Goal: Information Seeking & Learning: Check status

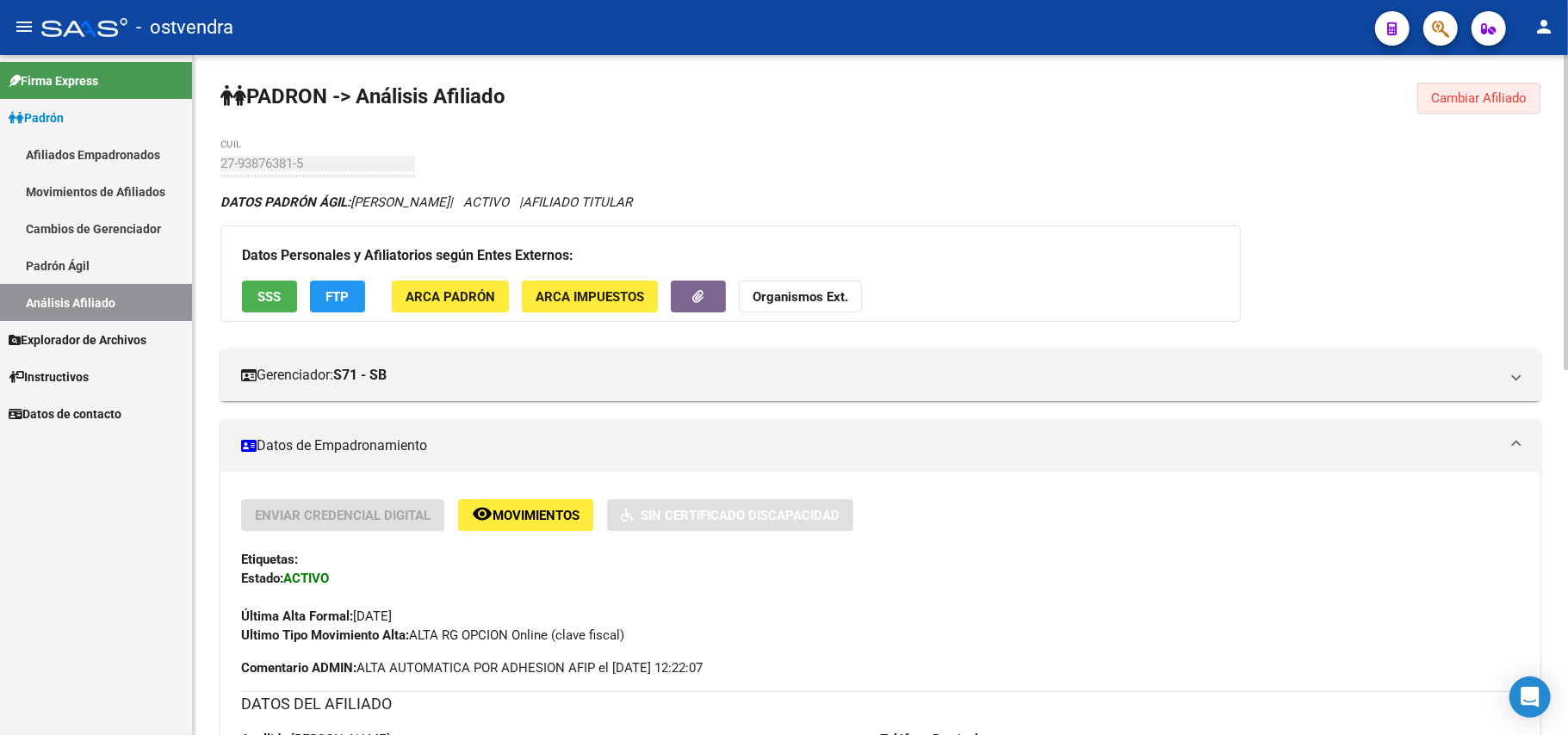
click at [1472, 94] on span "Cambiar Afiliado" at bounding box center [1479, 98] width 95 height 16
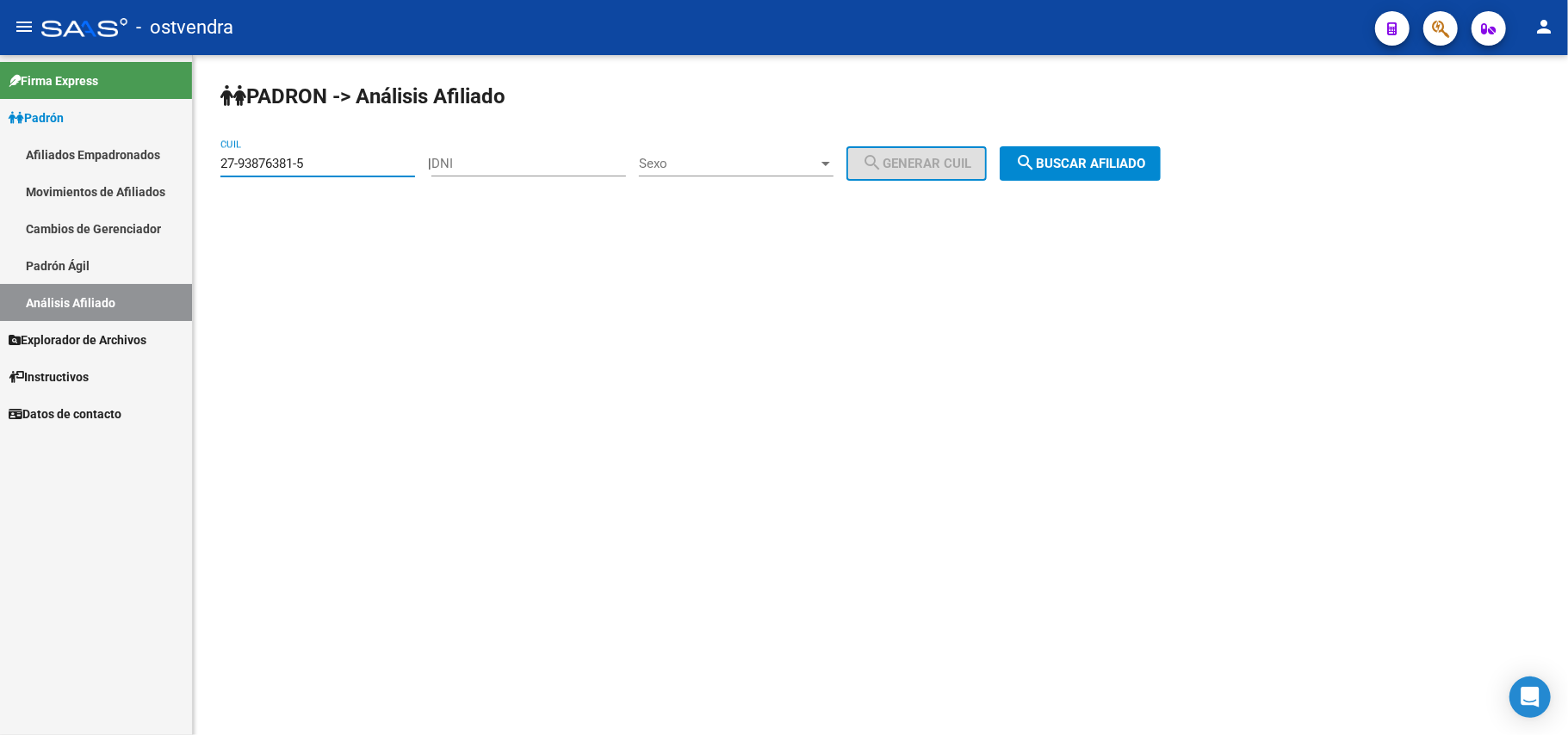
drag, startPoint x: 343, startPoint y: 163, endPoint x: 0, endPoint y: 149, distance: 343.3
click at [0, 149] on mat-sidenav-container "Firma Express Padrón Afiliados Empadronados Movimientos de Afiliados Cambios de…" at bounding box center [784, 396] width 1568 height 681
paste input "27-93876381-5"
type input "27-93876381-5"
click at [1131, 167] on span "search Buscar afiliado" at bounding box center [1080, 163] width 130 height 16
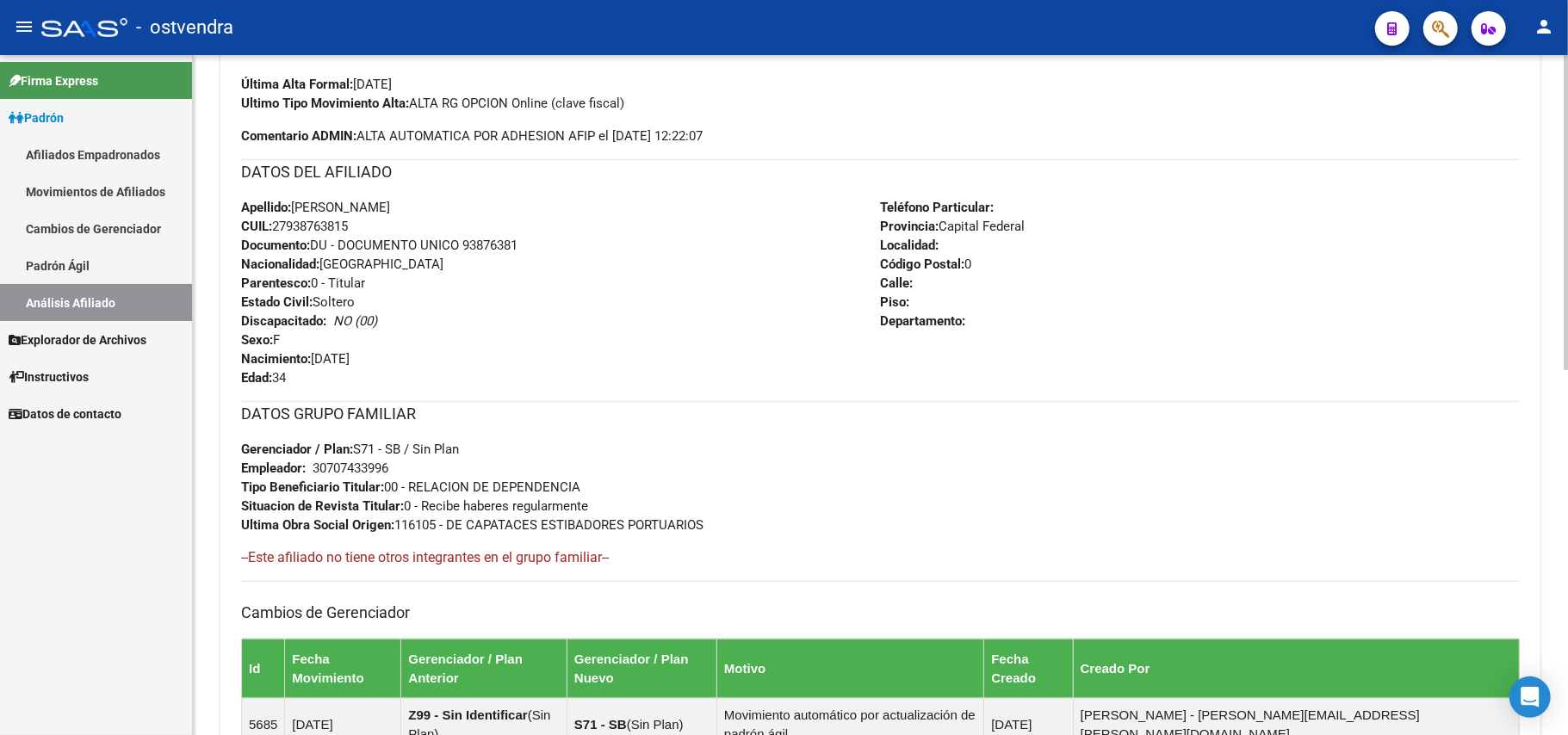
scroll to position [459, 0]
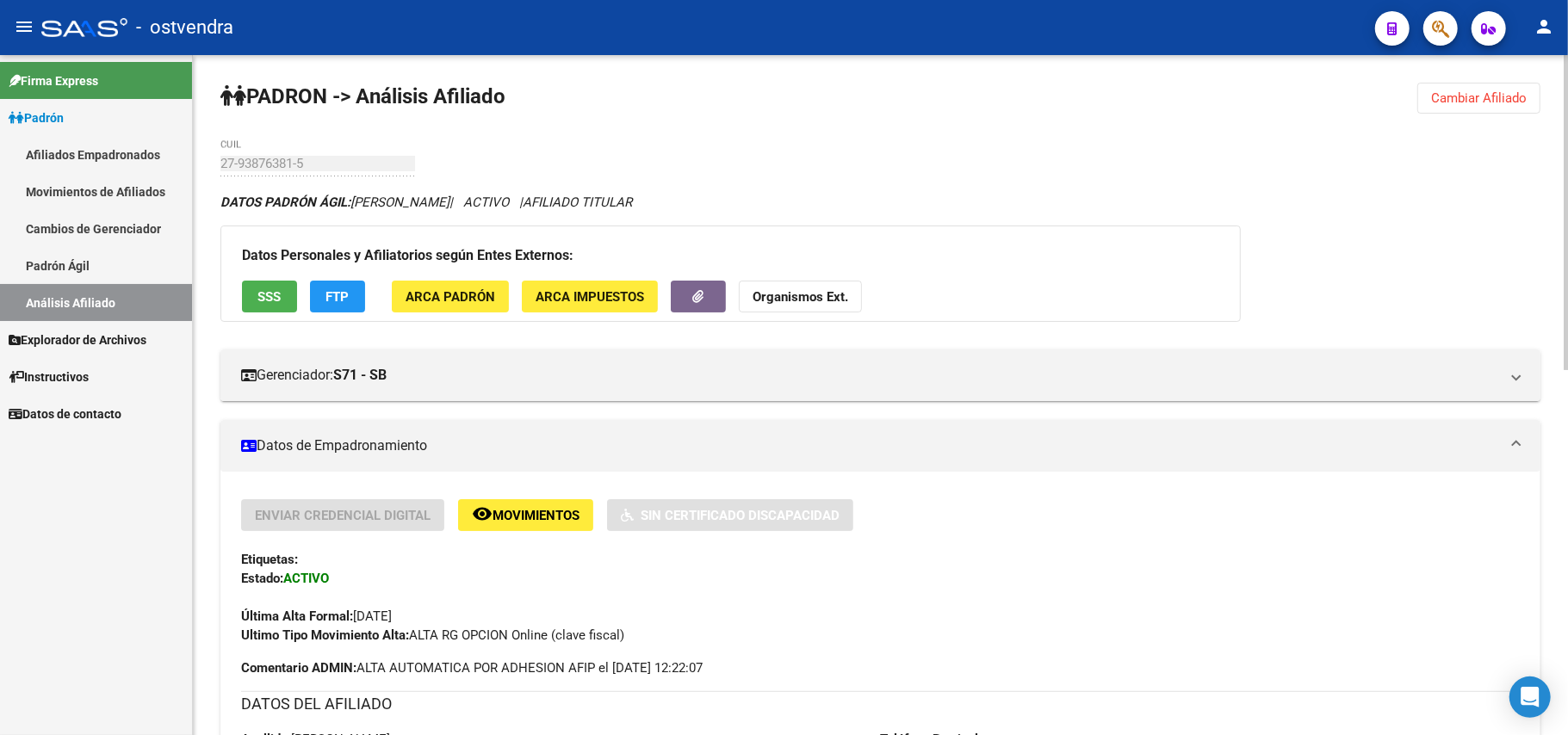
click at [1495, 101] on span "Cambiar Afiliado" at bounding box center [1479, 98] width 95 height 16
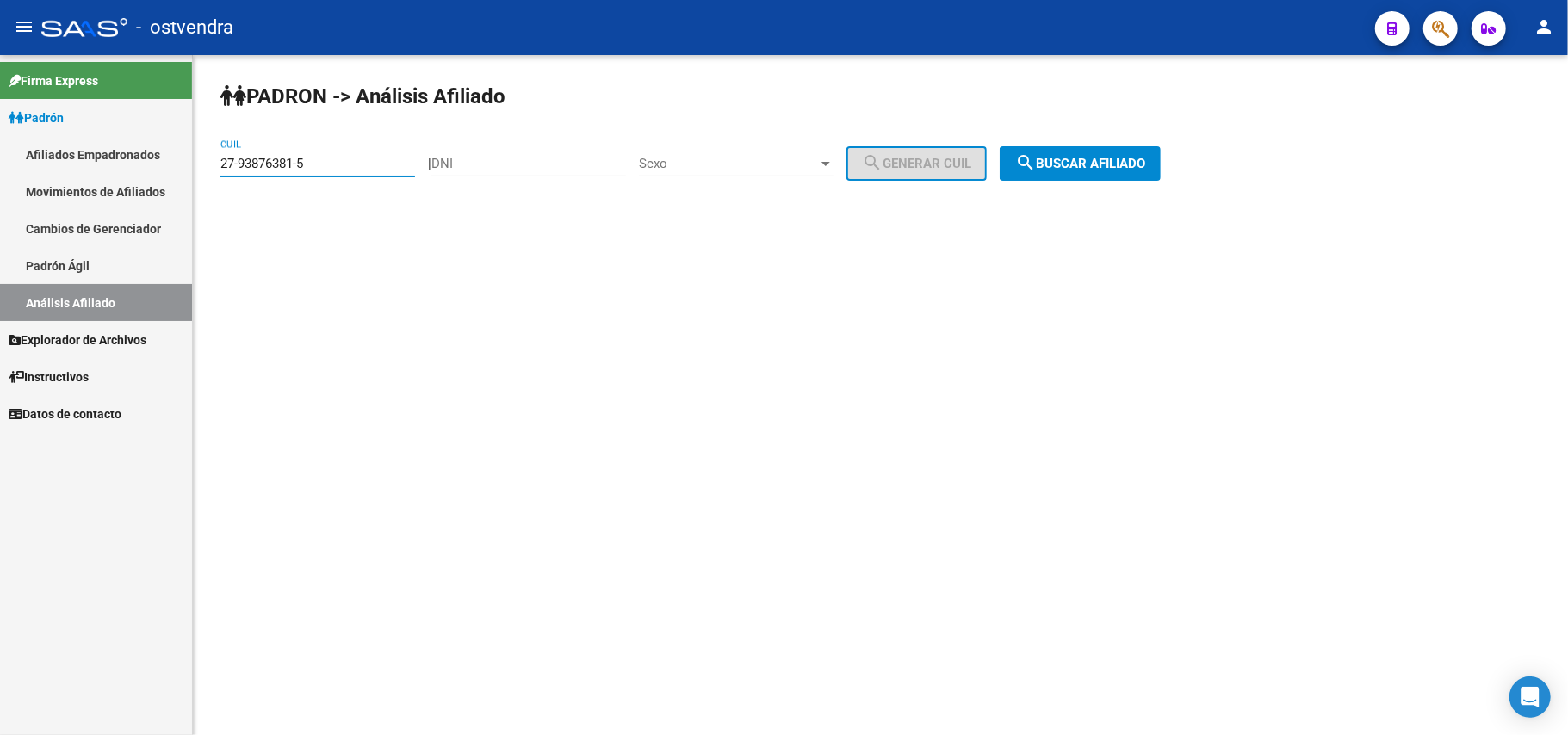
click at [350, 165] on input "27-93876381-5" at bounding box center [318, 163] width 194 height 16
drag, startPoint x: 339, startPoint y: 160, endPoint x: 0, endPoint y: 283, distance: 360.6
click at [0, 283] on mat-sidenav-container "Firma Express Padrón Afiliados Empadronados Movimientos de Afiliados Cambios de…" at bounding box center [784, 396] width 1568 height 681
paste input "0-12226538-3"
click at [1127, 165] on span "search Buscar afiliado" at bounding box center [1080, 163] width 130 height 16
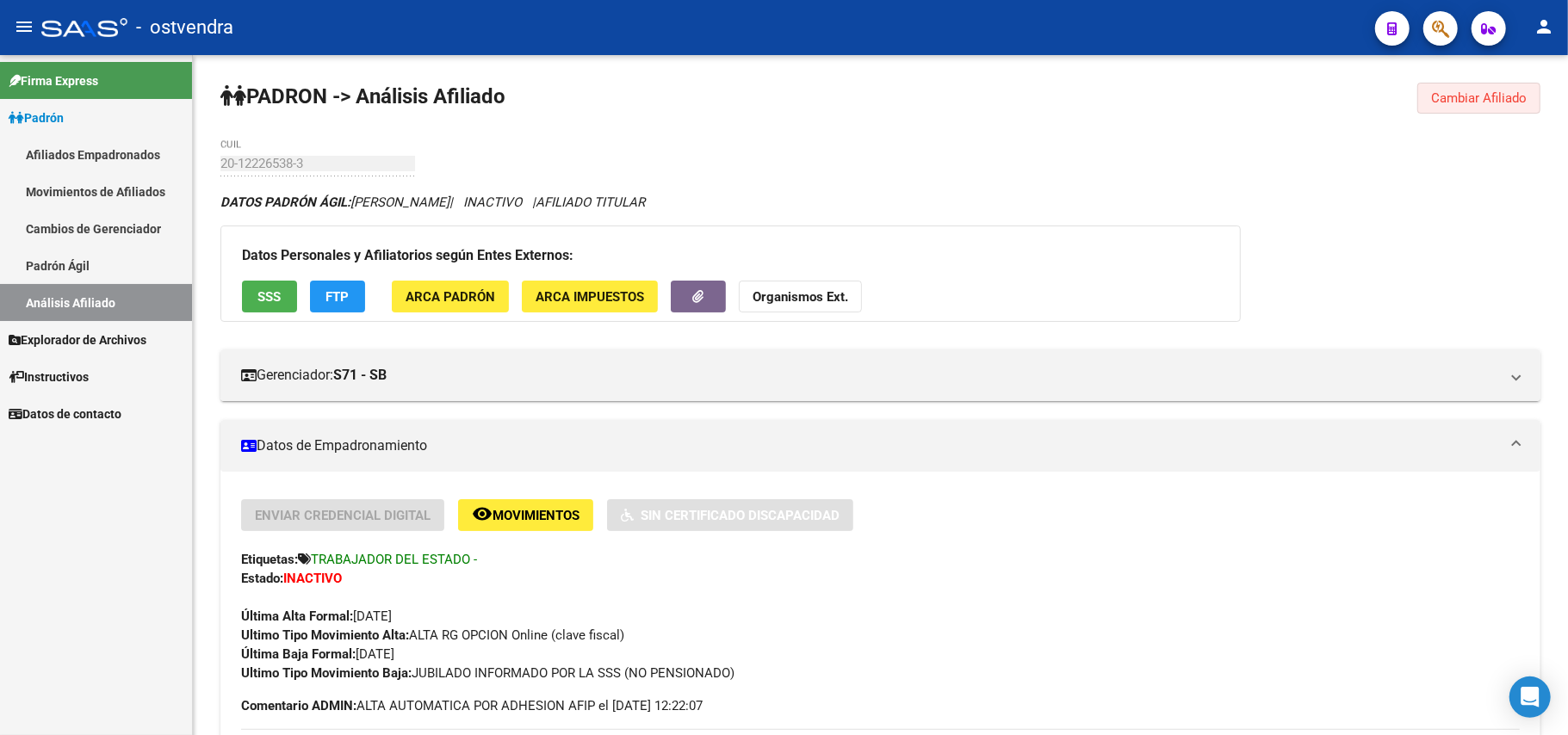
drag, startPoint x: 1491, startPoint y: 101, endPoint x: 1159, endPoint y: 96, distance: 332.0
click at [1491, 97] on span "Cambiar Afiliado" at bounding box center [1479, 98] width 95 height 16
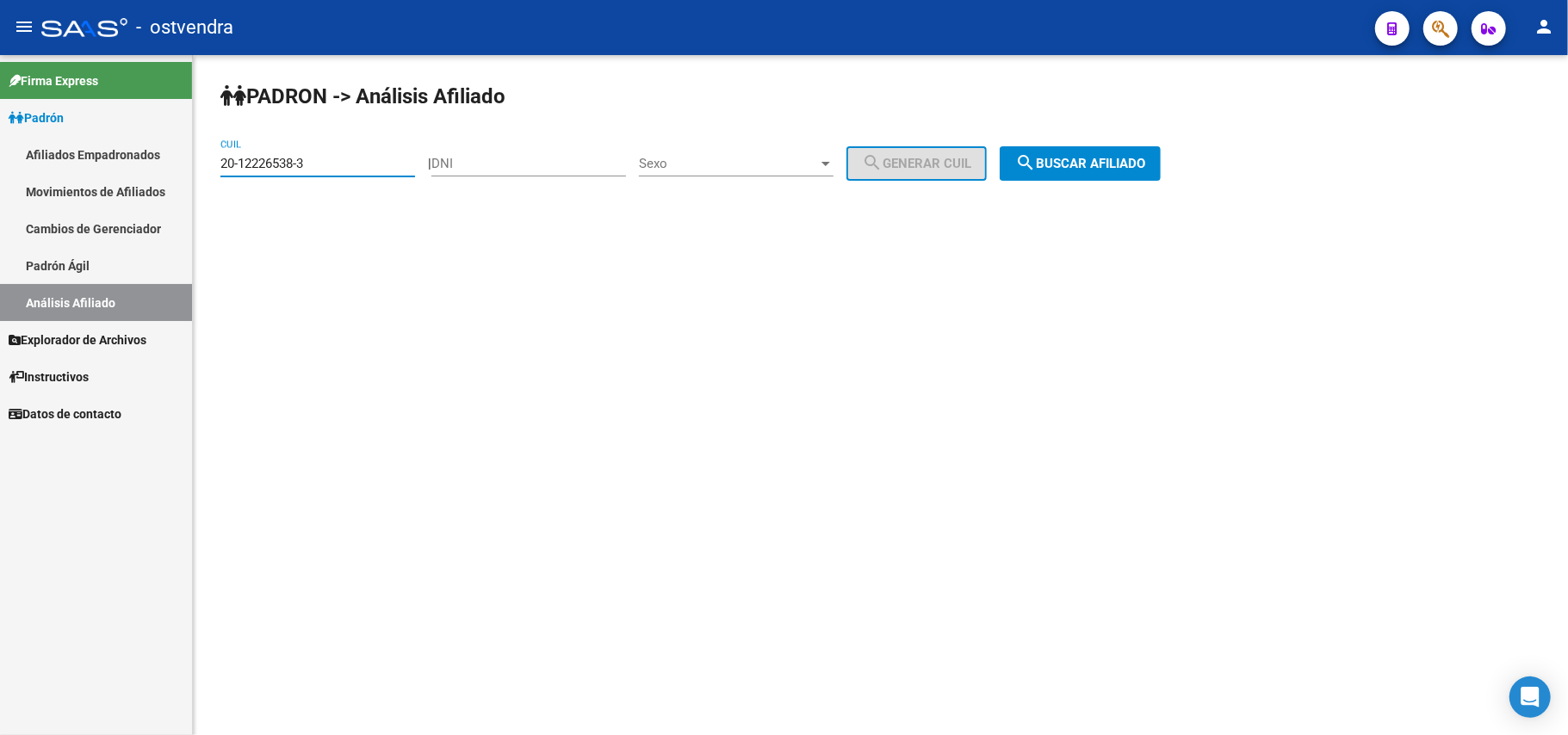
drag, startPoint x: 344, startPoint y: 157, endPoint x: 0, endPoint y: 125, distance: 345.5
click at [0, 125] on mat-sidenav-container "Firma Express Padrón Afiliados Empadronados Movimientos de Afiliados Cambios de…" at bounding box center [784, 396] width 1568 height 681
paste input "6774640-4"
click at [1161, 165] on button "search Buscar afiliado" at bounding box center [1080, 163] width 161 height 34
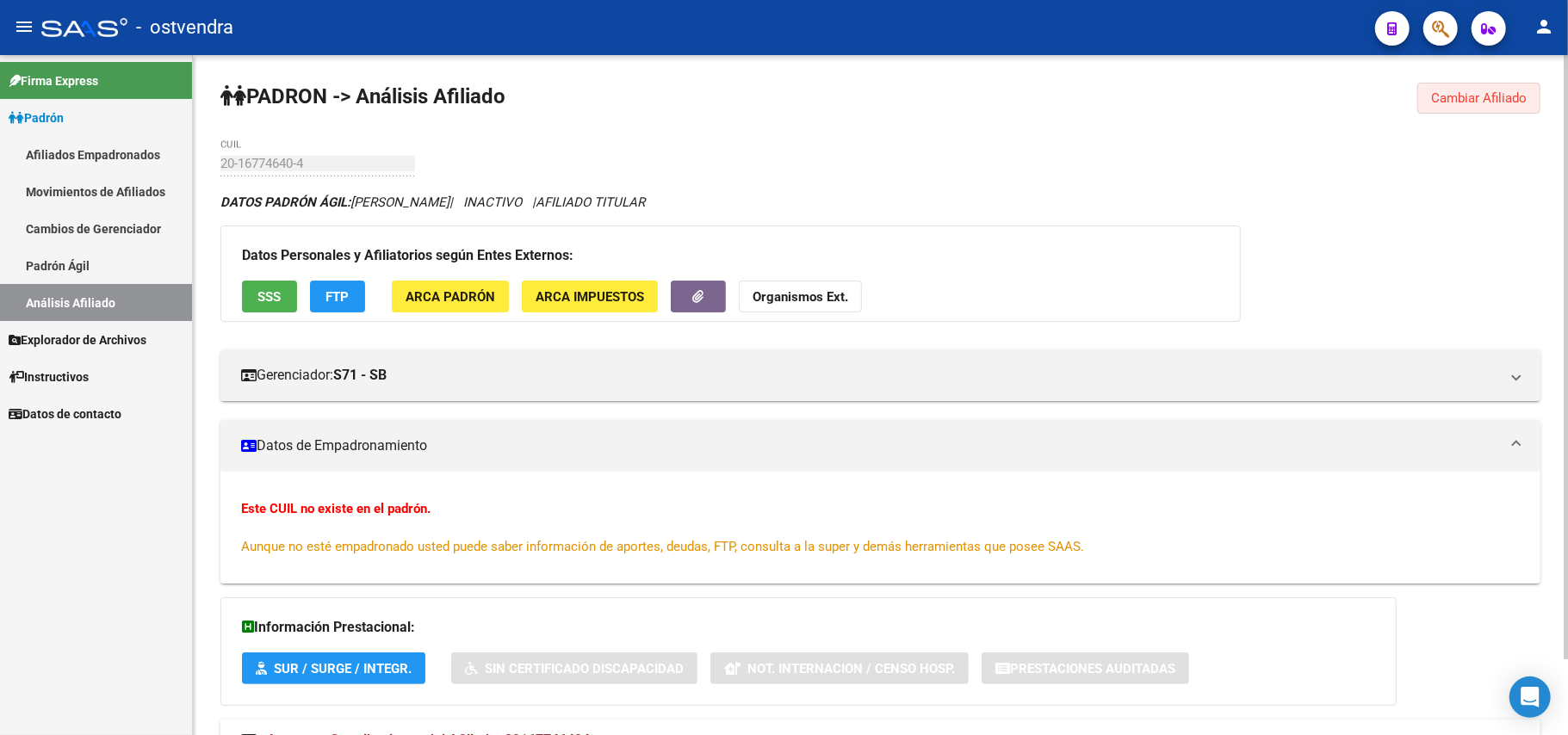
click at [1522, 94] on span "Cambiar Afiliado" at bounding box center [1479, 98] width 95 height 16
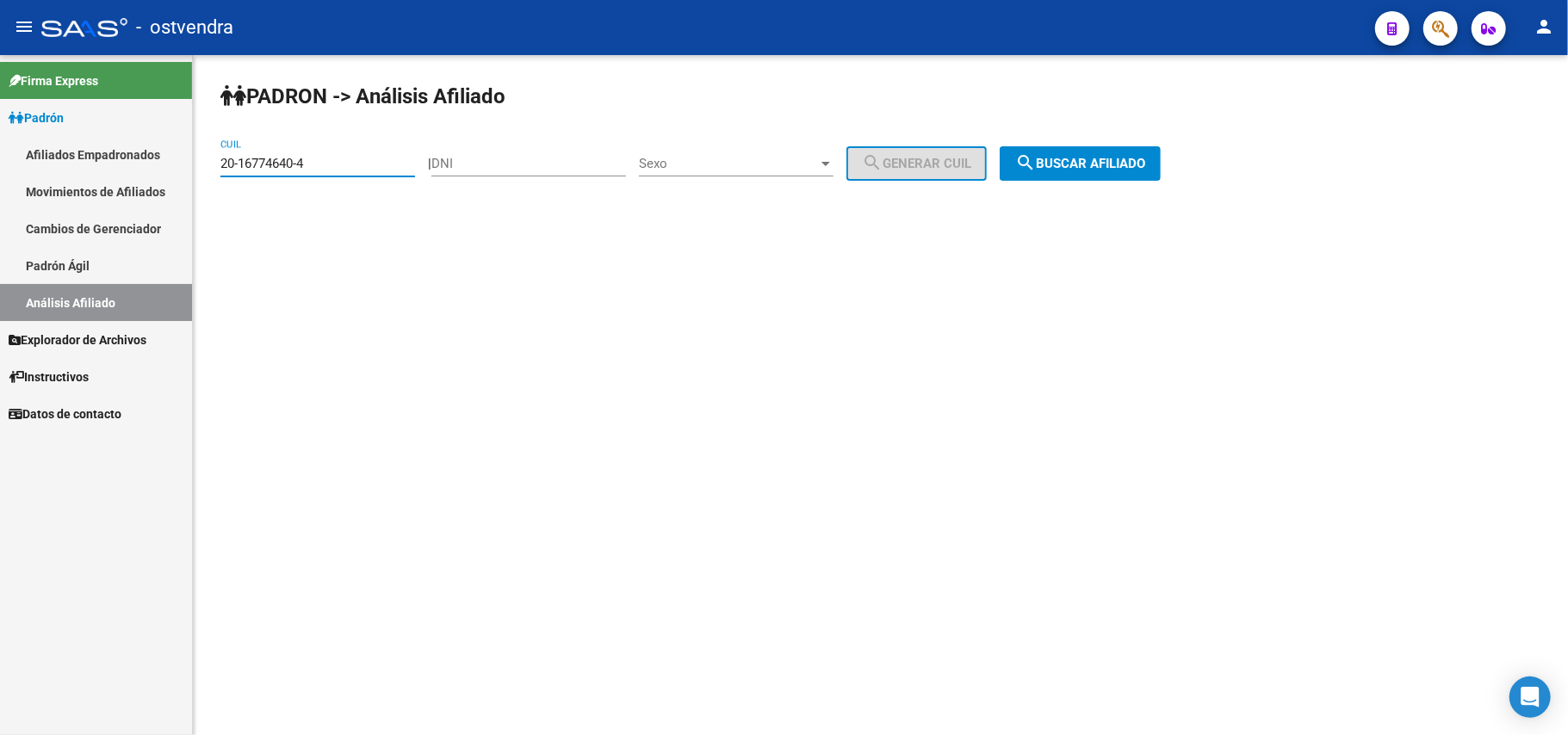
drag, startPoint x: 344, startPoint y: 157, endPoint x: 0, endPoint y: 157, distance: 344.0
click at [0, 157] on mat-sidenav-container "Firma Express Padrón Afiliados Empadronados Movimientos de Afiliados Cambios de…" at bounding box center [784, 396] width 1568 height 681
paste input
click at [1128, 162] on span "search Buscar afiliado" at bounding box center [1080, 163] width 130 height 16
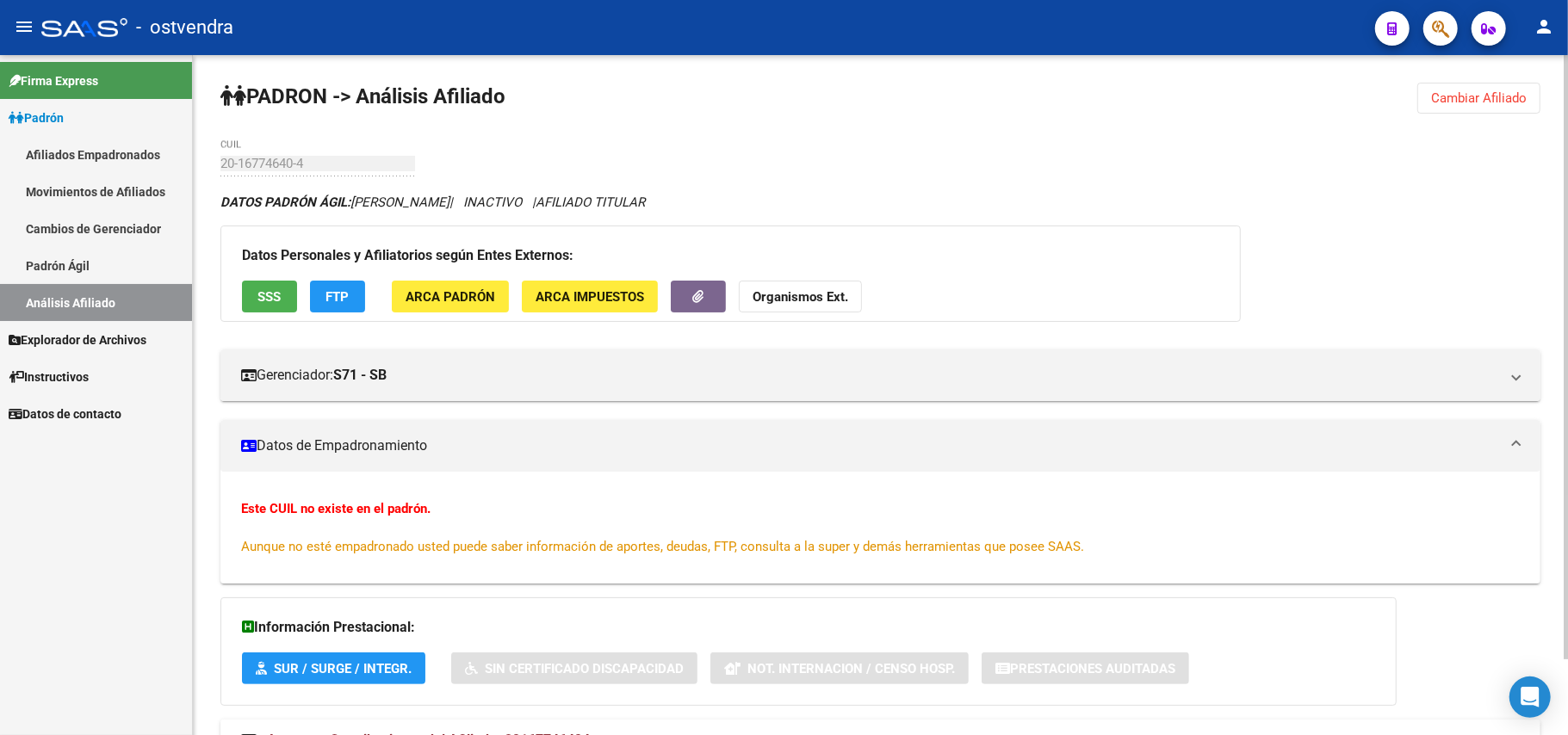
drag, startPoint x: 1503, startPoint y: 100, endPoint x: 1351, endPoint y: 89, distance: 152.4
click at [1481, 96] on span "Cambiar Afiliado" at bounding box center [1479, 98] width 95 height 16
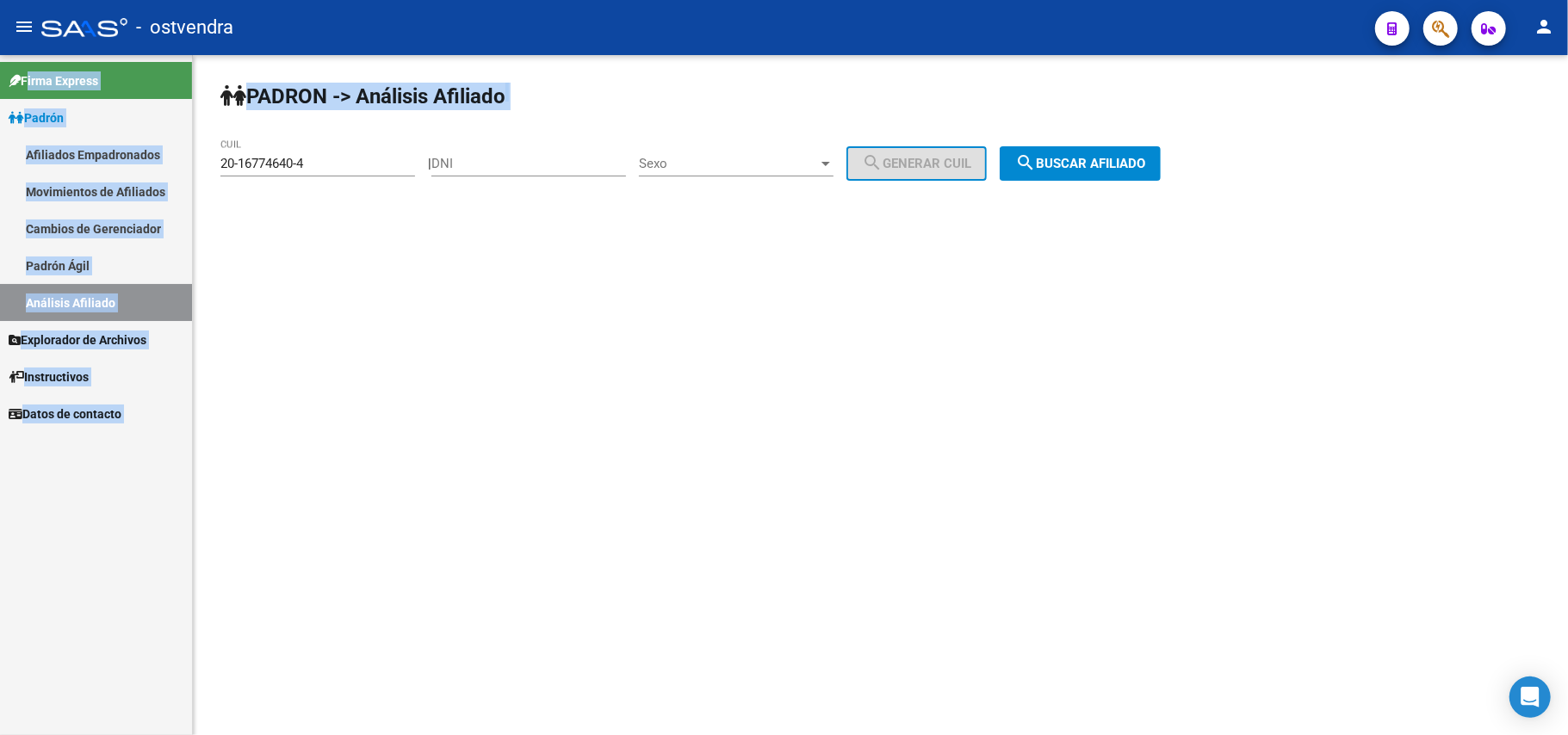
drag, startPoint x: 185, startPoint y: 115, endPoint x: 268, endPoint y: 122, distance: 83.3
click at [20, 88] on mat-sidenav-container "Firma Express Padrón Afiliados Empadronados Movimientos de Afiliados Cambios de…" at bounding box center [784, 396] width 1568 height 681
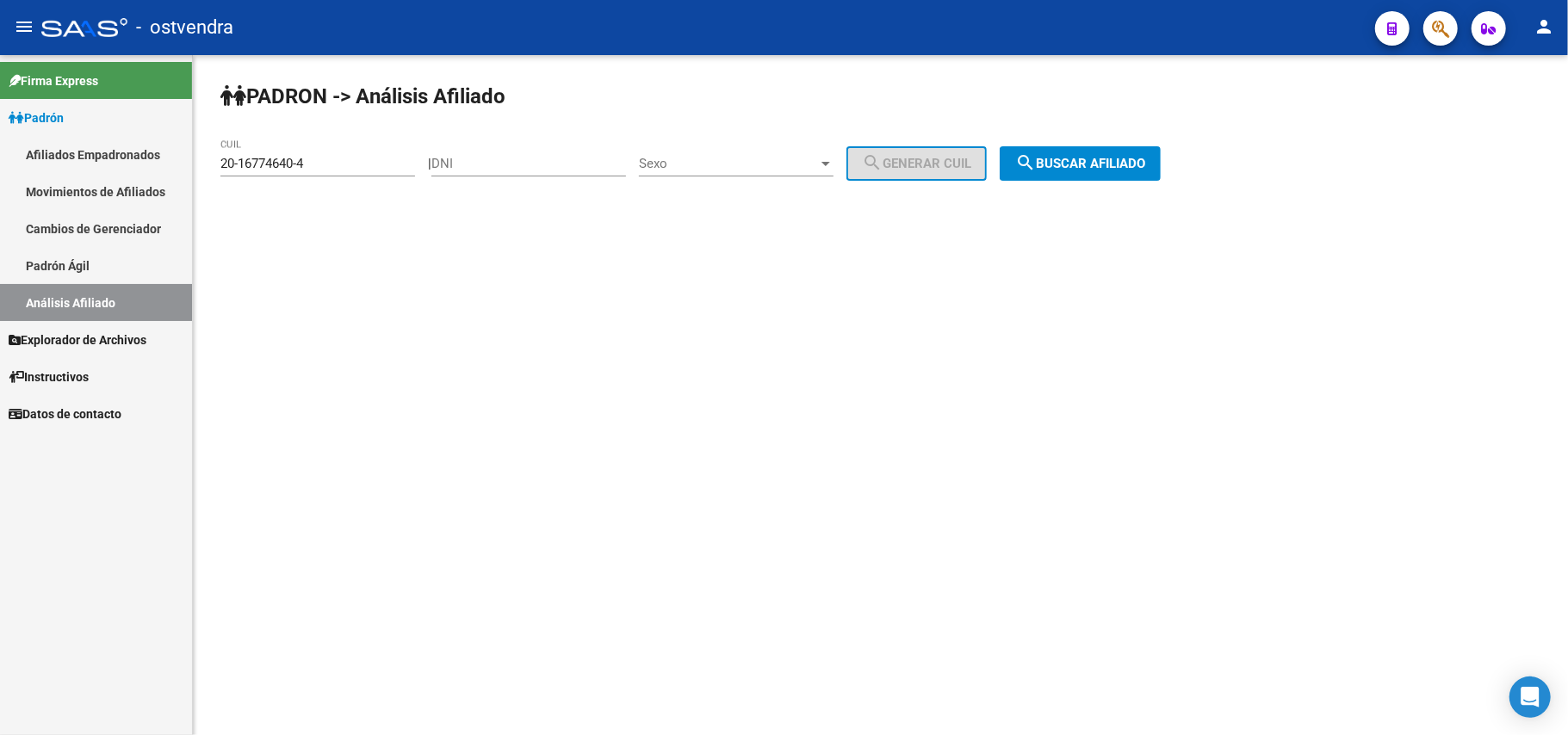
click at [331, 157] on input "20-16774640-4" at bounding box center [318, 163] width 194 height 16
drag, startPoint x: 331, startPoint y: 157, endPoint x: 0, endPoint y: 172, distance: 331.3
click at [0, 172] on mat-sidenav-container "Firma Express Padrón Afiliados Empadronados Movimientos de Afiliados Cambios de…" at bounding box center [784, 396] width 1568 height 681
paste input "7931171-3"
click at [1068, 162] on span "search Buscar afiliado" at bounding box center [1080, 163] width 130 height 16
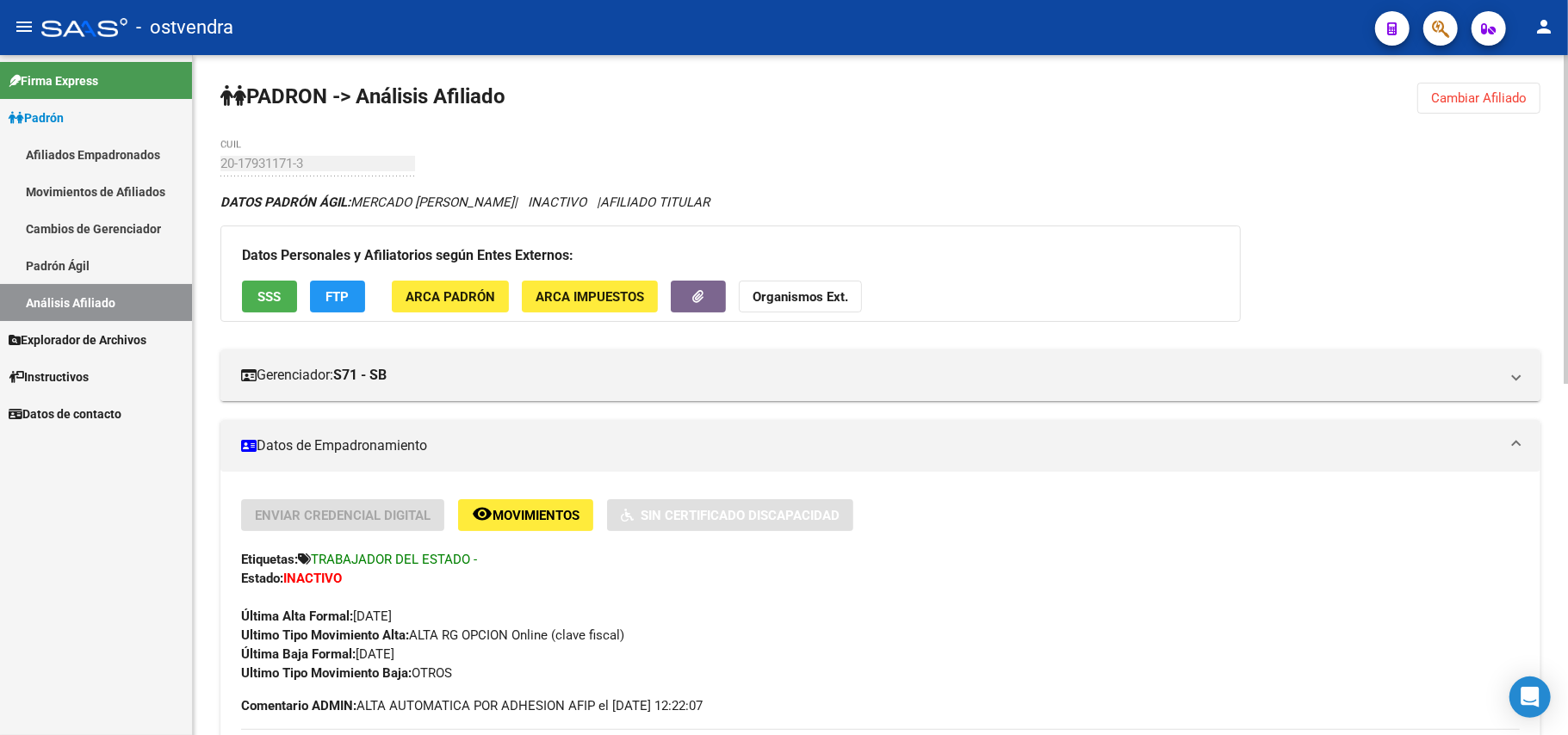
drag, startPoint x: 395, startPoint y: 176, endPoint x: 549, endPoint y: 169, distance: 154.2
click at [398, 174] on div "20-17931171-3 CUIL" at bounding box center [318, 158] width 194 height 37
drag, startPoint x: 1492, startPoint y: 114, endPoint x: 1458, endPoint y: 112, distance: 34.1
click at [1489, 112] on button "Cambiar Afiliado" at bounding box center [1479, 98] width 123 height 31
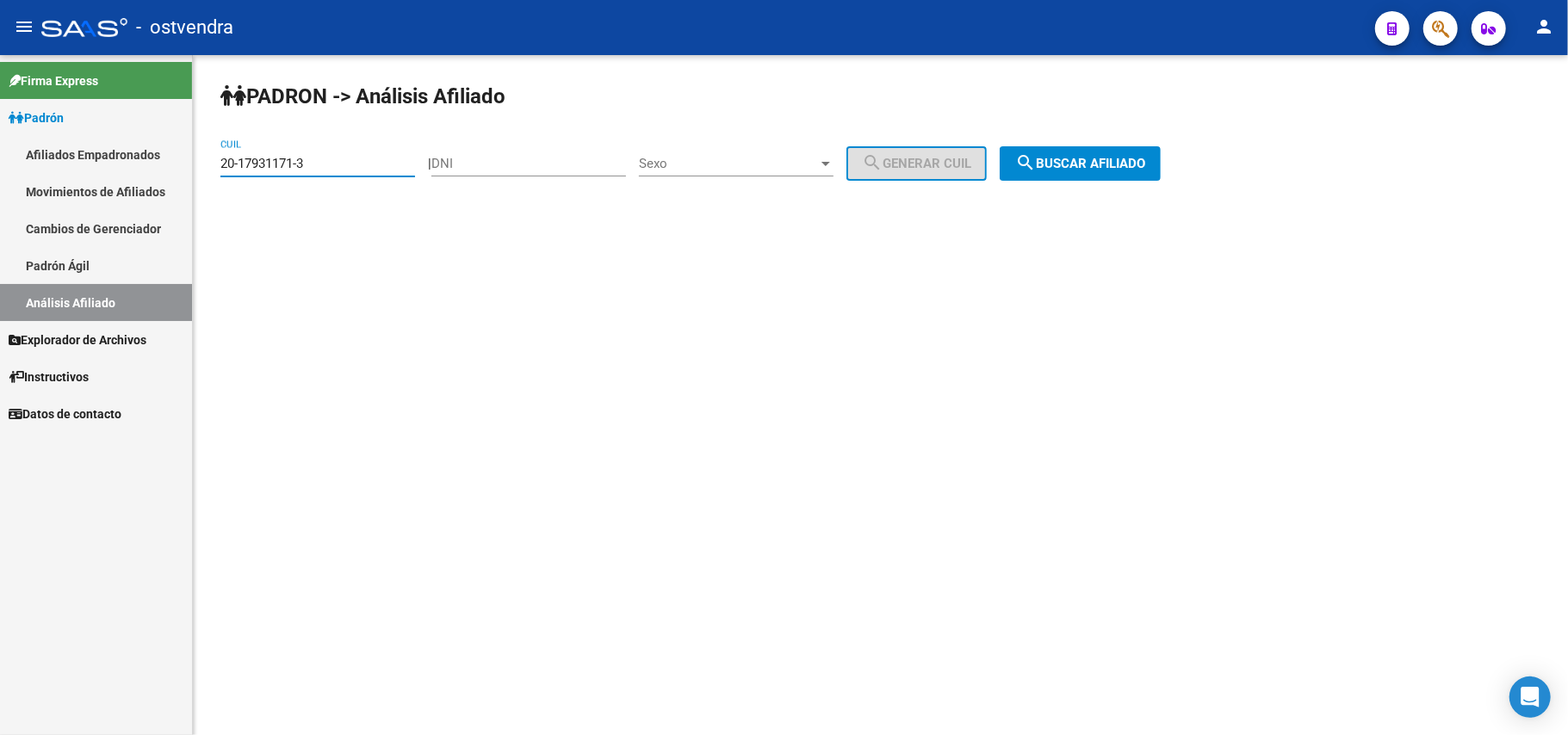
drag, startPoint x: 342, startPoint y: 157, endPoint x: 0, endPoint y: 176, distance: 342.5
click at [0, 176] on mat-sidenav-container "Firma Express Padrón Afiliados Empadronados Movimientos de Afiliados Cambios de…" at bounding box center [784, 396] width 1568 height 681
paste input "25129547-7"
drag, startPoint x: 1128, startPoint y: 172, endPoint x: 1111, endPoint y: 180, distance: 18.8
click at [1120, 177] on button "search Buscar afiliado" at bounding box center [1080, 163] width 161 height 34
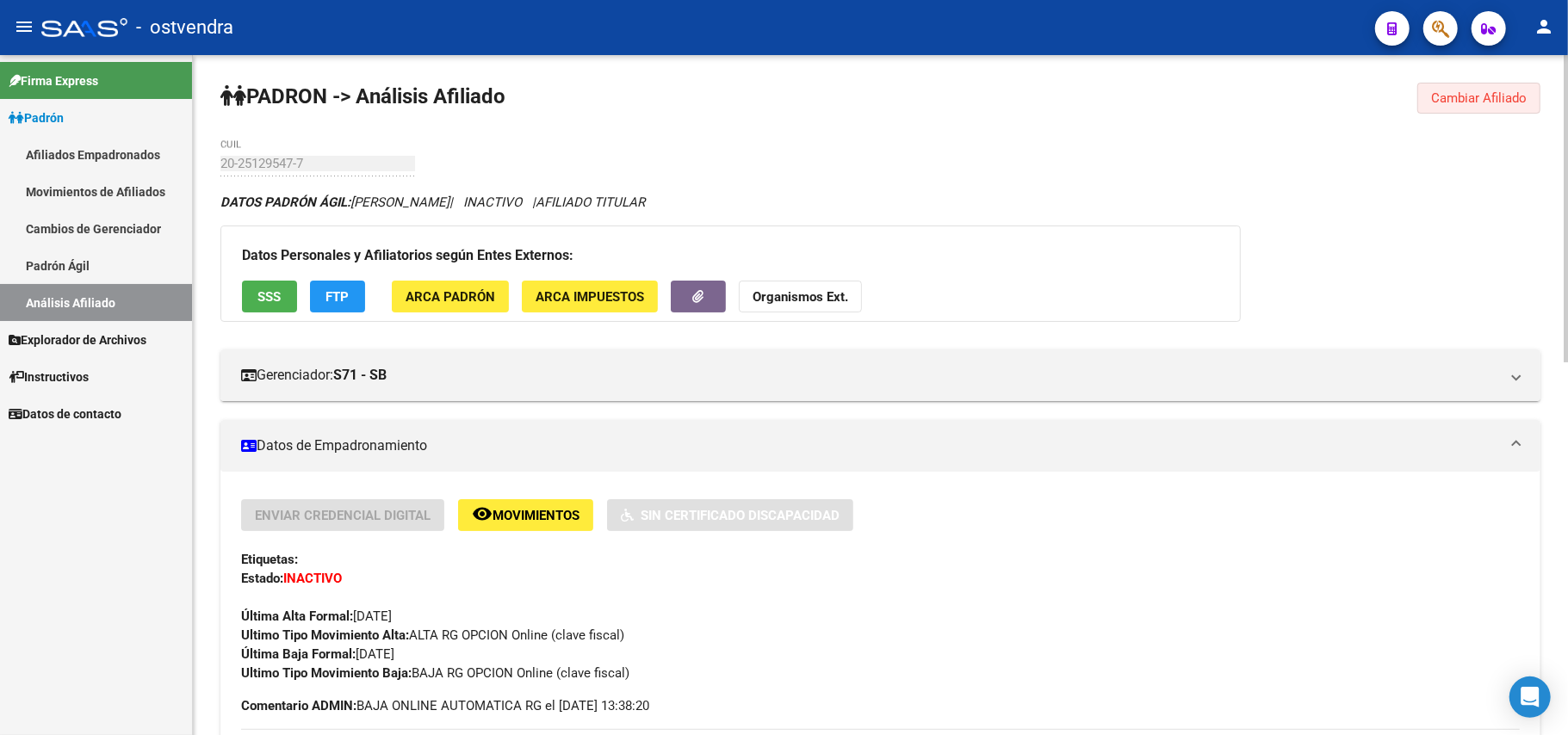
click at [1506, 98] on span "Cambiar Afiliado" at bounding box center [1479, 98] width 95 height 16
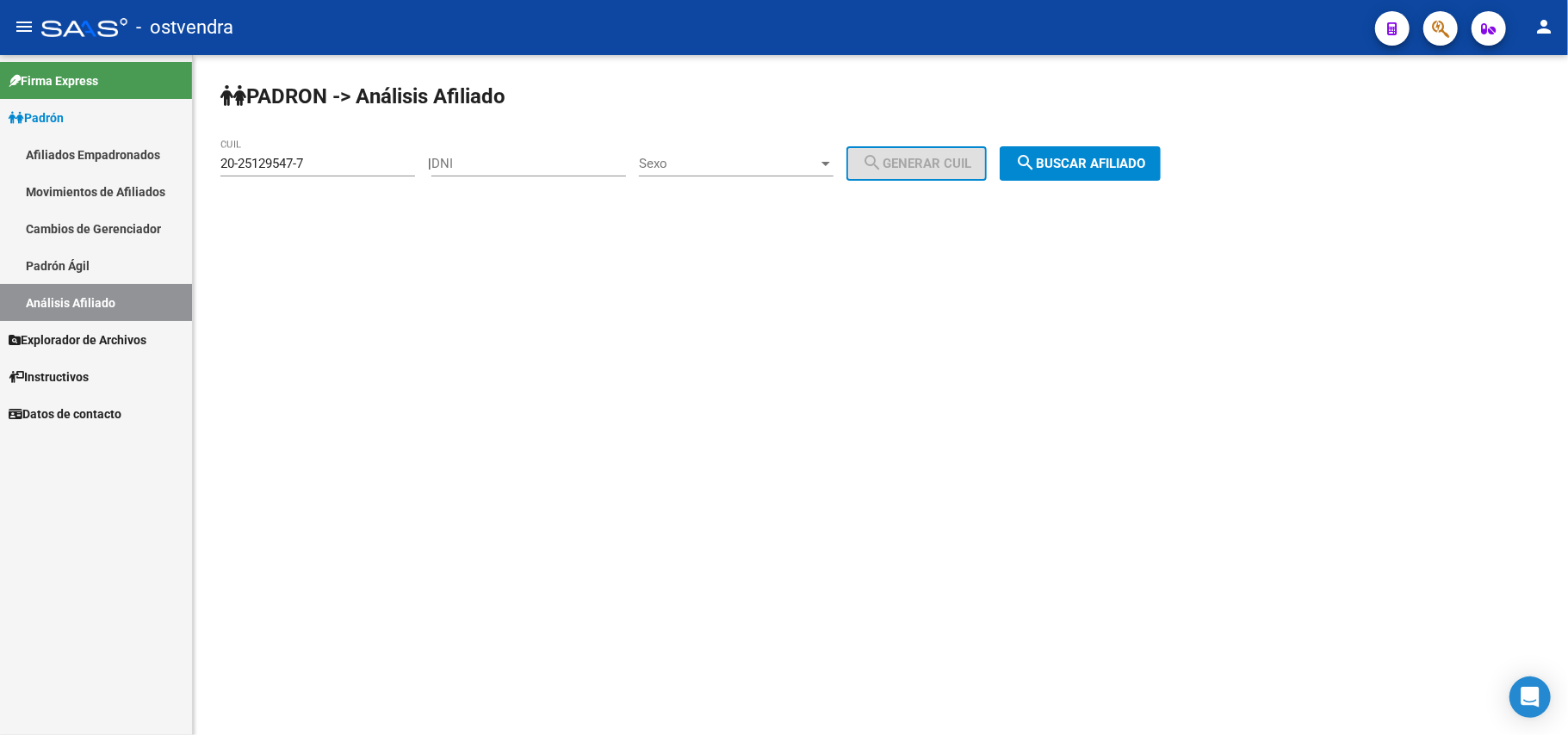
click at [331, 156] on div "20-25129547-7 CUIL" at bounding box center [318, 158] width 194 height 37
drag, startPoint x: 331, startPoint y: 163, endPoint x: 322, endPoint y: 157, distance: 10.8
click at [324, 160] on input "20-25129547-7" at bounding box center [318, 163] width 194 height 16
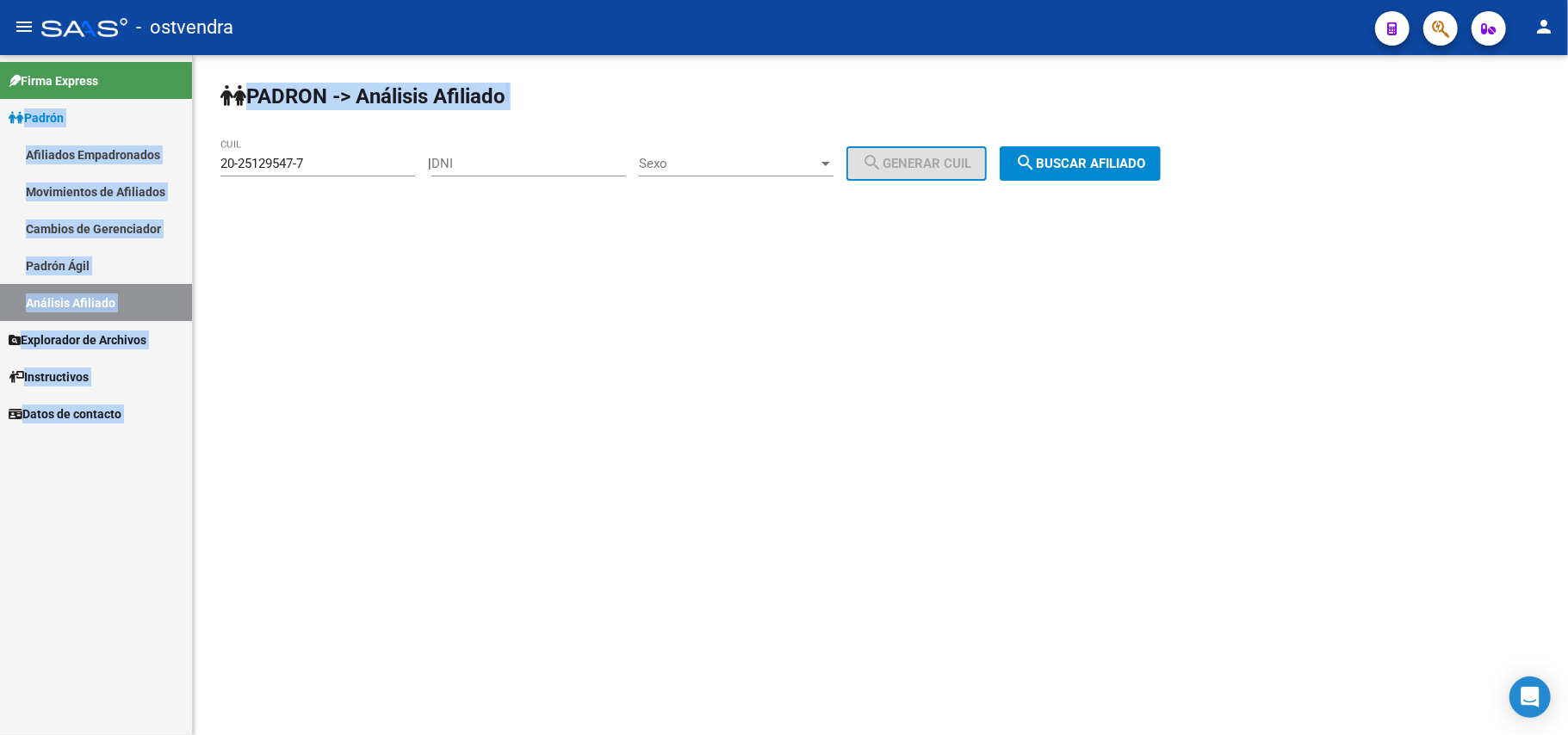
drag, startPoint x: 310, startPoint y: 150, endPoint x: 0, endPoint y: 128, distance: 310.8
click at [0, 128] on mat-sidenav-container "Firma Express Padrón Afiliados Empadronados Movimientos de Afiliados Cambios de…" at bounding box center [784, 396] width 1568 height 681
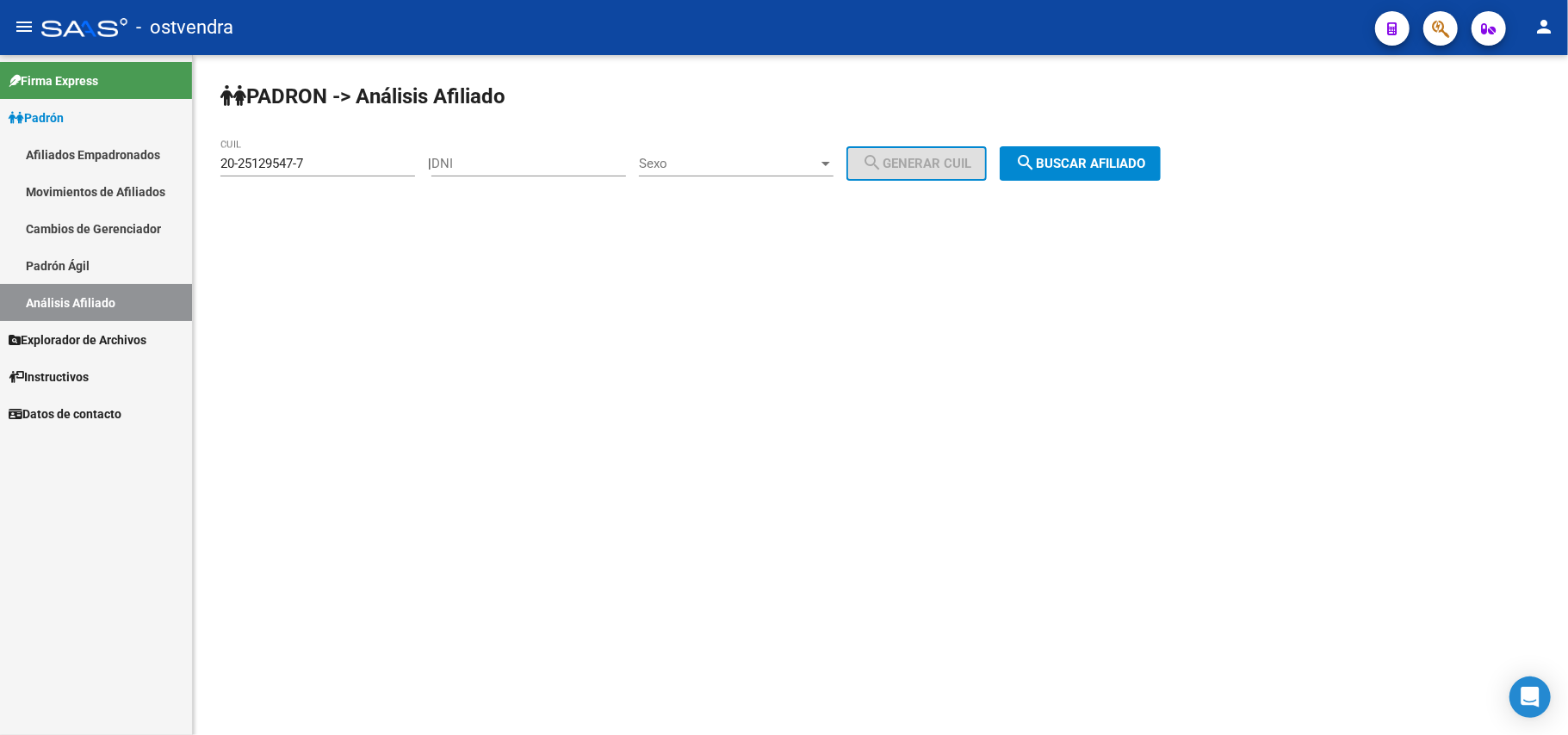
click at [328, 166] on input "20-25129547-7" at bounding box center [318, 163] width 194 height 16
drag, startPoint x: 328, startPoint y: 165, endPoint x: 0, endPoint y: 139, distance: 329.0
click at [0, 139] on mat-sidenav-container "Firma Express Padrón Afiliados Empadronados Movimientos de Afiliados Cambios de…" at bounding box center [784, 396] width 1568 height 681
paste input "8709564-4"
click at [1078, 170] on button "search Buscar afiliado" at bounding box center [1080, 163] width 161 height 34
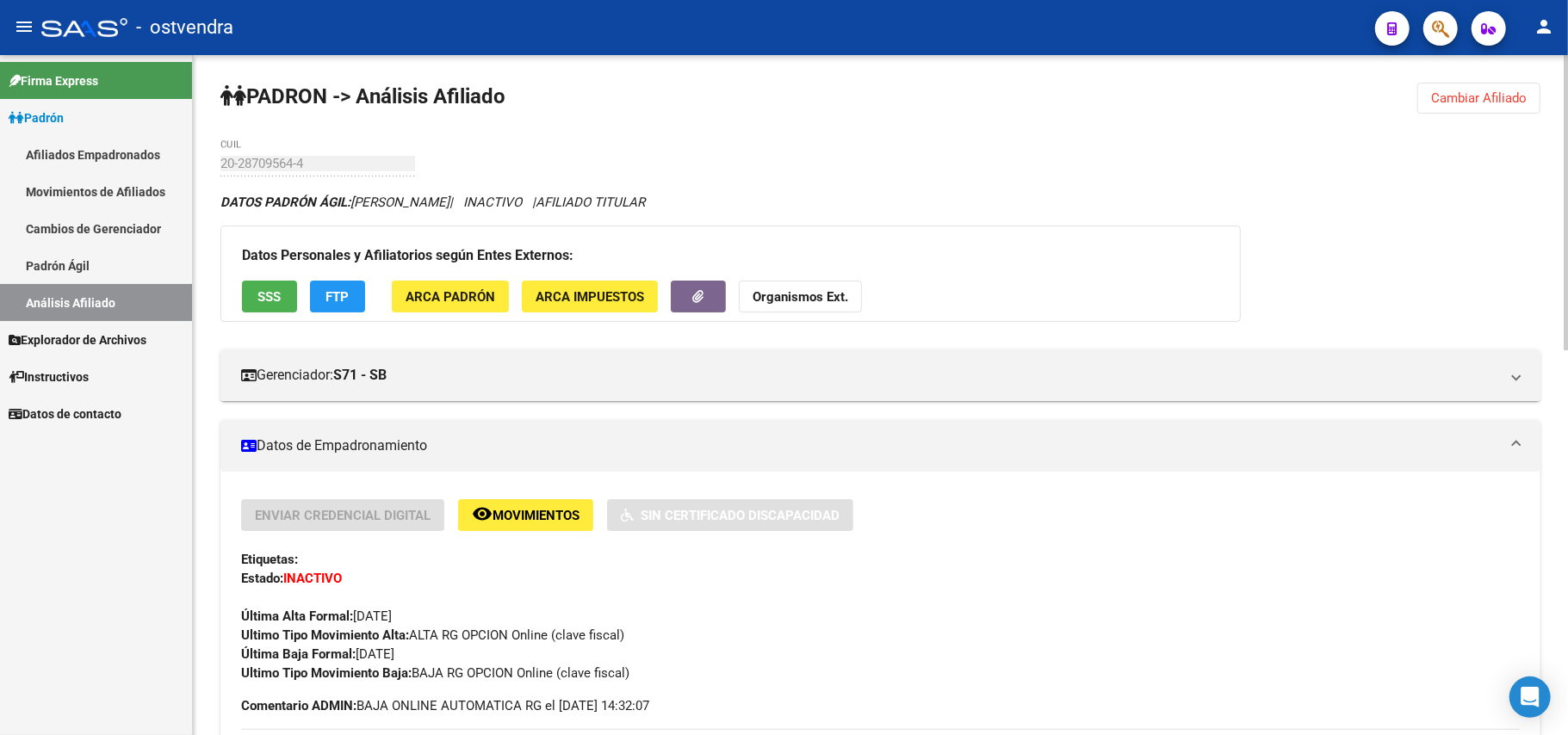
click at [1514, 100] on span "Cambiar Afiliado" at bounding box center [1479, 98] width 95 height 16
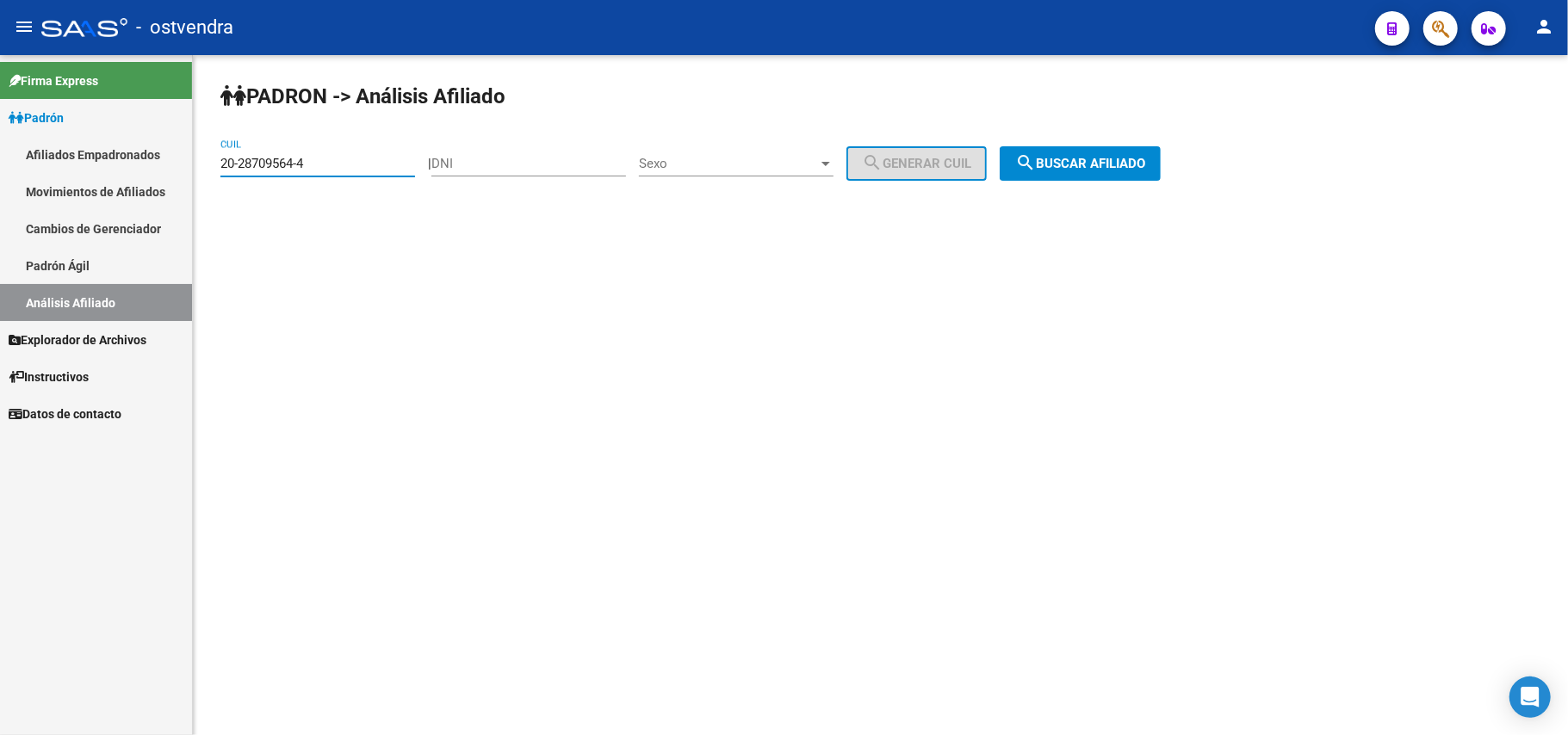
drag, startPoint x: 129, startPoint y: 162, endPoint x: 0, endPoint y: 160, distance: 129.0
click at [0, 160] on mat-sidenav-container "Firma Express Padrón Afiliados Empadronados Movimientos de Afiliados Cambios de…" at bounding box center [784, 396] width 1568 height 681
paste input "31470507-7"
click at [999, 169] on div "| DNI Sexo Sexo search Generar CUIL" at bounding box center [714, 163] width 572 height 16
click at [1090, 172] on button "search Buscar afiliado" at bounding box center [1080, 163] width 161 height 34
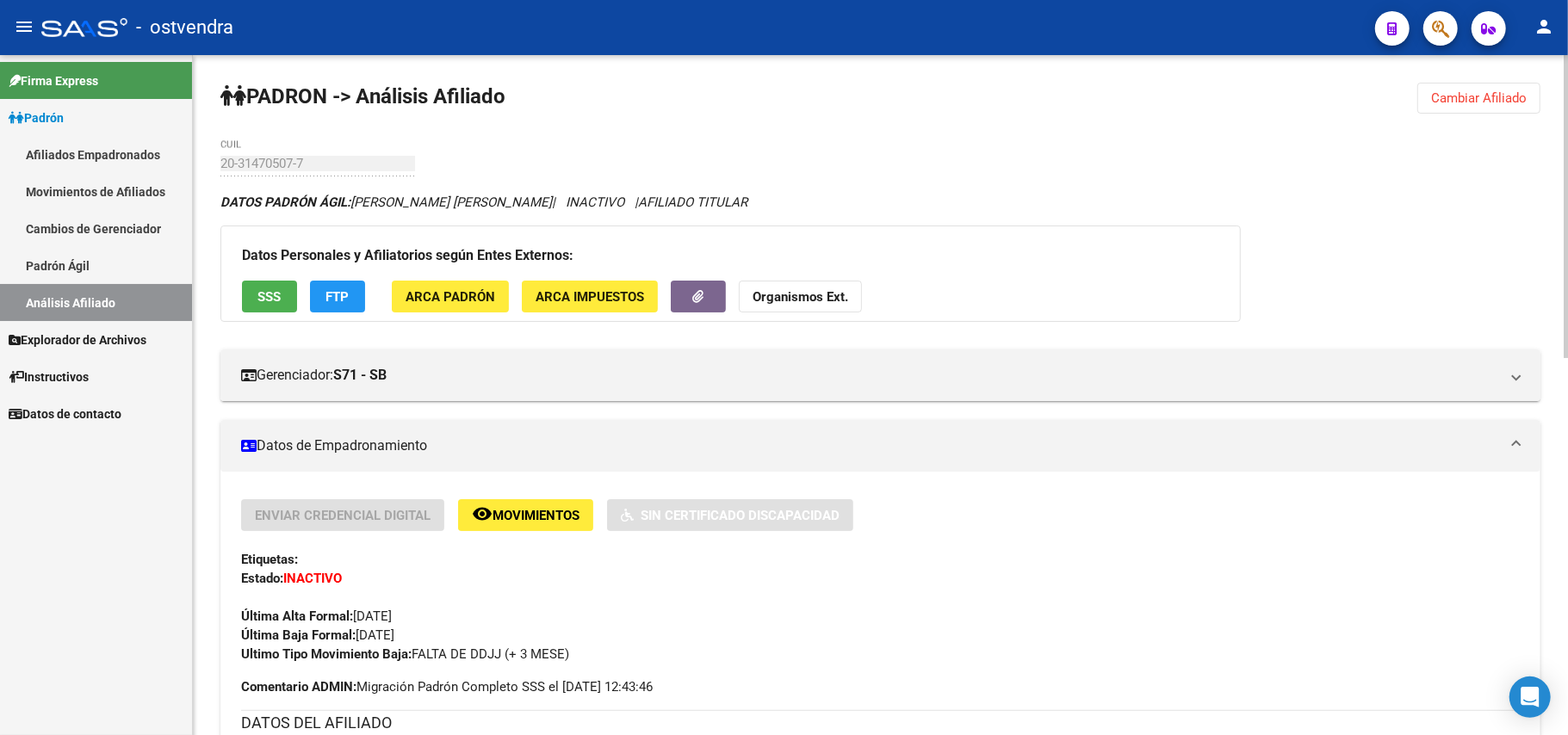
drag, startPoint x: 1469, startPoint y: 103, endPoint x: 1074, endPoint y: 140, distance: 396.7
click at [1513, 109] on button "Cambiar Afiliado" at bounding box center [1479, 98] width 123 height 31
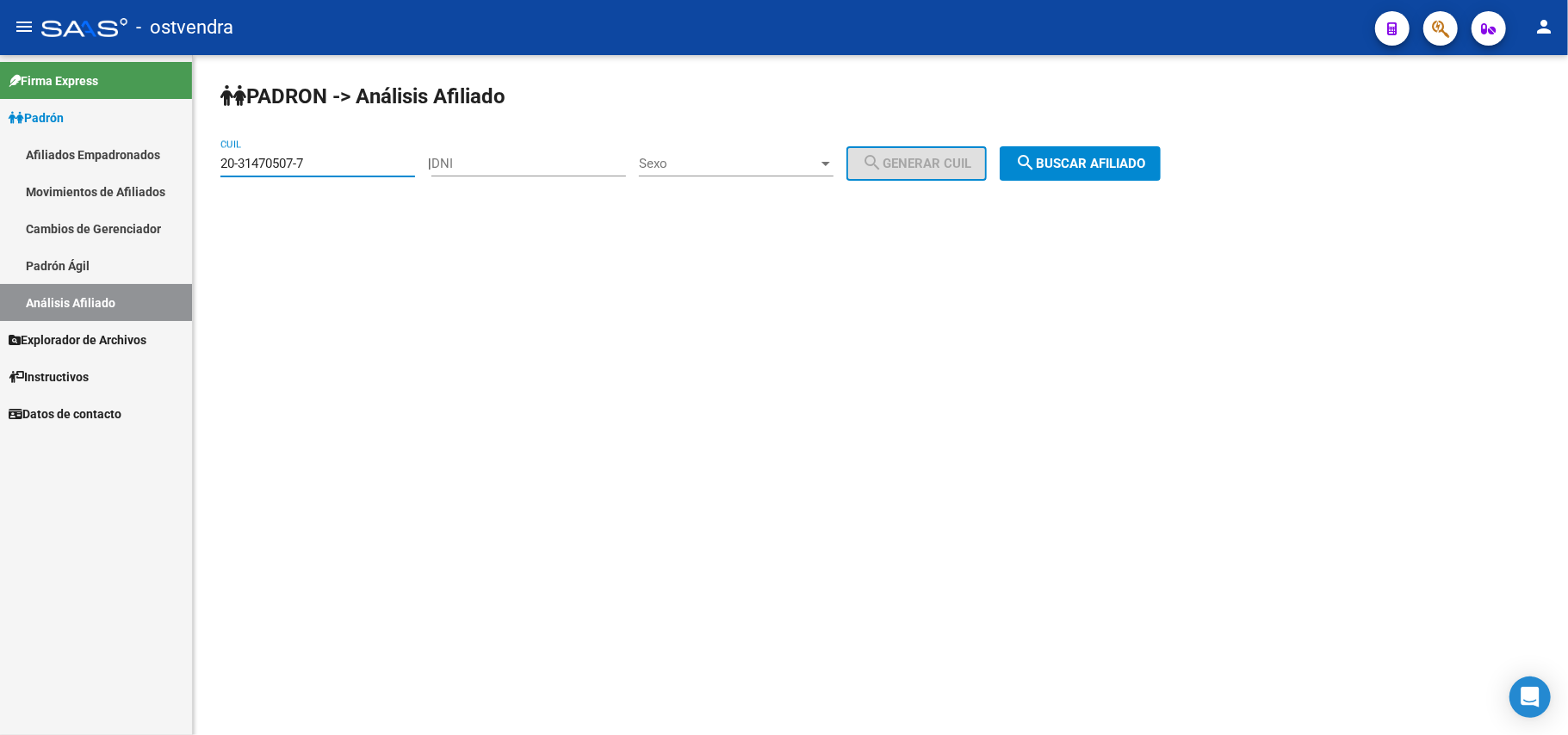
click at [334, 170] on input "20-31470507-7" at bounding box center [318, 163] width 194 height 16
drag, startPoint x: 0, startPoint y: 162, endPoint x: 242, endPoint y: 203, distance: 245.4
click at [4, 159] on mat-sidenav-container "Firma Express Padrón Afiliados Empadronados Movimientos de Afiliados Cambios de…" at bounding box center [784, 396] width 1568 height 681
paste input "657842-0"
click at [1123, 174] on button "search Buscar afiliado" at bounding box center [1080, 163] width 161 height 34
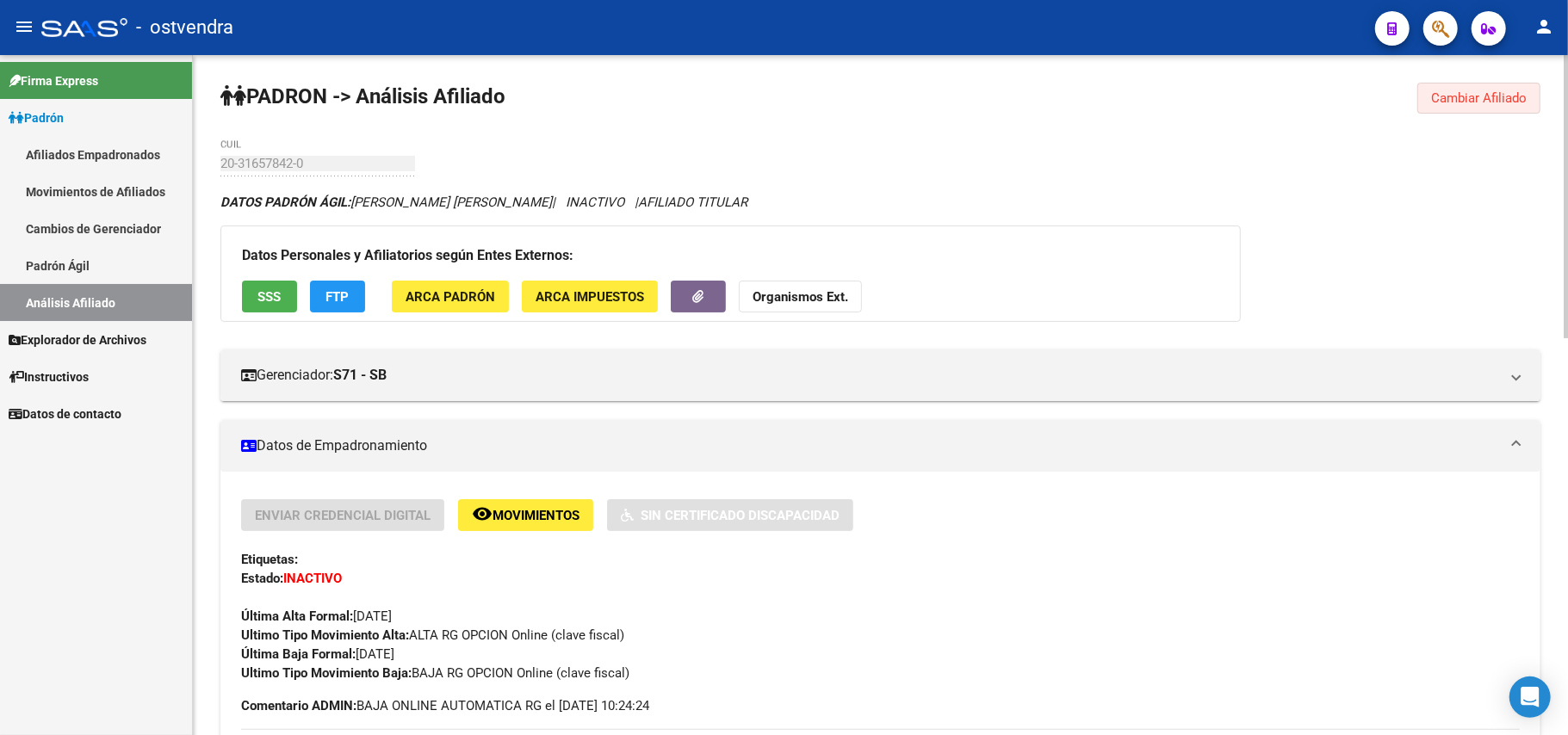
click at [1476, 109] on button "Cambiar Afiliado" at bounding box center [1479, 98] width 123 height 31
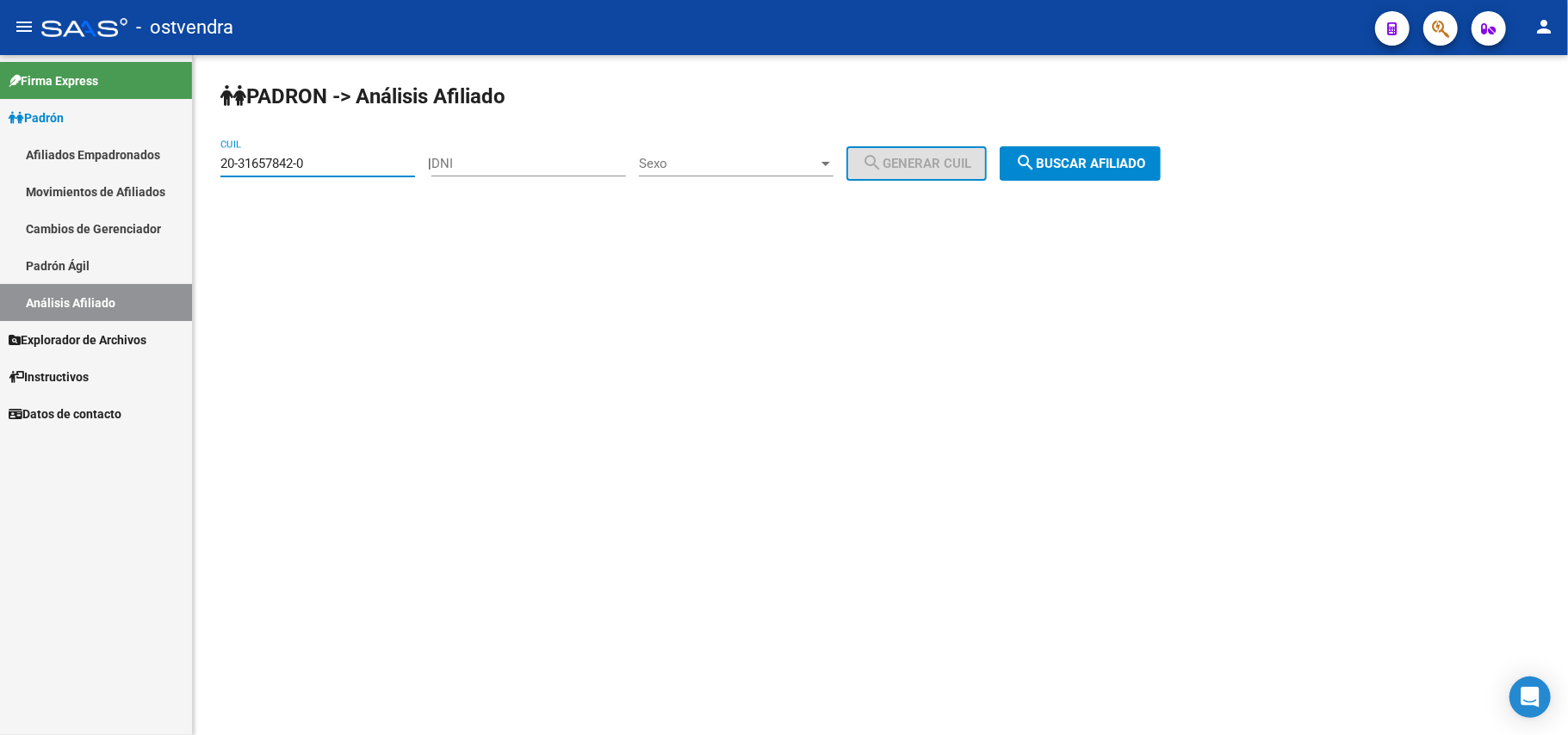
drag, startPoint x: 375, startPoint y: 166, endPoint x: 49, endPoint y: 152, distance: 326.3
click at [2, 152] on mat-sidenav-container "Firma Express Padrón Afiliados Empadronados Movimientos de Afiliados Cambios de…" at bounding box center [784, 396] width 1568 height 681
paste input "727369"
click at [1096, 169] on span "search Buscar afiliado" at bounding box center [1080, 163] width 130 height 16
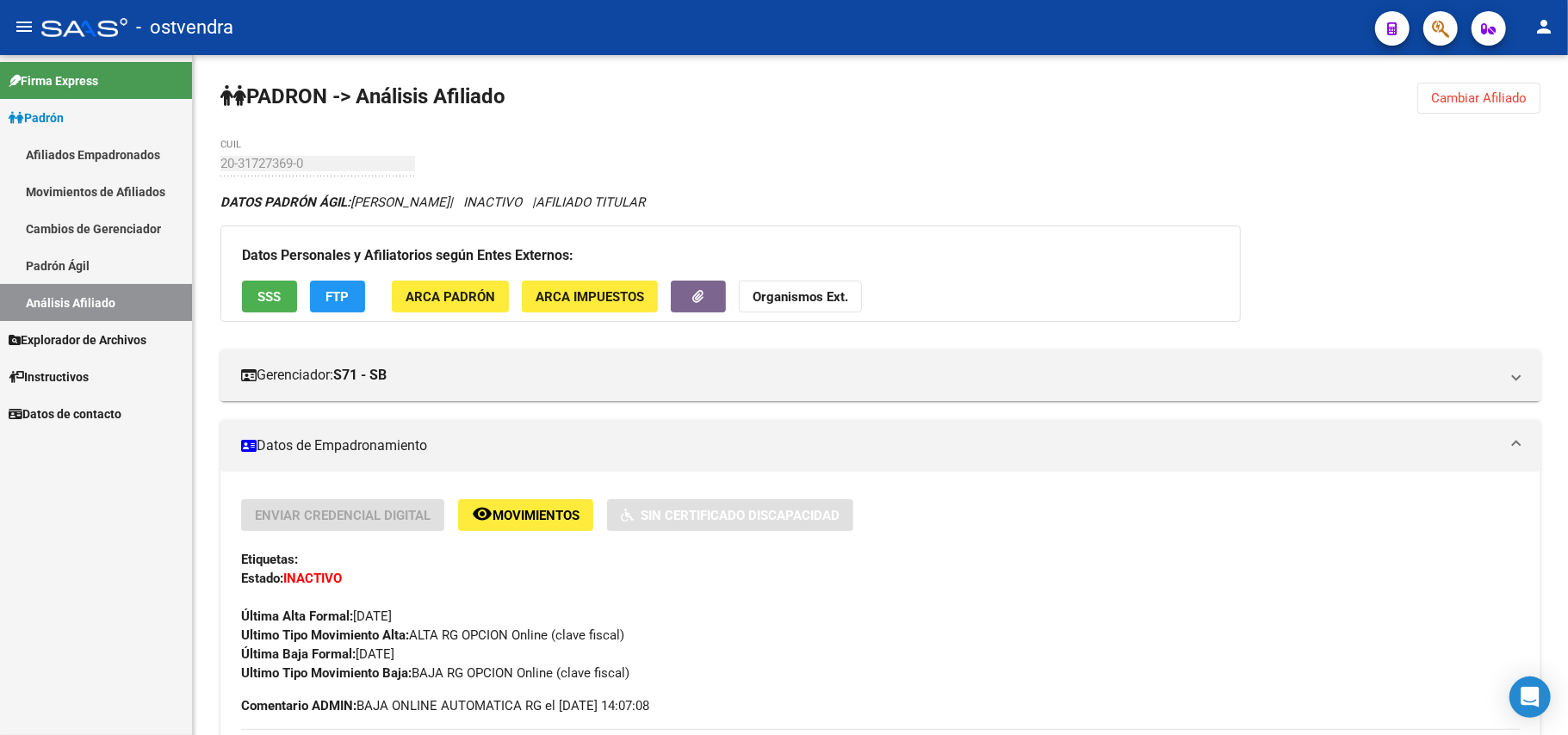
drag, startPoint x: 1460, startPoint y: 93, endPoint x: 1263, endPoint y: 94, distance: 197.0
click at [1448, 94] on span "Cambiar Afiliado" at bounding box center [1479, 98] width 95 height 16
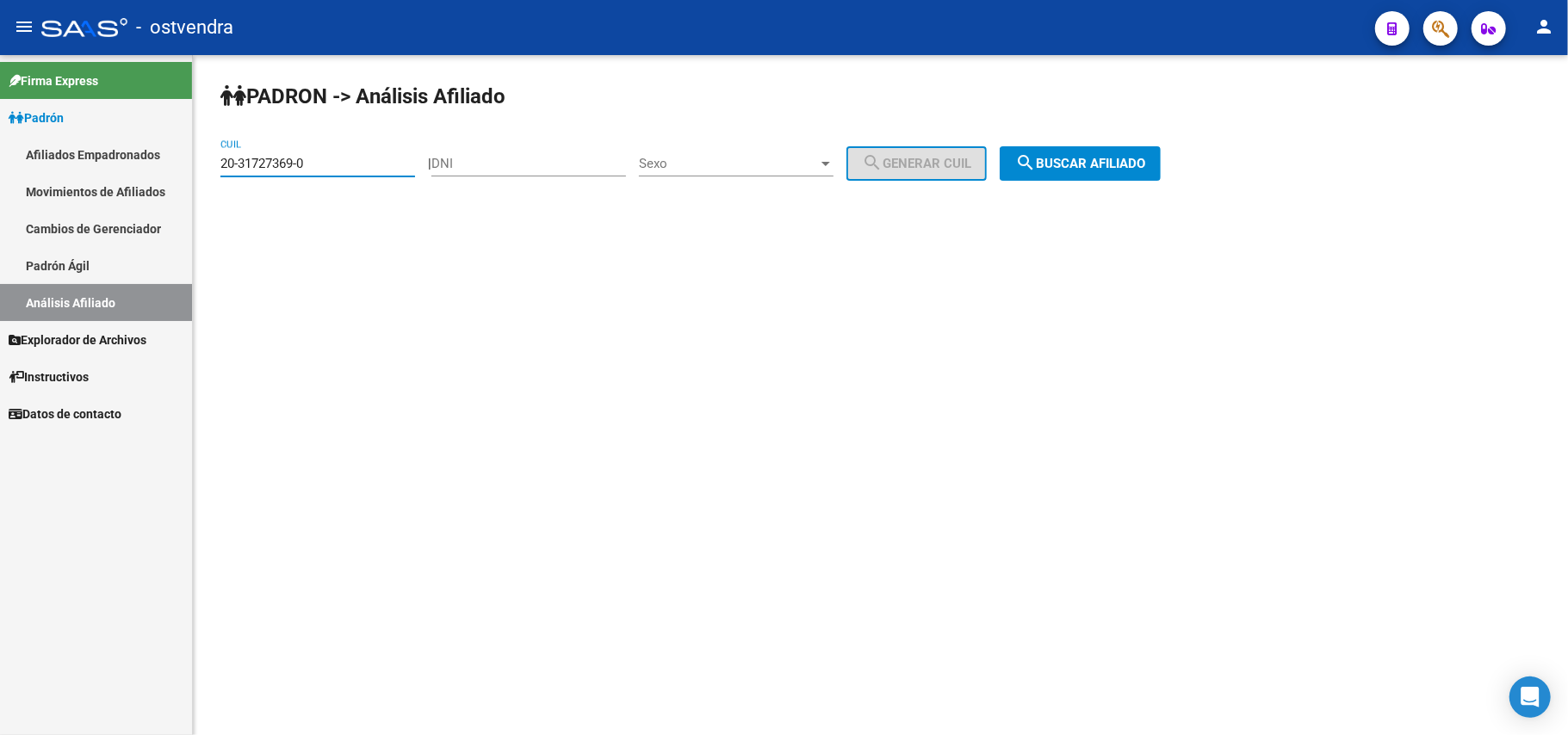
drag, startPoint x: 332, startPoint y: 166, endPoint x: 0, endPoint y: 162, distance: 332.0
click at [0, 162] on mat-sidenav-container "Firma Express Padrón Afiliados Empadronados Movimientos de Afiliados Cambios de…" at bounding box center [784, 396] width 1568 height 681
paste input "2245062-2"
click at [1131, 170] on button "search Buscar afiliado" at bounding box center [1080, 163] width 161 height 34
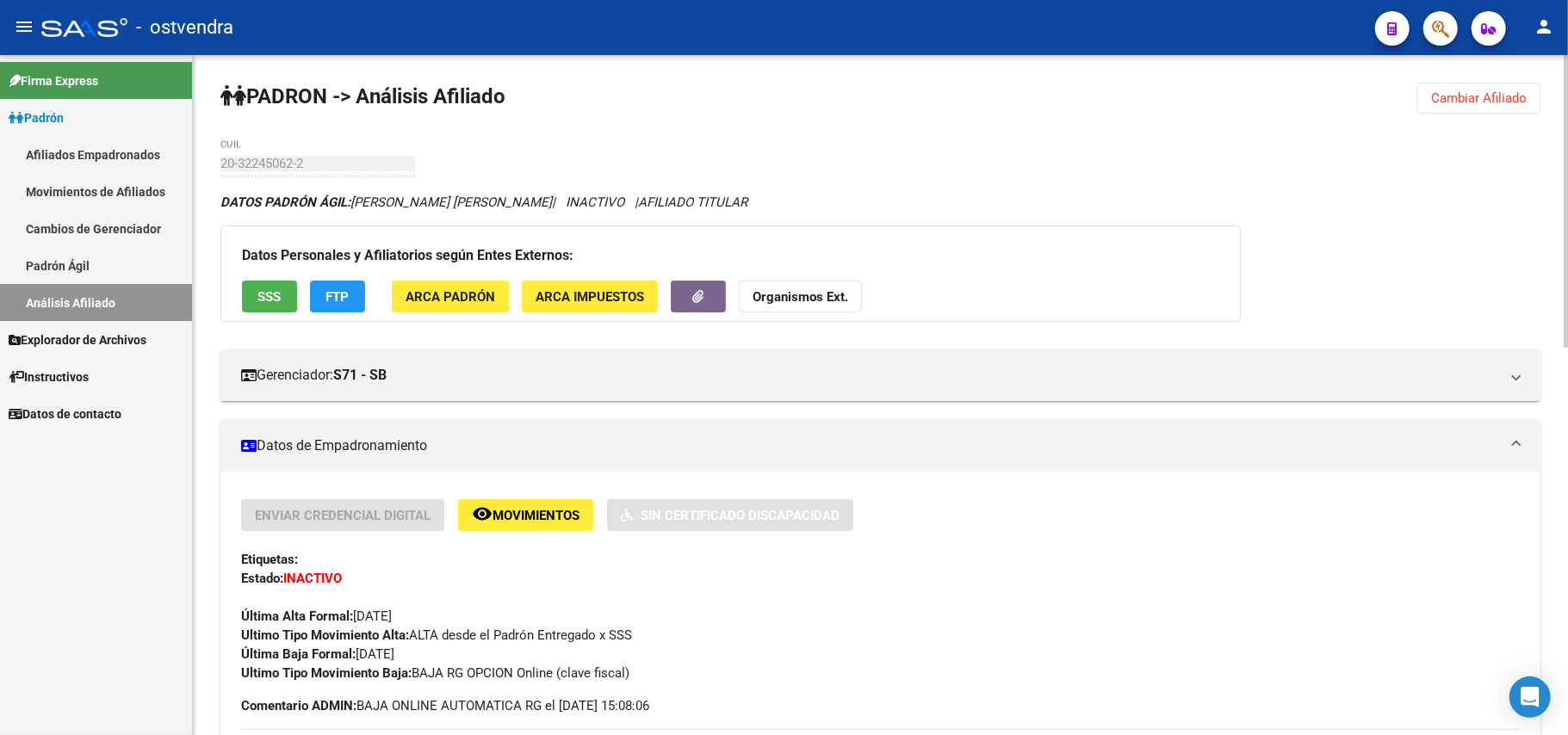
click at [1467, 104] on span "Cambiar Afiliado" at bounding box center [1479, 98] width 95 height 16
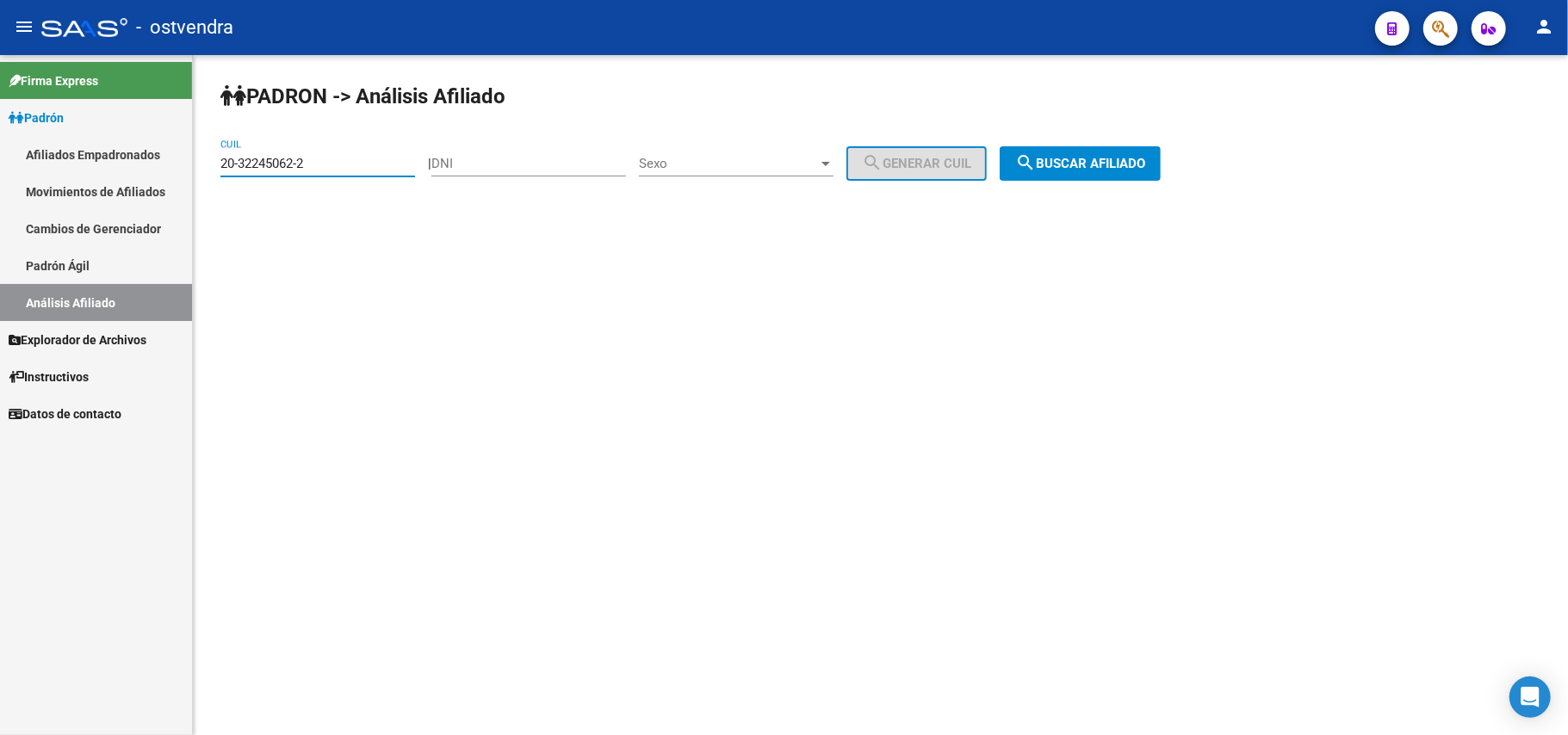
drag, startPoint x: 324, startPoint y: 166, endPoint x: 0, endPoint y: 145, distance: 324.7
click at [0, 145] on mat-sidenav-container "Firma Express Padrón Afiliados Empadronados Movimientos de Afiliados Cambios de…" at bounding box center [784, 396] width 1568 height 681
paste input "789272-0"
click at [1105, 154] on button "search Buscar afiliado" at bounding box center [1080, 163] width 161 height 34
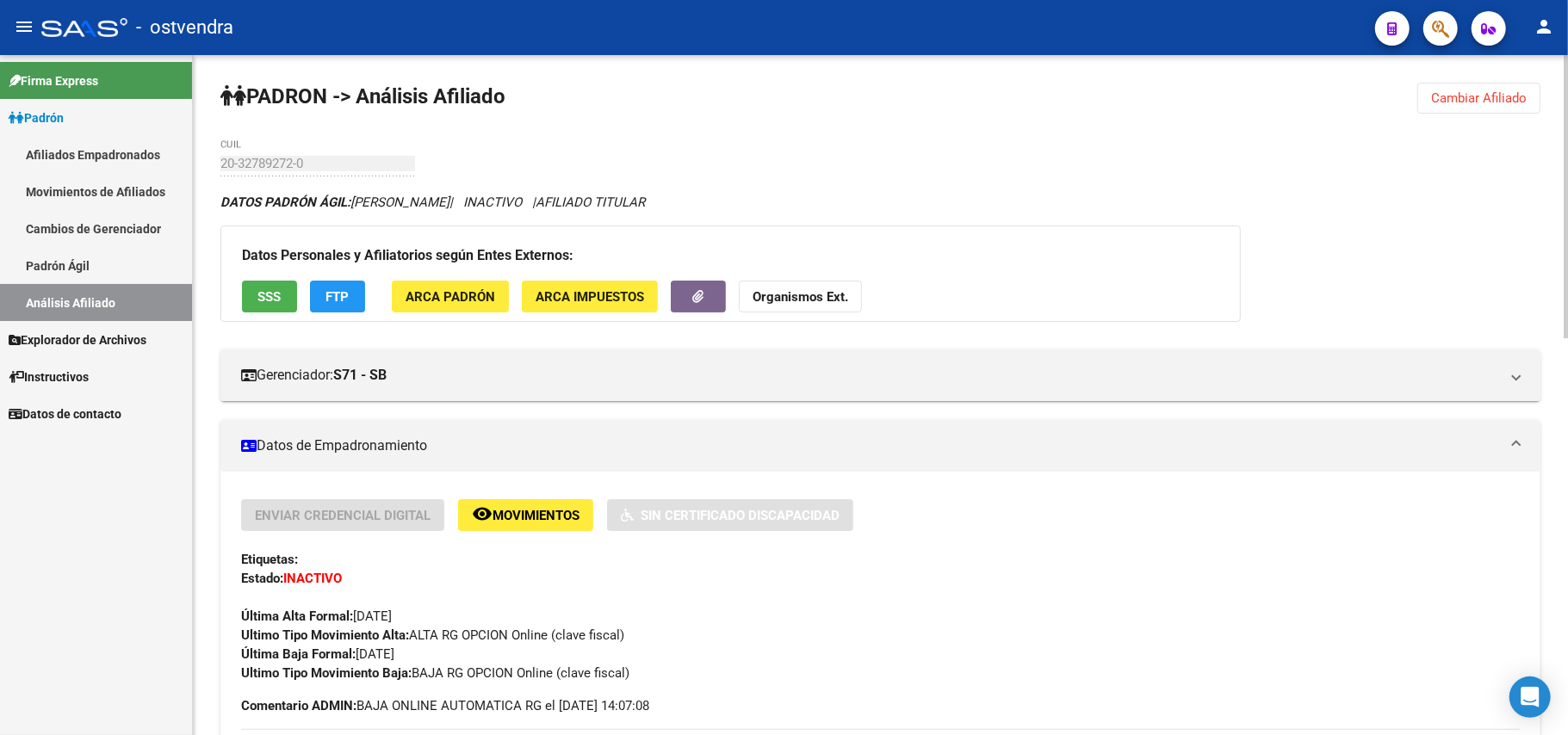
click at [1475, 90] on span "Cambiar Afiliado" at bounding box center [1479, 98] width 95 height 16
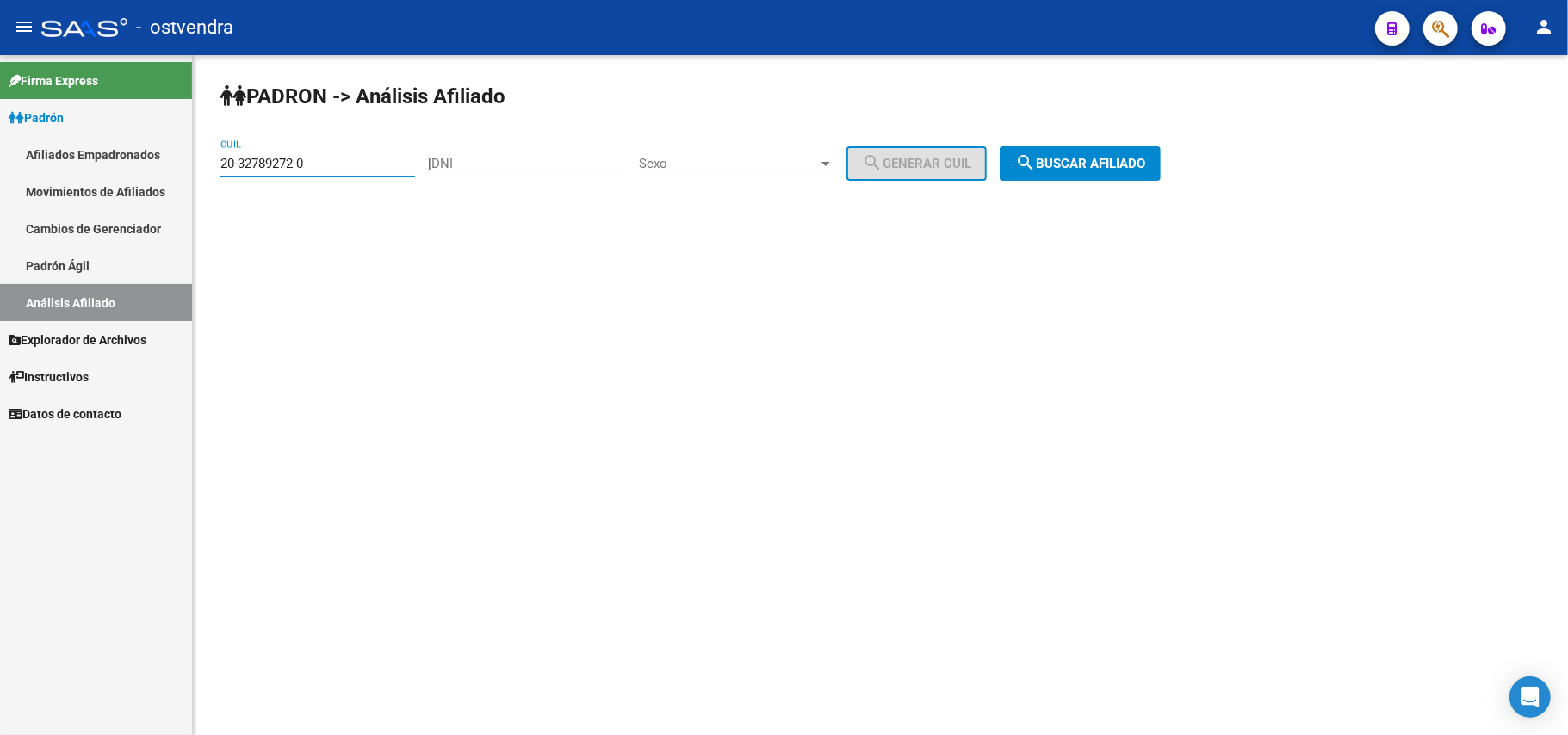
drag, startPoint x: 335, startPoint y: 157, endPoint x: 12, endPoint y: 140, distance: 323.4
click at [12, 140] on mat-sidenav-container "Firma Express Padrón Afiliados Empadronados Movimientos de Afiliados Cambios de…" at bounding box center [784, 396] width 1568 height 681
paste input "3027445"
click at [1073, 177] on button "search Buscar afiliado" at bounding box center [1080, 163] width 161 height 34
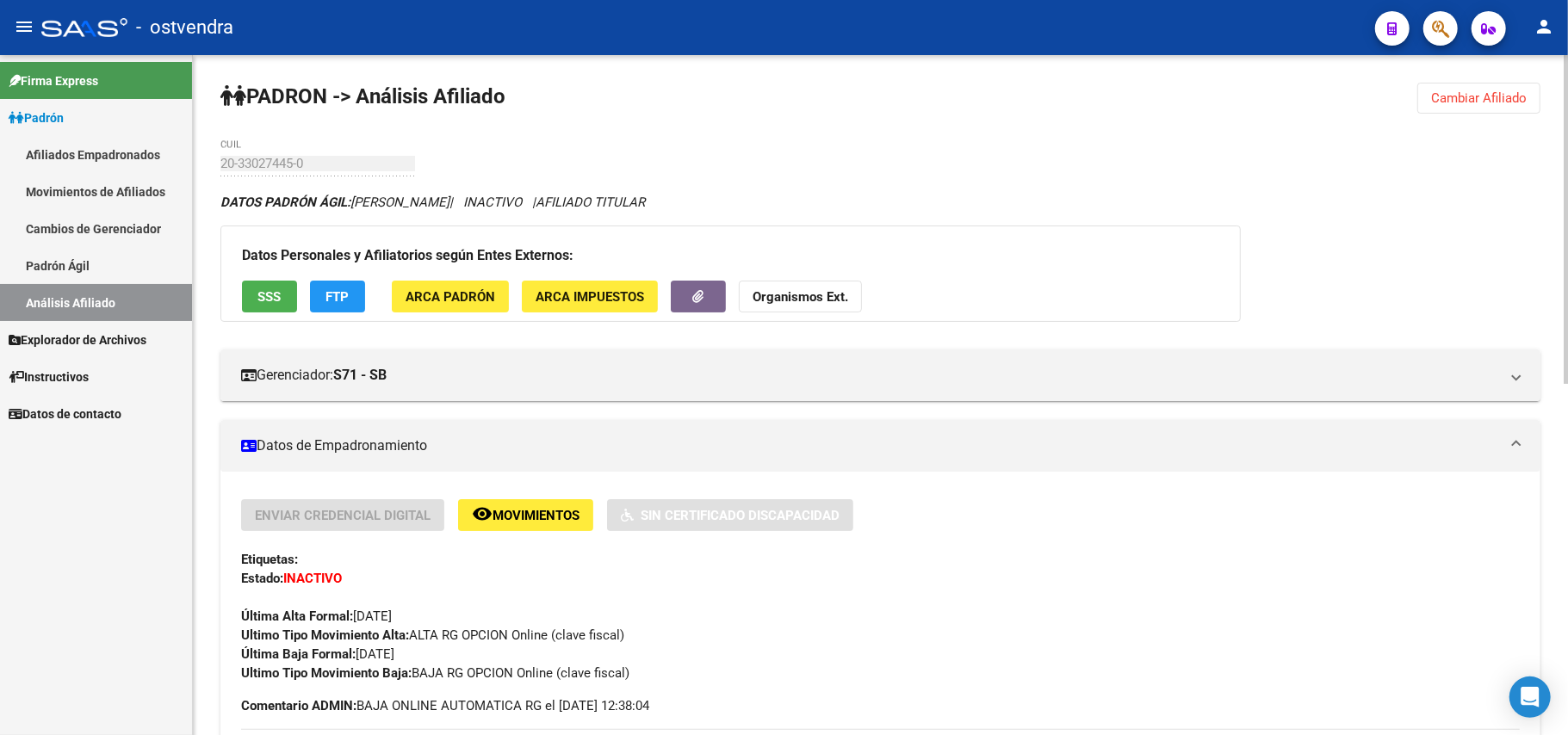
click at [1460, 96] on span "Cambiar Afiliado" at bounding box center [1479, 98] width 95 height 16
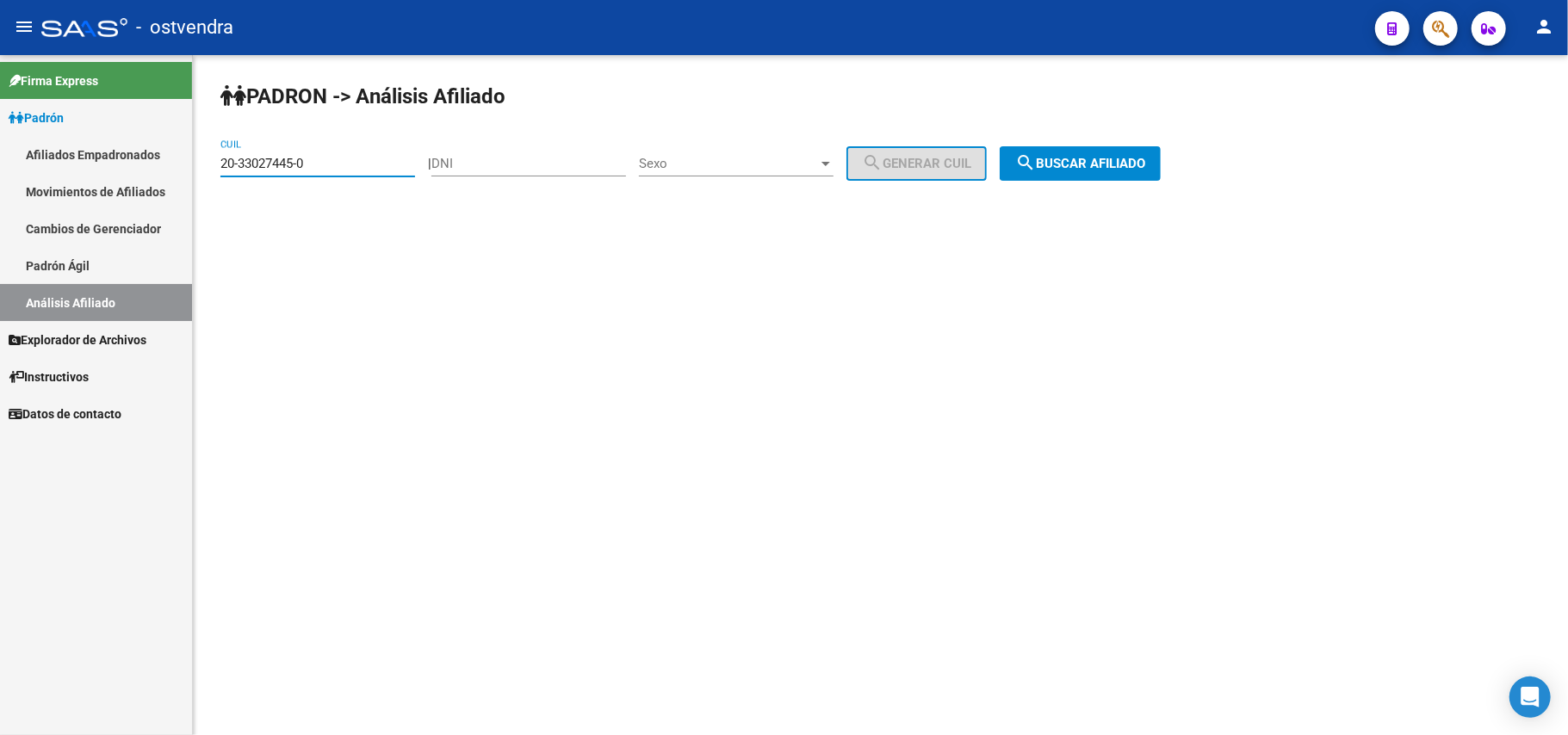
click at [381, 162] on input "20-33027445-0" at bounding box center [318, 163] width 194 height 16
drag, startPoint x: 25, startPoint y: 160, endPoint x: 0, endPoint y: 152, distance: 26.2
click at [0, 154] on mat-sidenav-container "Firma Express Padrón Afiliados Empadronados Movimientos de Afiliados Cambios de…" at bounding box center [784, 396] width 1568 height 681
paste input "4930593-4"
click at [1092, 152] on button "search Buscar afiliado" at bounding box center [1080, 163] width 161 height 34
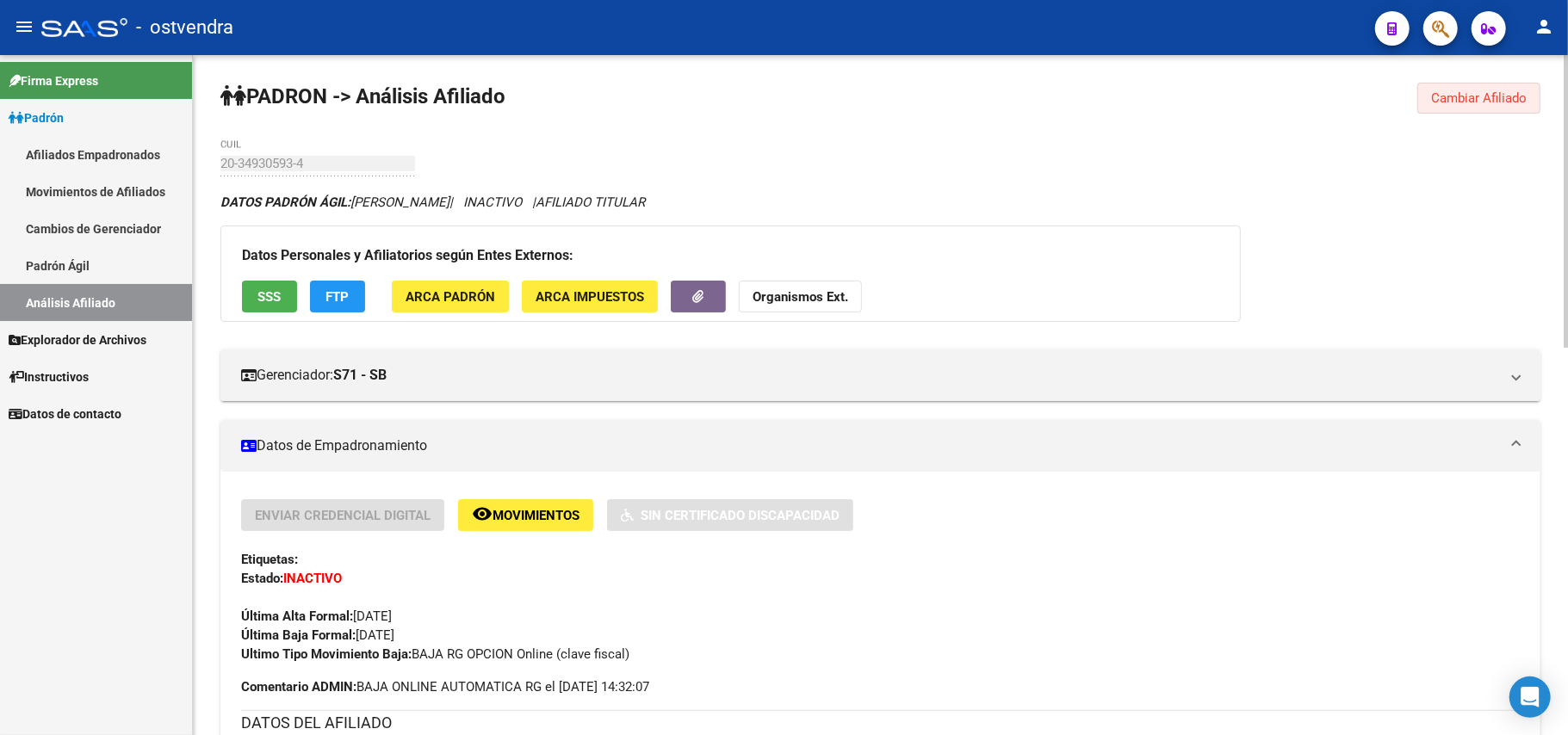
drag, startPoint x: 1455, startPoint y: 107, endPoint x: 517, endPoint y: 117, distance: 938.1
drag, startPoint x: 1498, startPoint y: 102, endPoint x: 1400, endPoint y: 101, distance: 98.0
click at [1496, 102] on span "Cambiar Afiliado" at bounding box center [1479, 98] width 95 height 16
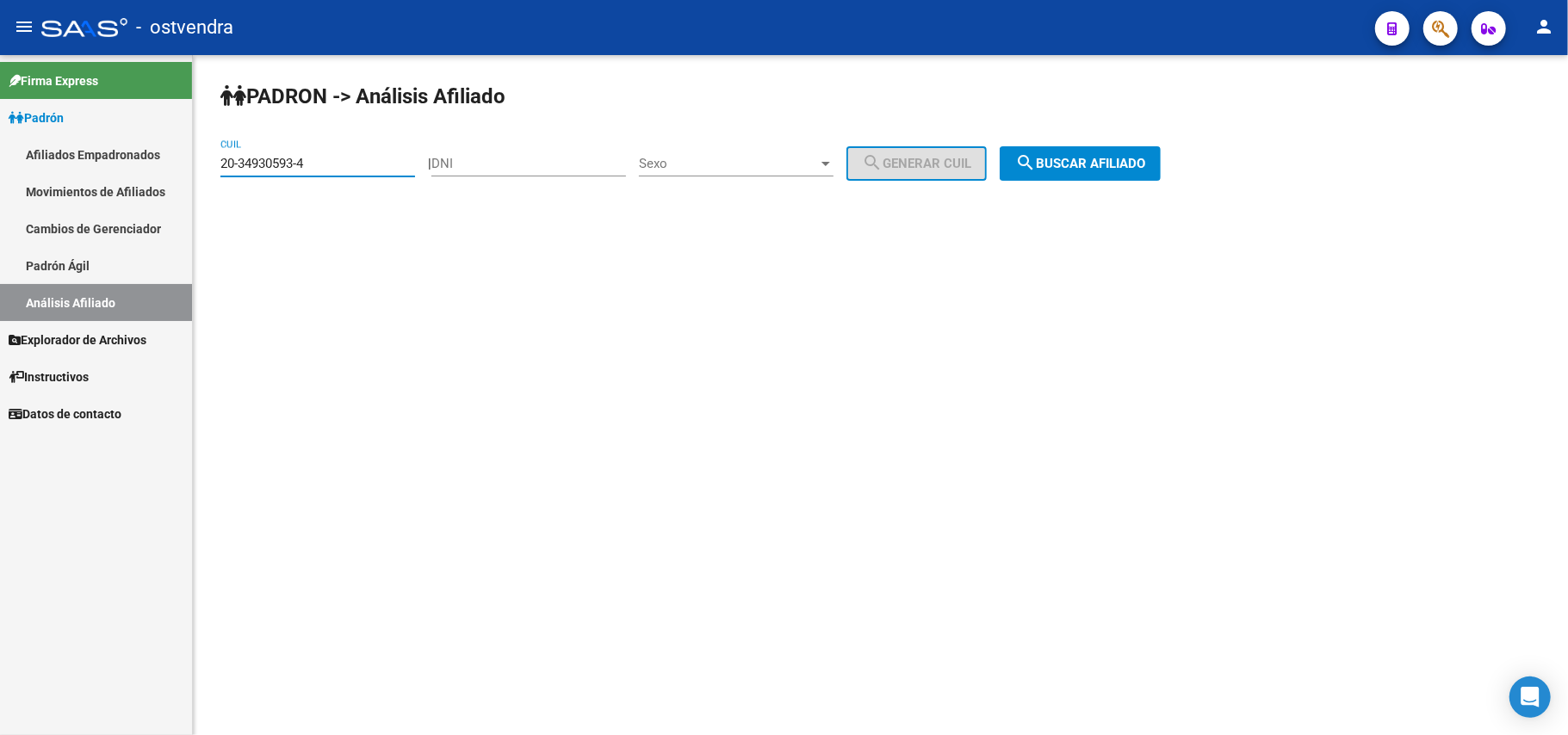
drag, startPoint x: 250, startPoint y: 160, endPoint x: 0, endPoint y: 158, distance: 250.0
click at [0, 158] on mat-sidenav-container "Firma Express Padrón Afiliados Empadronados Movimientos de Afiliados Cambios de…" at bounding box center [784, 396] width 1568 height 681
paste input "6295331-7"
click at [1105, 180] on div "PADRON -> Análisis Afiliado 20-36295331-7 CUIL | DNI Sexo Sexo search Generar C…" at bounding box center [880, 146] width 1376 height 181
click at [1124, 165] on span "search Buscar afiliado" at bounding box center [1080, 163] width 130 height 16
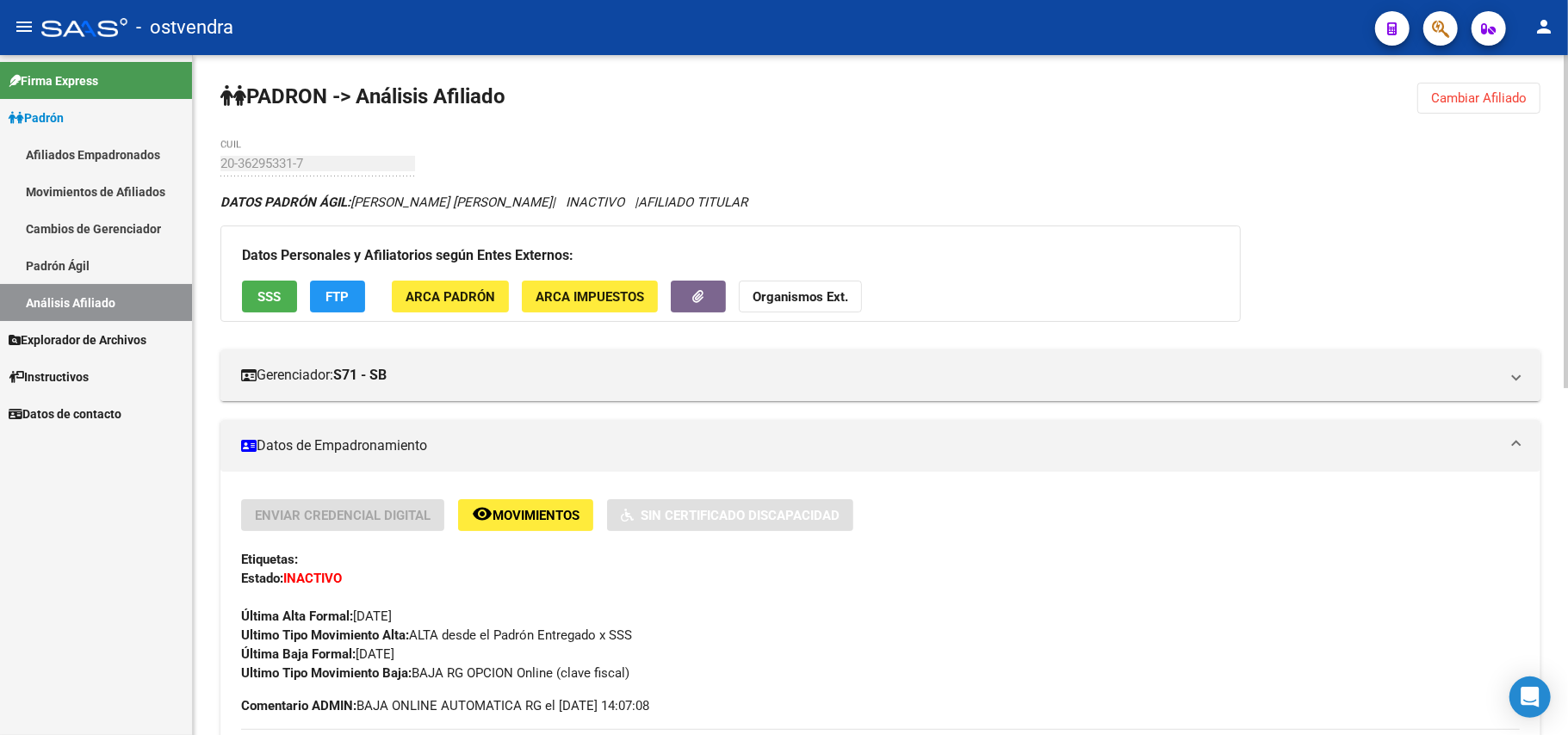
drag, startPoint x: 1475, startPoint y: 96, endPoint x: 1274, endPoint y: 96, distance: 201.0
drag, startPoint x: 1461, startPoint y: 100, endPoint x: 344, endPoint y: 210, distance: 1122.4
click at [1437, 101] on span "Cambiar Afiliado" at bounding box center [1479, 98] width 95 height 16
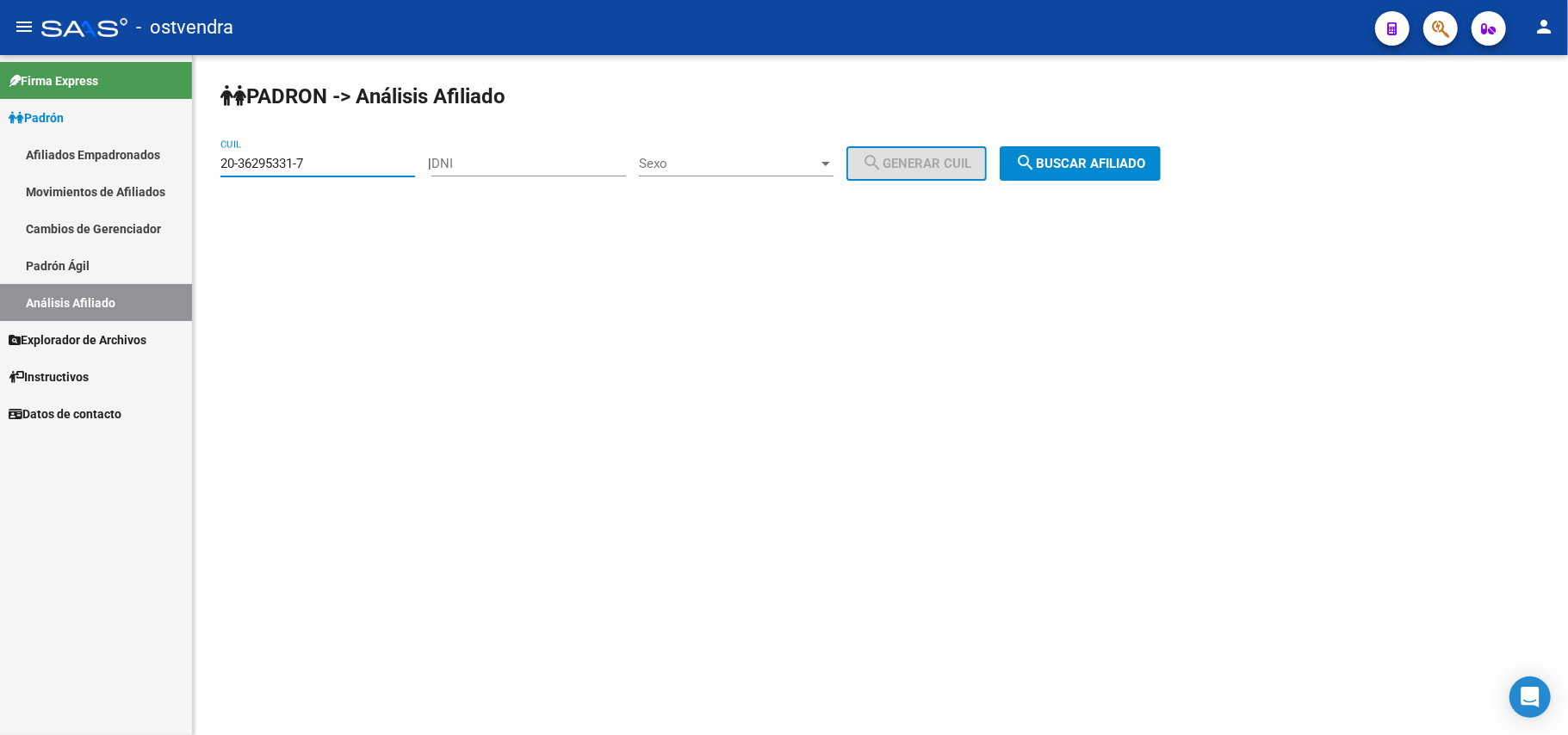
click at [0, 128] on mat-sidenav-container "Firma Express Padrón Afiliados Empadronados Movimientos de Afiliados Cambios de…" at bounding box center [784, 396] width 1568 height 681
paste input "723293-6"
click at [1090, 162] on span "search Buscar afiliado" at bounding box center [1080, 163] width 130 height 16
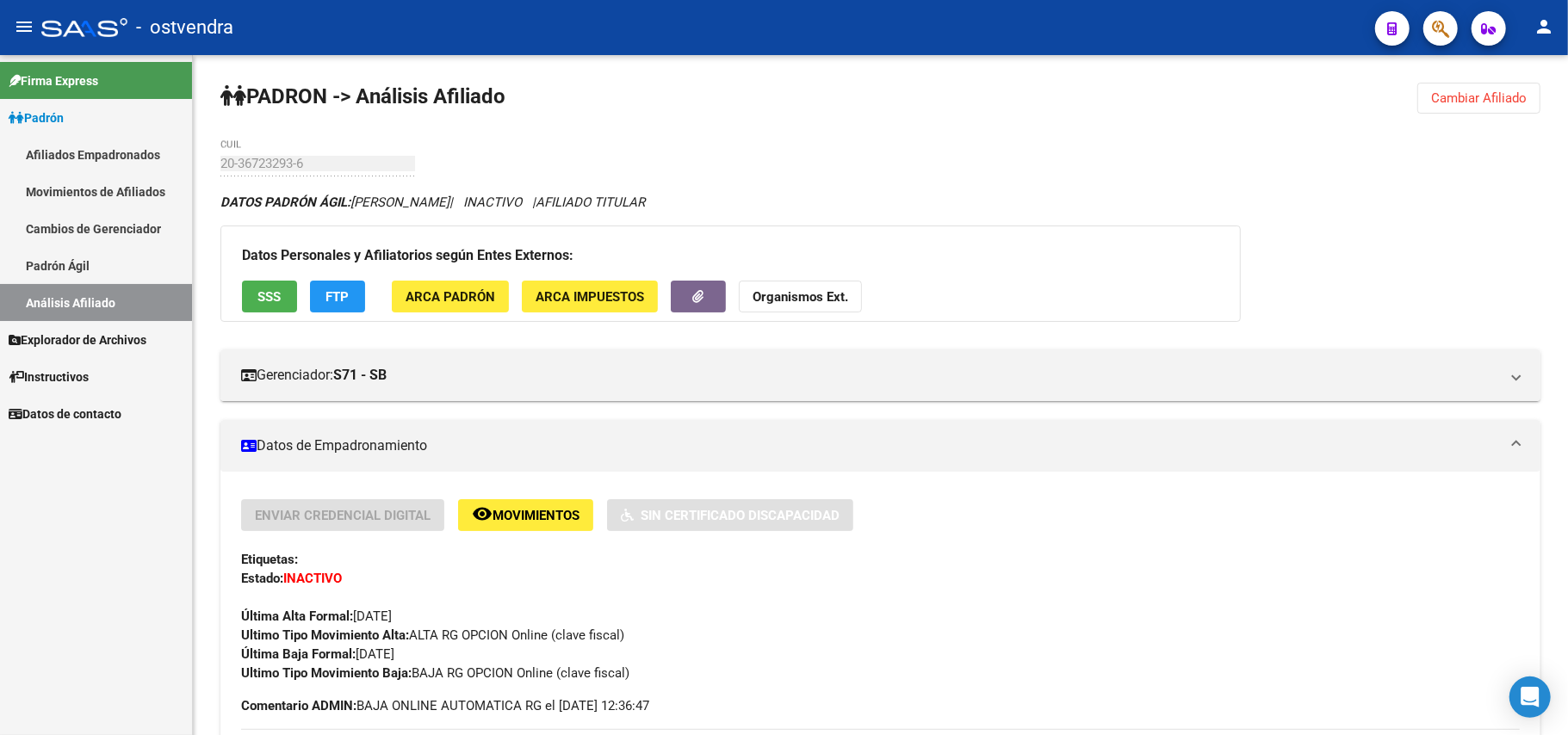
drag, startPoint x: 1497, startPoint y: 104, endPoint x: 982, endPoint y: 104, distance: 515.0
click at [1459, 104] on span "Cambiar Afiliado" at bounding box center [1479, 98] width 95 height 16
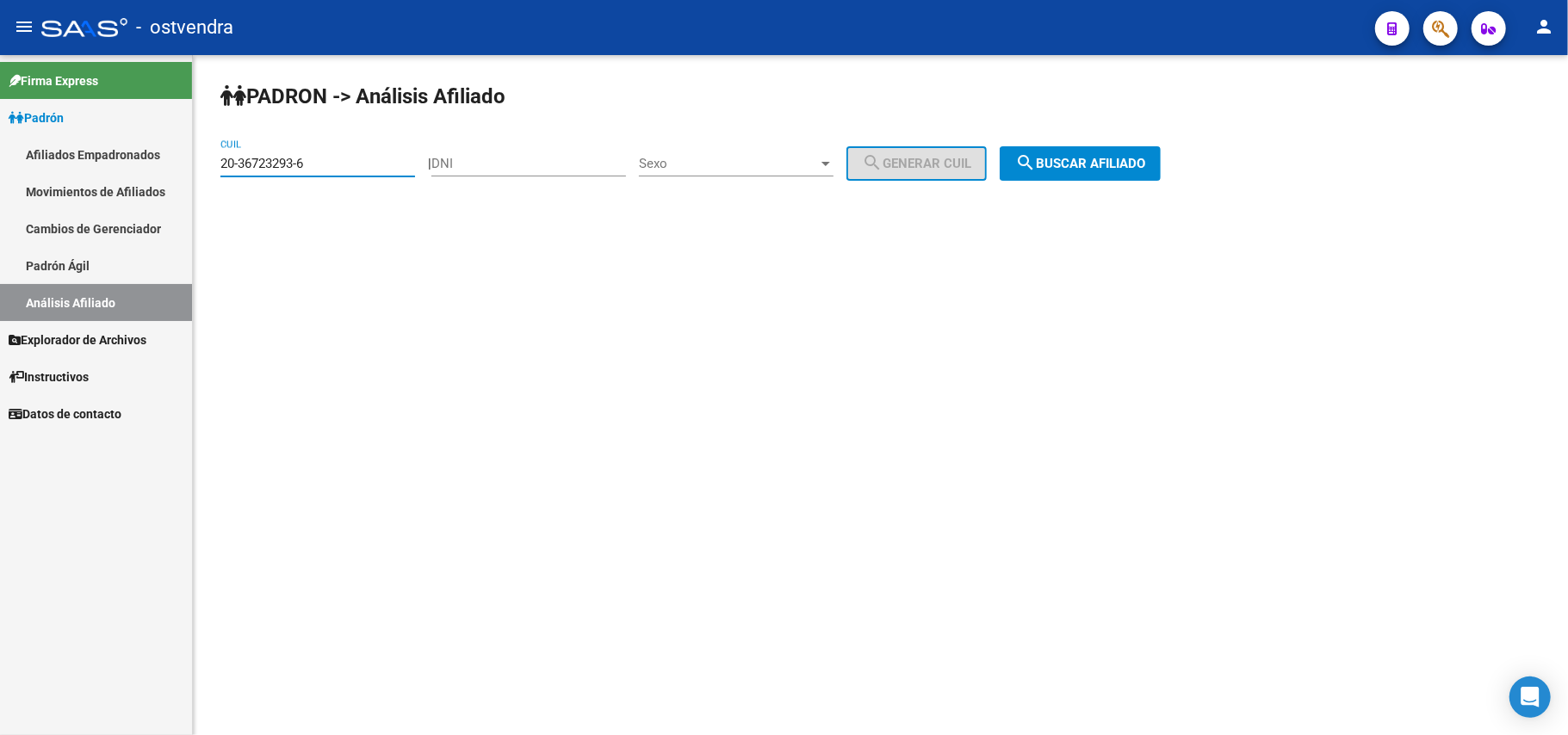
drag, startPoint x: 326, startPoint y: 158, endPoint x: 0, endPoint y: 158, distance: 326.0
click at [0, 158] on mat-sidenav-container "Firma Express Padrón Afiliados Empadronados Movimientos de Afiliados Cambios de…" at bounding box center [784, 396] width 1568 height 681
paste input "7140028-2"
click at [1117, 169] on span "search Buscar afiliado" at bounding box center [1080, 163] width 130 height 16
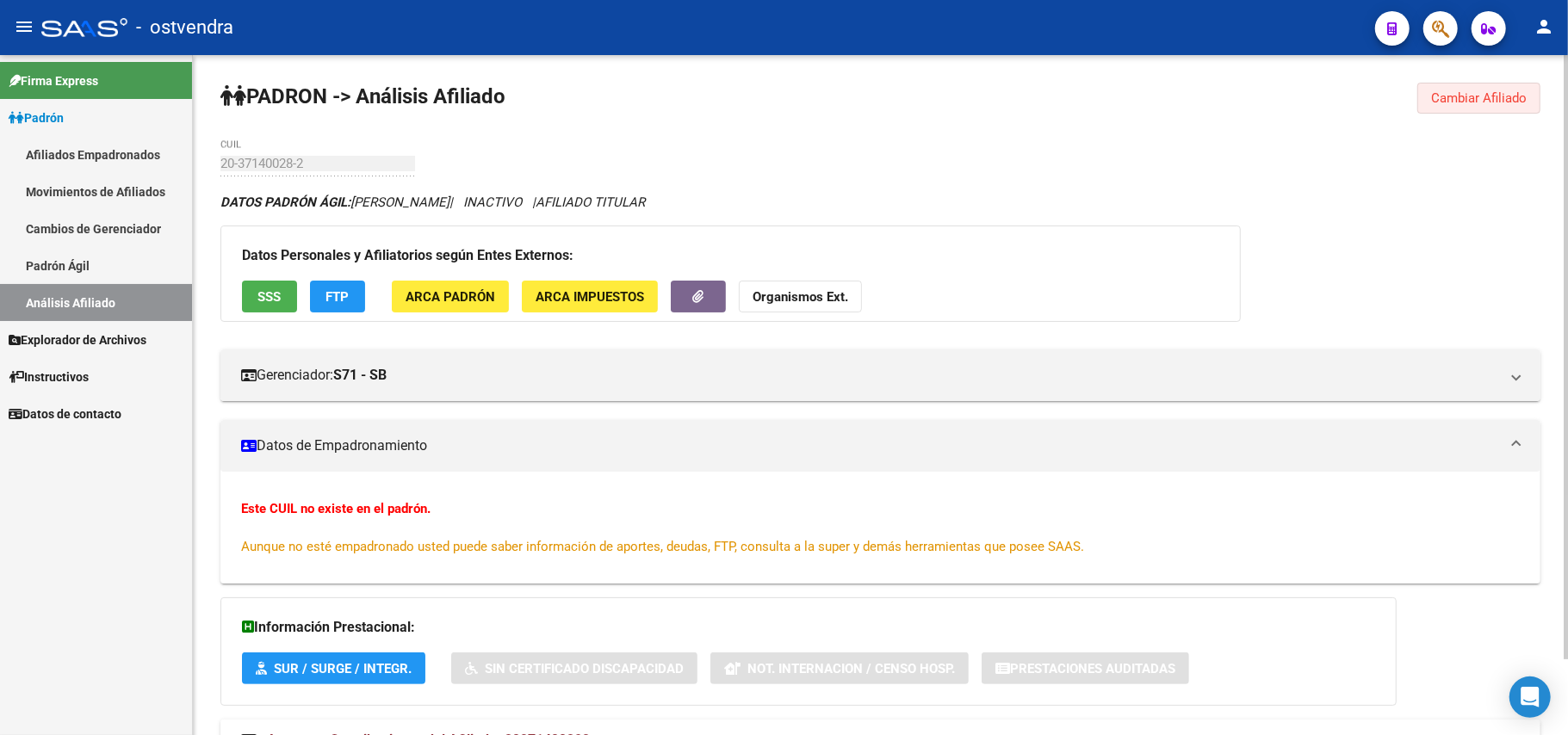
click at [1519, 84] on button "Cambiar Afiliado" at bounding box center [1479, 98] width 123 height 31
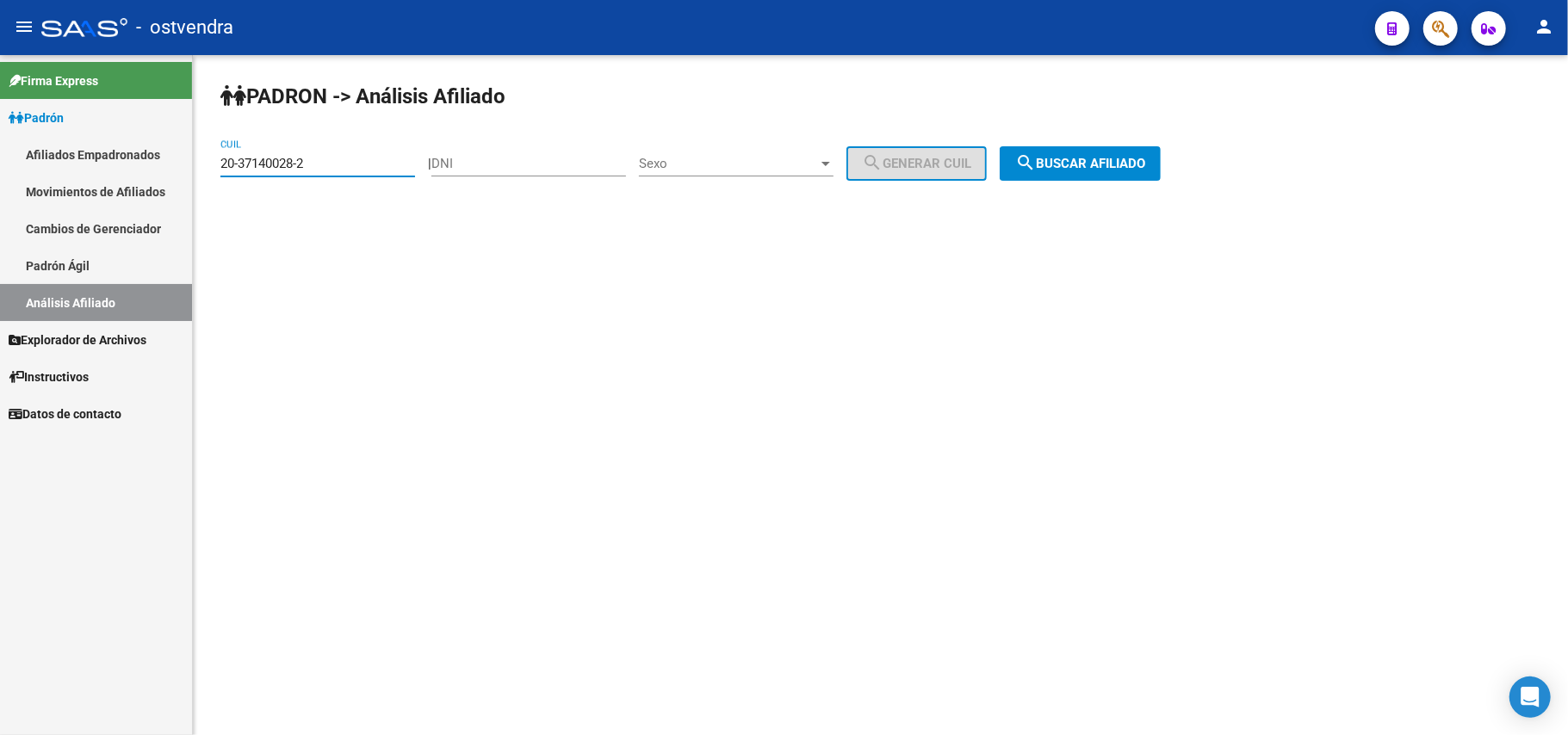
drag, startPoint x: 324, startPoint y: 158, endPoint x: 0, endPoint y: 159, distance: 324.0
click at [0, 159] on mat-sidenav-container "Firma Express Padrón Afiliados Empadronados Movimientos de Afiliados Cambios de…" at bounding box center [784, 396] width 1568 height 681
paste input "8297800-6"
click at [1083, 169] on span "search Buscar afiliado" at bounding box center [1080, 163] width 130 height 16
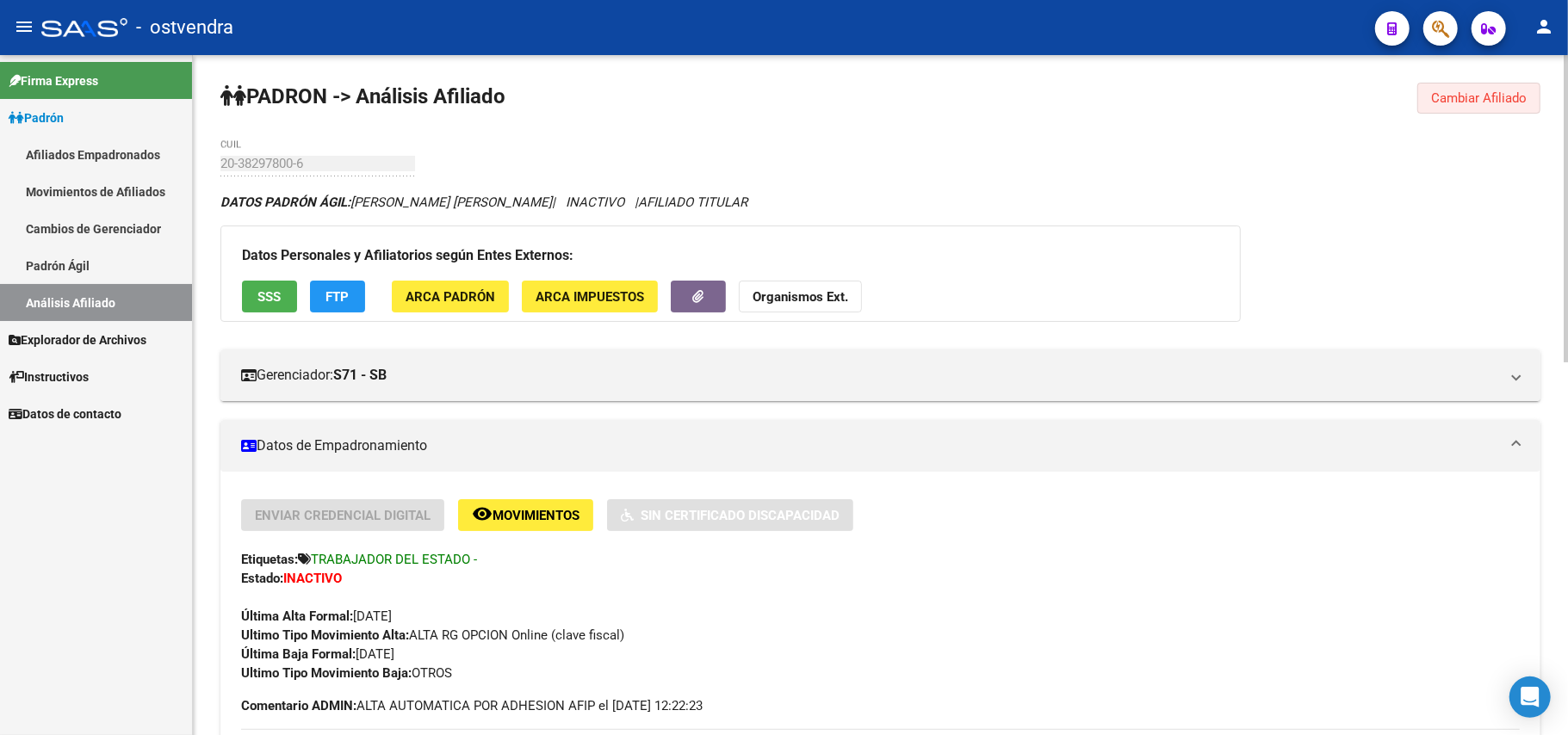
click at [1471, 94] on span "Cambiar Afiliado" at bounding box center [1479, 98] width 95 height 16
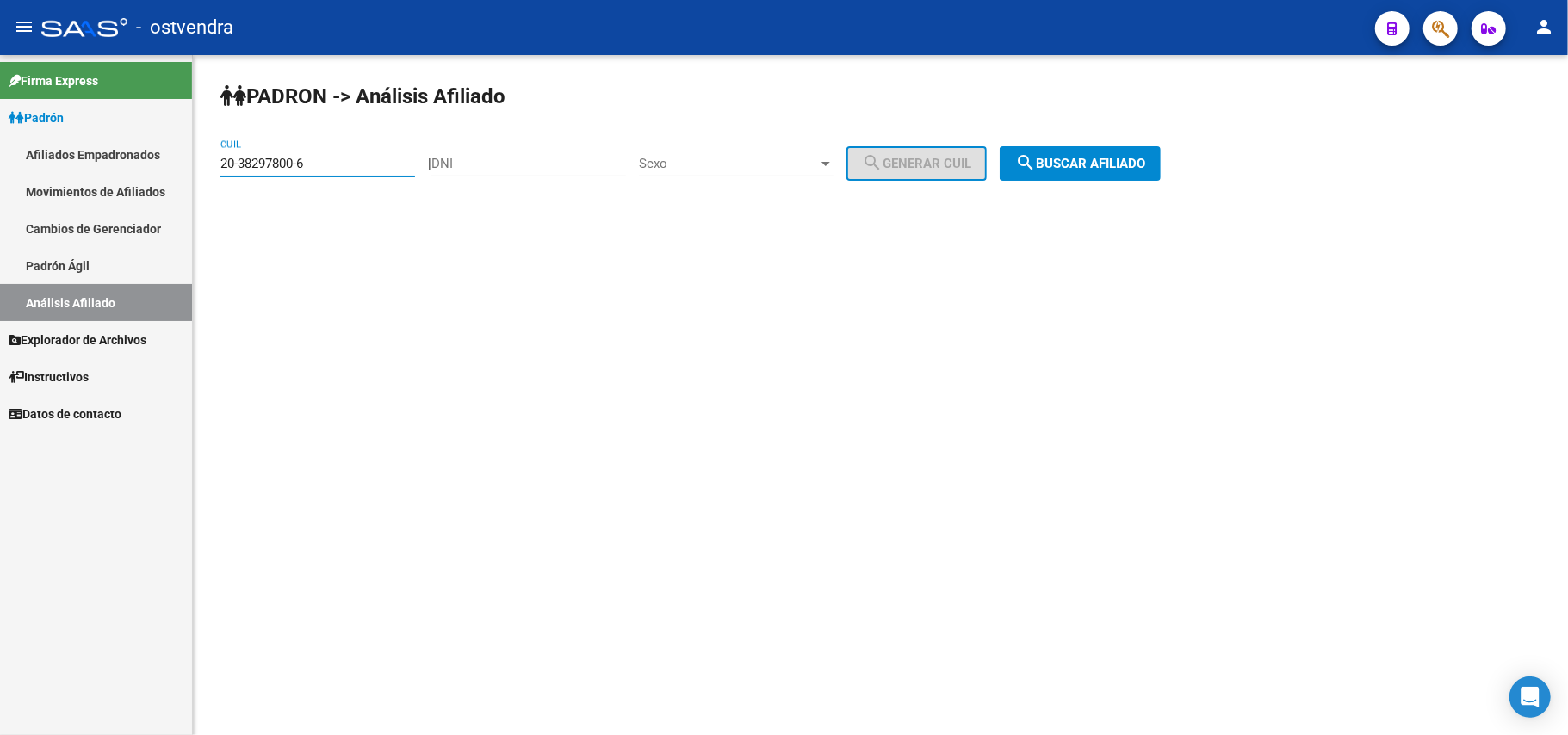
click at [389, 159] on input "20-38297800-6" at bounding box center [318, 163] width 194 height 16
drag, startPoint x: 314, startPoint y: 156, endPoint x: 85, endPoint y: 172, distance: 229.6
click at [8, 163] on mat-sidenav-container "Firma Express Padrón Afiliados Empadronados Movimientos de Afiliados Cambios de…" at bounding box center [784, 396] width 1568 height 681
paste input "40672715-8"
click at [1133, 158] on span "search Buscar afiliado" at bounding box center [1080, 163] width 130 height 16
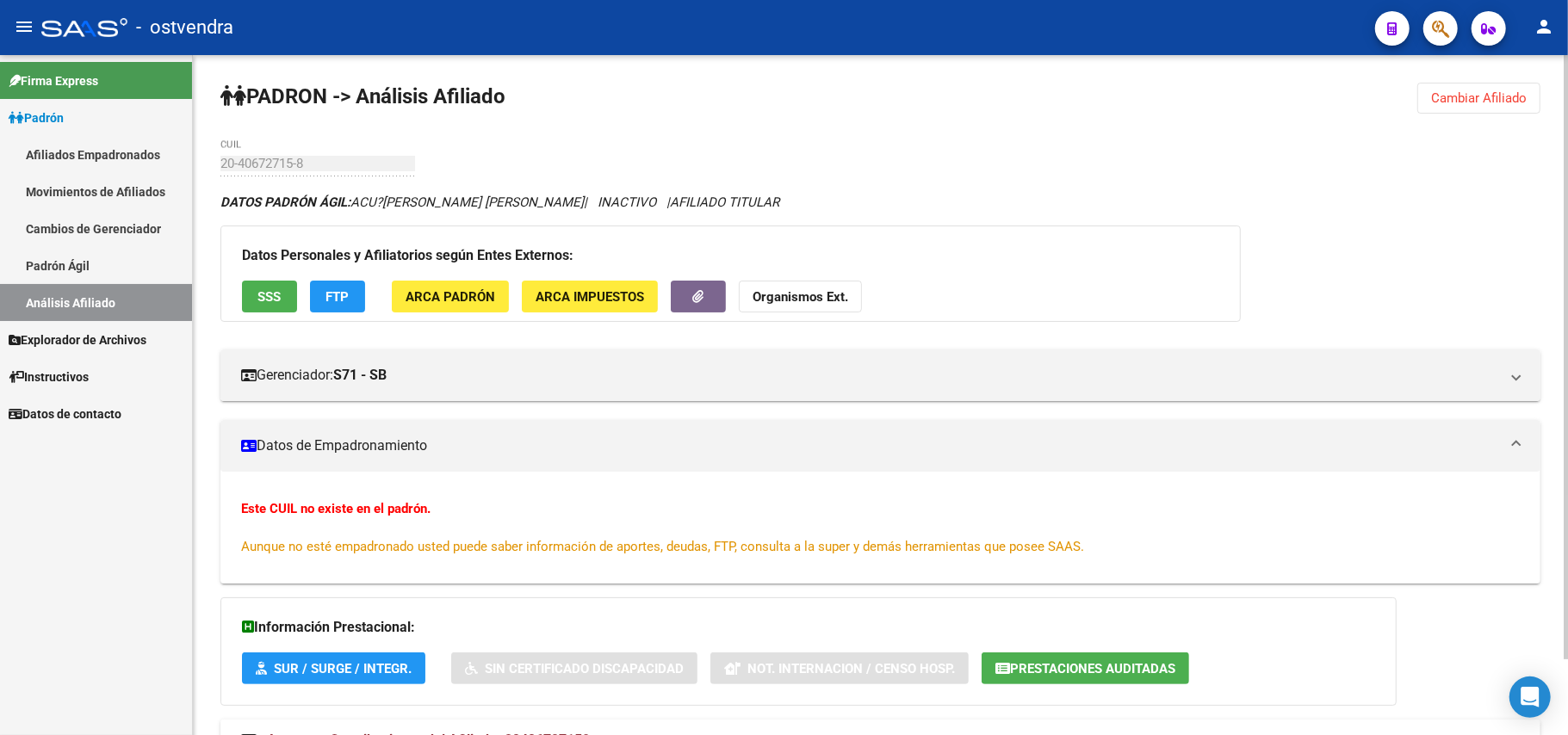
click at [1476, 80] on div "PADRON -> Análisis Afiliado Cambiar Afiliado 20-40672715-8 CUIL DATOS PADRÓN ÁG…" at bounding box center [880, 438] width 1376 height 766
click at [1492, 96] on span "Cambiar Afiliado" at bounding box center [1479, 98] width 95 height 16
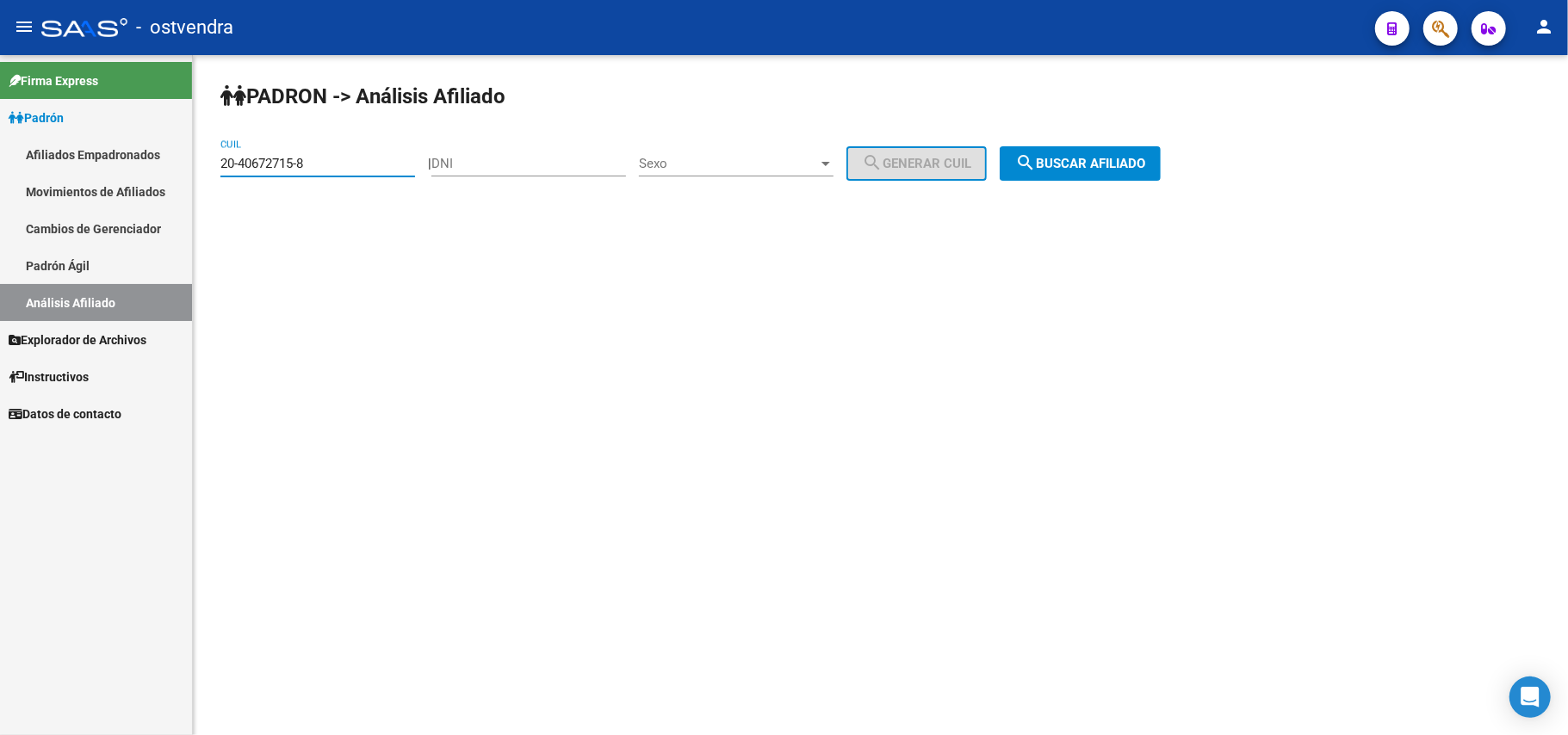
drag, startPoint x: 384, startPoint y: 162, endPoint x: 76, endPoint y: 124, distance: 310.3
click at [29, 138] on mat-sidenav-container "Firma Express Padrón Afiliados Empadronados Movimientos de Afiliados Cambios de…" at bounding box center [784, 396] width 1568 height 681
paste input "2110905-3"
click at [1114, 180] on div "PADRON -> Análisis Afiliado 20-42110905-3 CUIL | DNI Sexo Sexo search Generar C…" at bounding box center [880, 146] width 1376 height 181
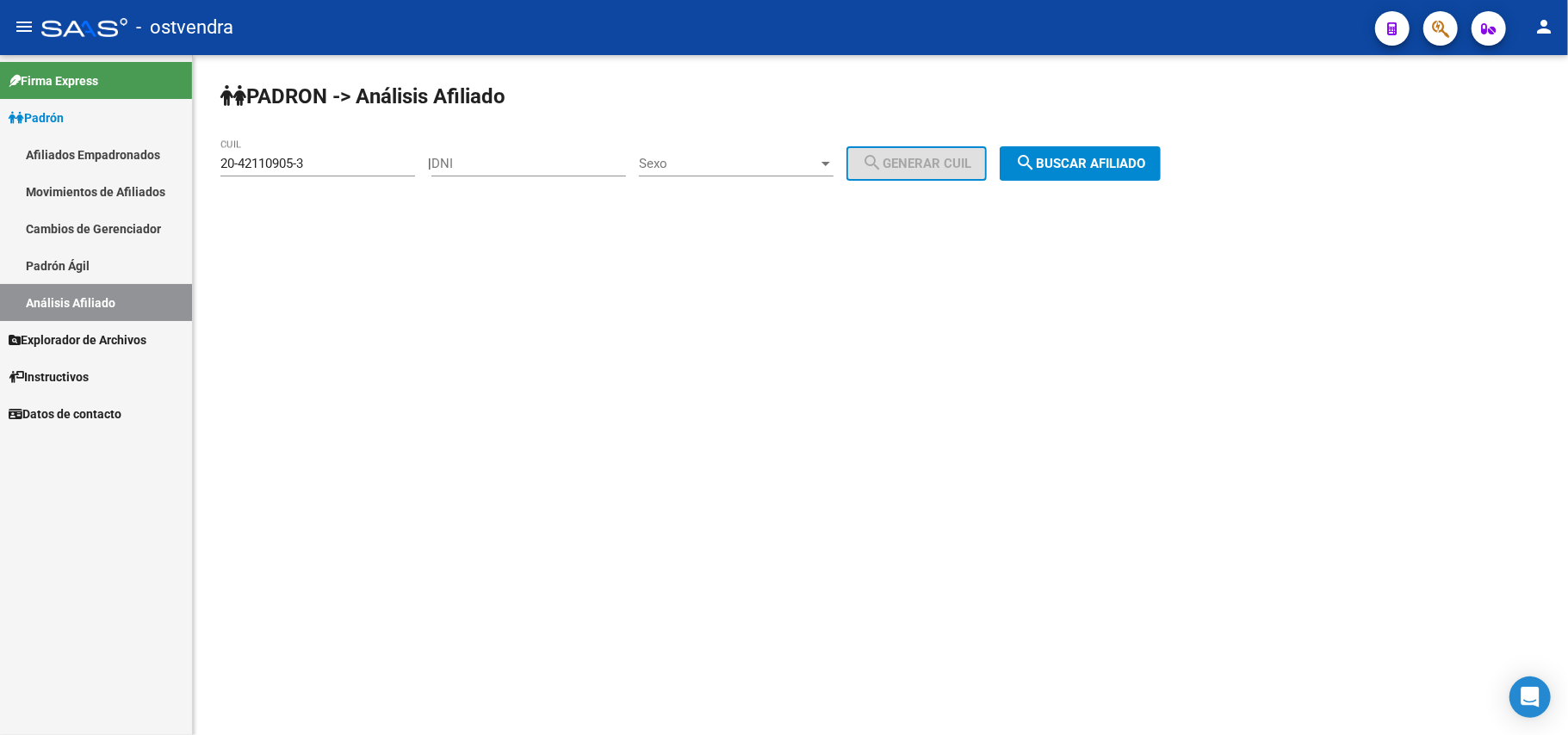
click at [1114, 154] on button "search Buscar afiliado" at bounding box center [1080, 163] width 161 height 34
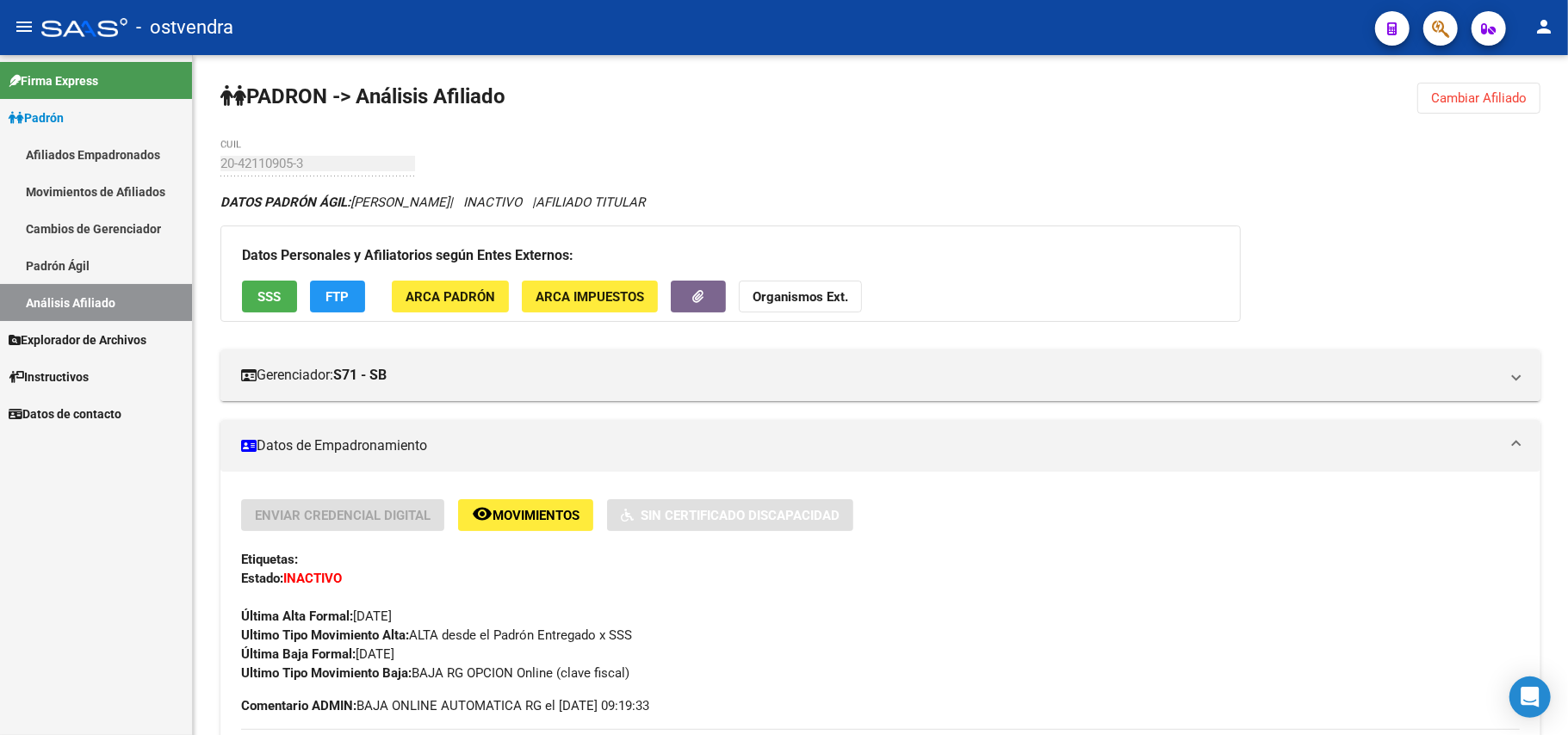
click at [1485, 102] on span "Cambiar Afiliado" at bounding box center [1479, 98] width 95 height 16
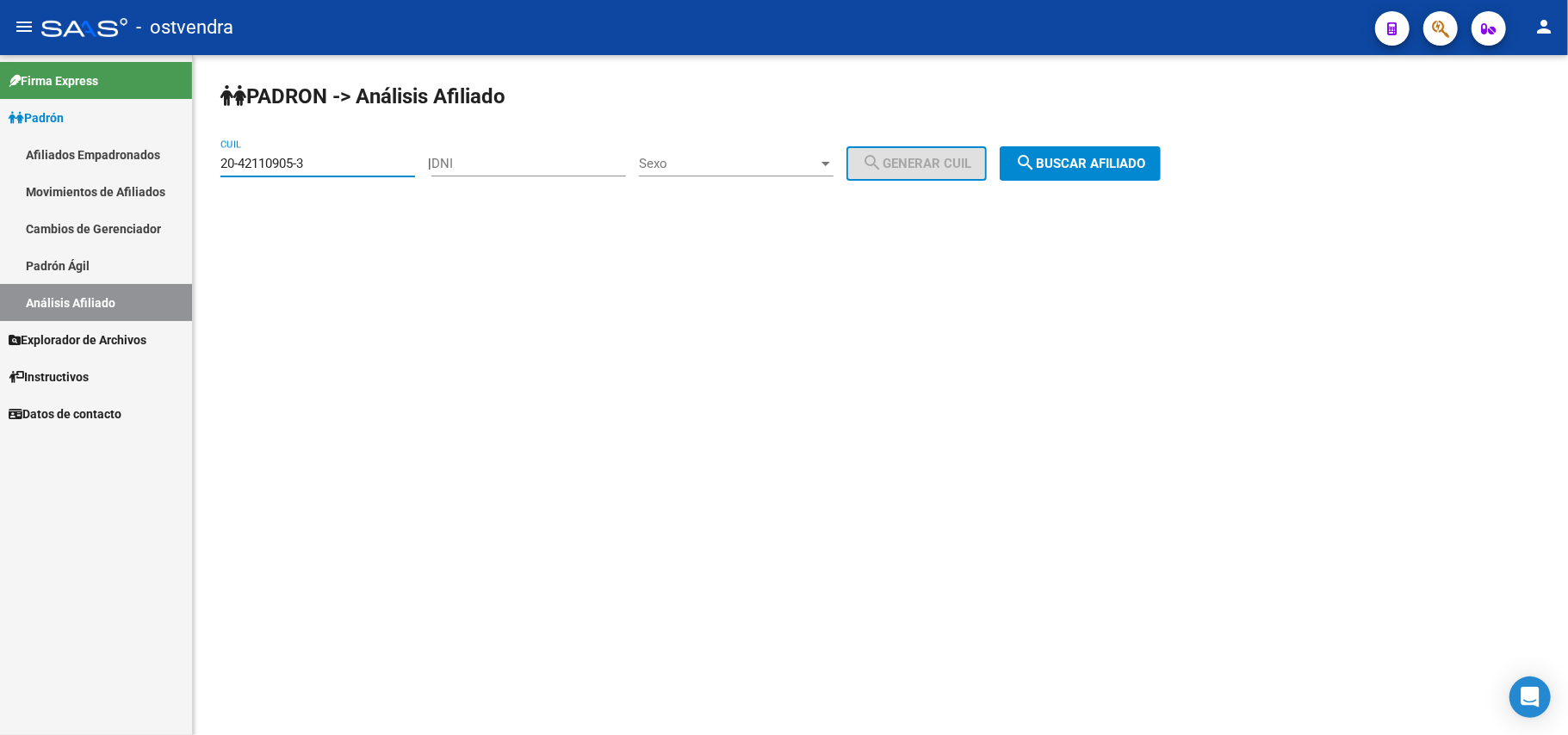
drag, startPoint x: 344, startPoint y: 165, endPoint x: 0, endPoint y: 150, distance: 344.3
click at [0, 150] on mat-sidenav-container "Firma Express Padrón Afiliados Empadronados Movimientos de Afiliados Cambios de…" at bounding box center [784, 396] width 1568 height 681
paste input "93988858-7"
click at [1075, 180] on div "PADRON -> Análisis Afiliado 20-93988858-7 CUIL | DNI Sexo Sexo search Generar C…" at bounding box center [880, 146] width 1376 height 181
click at [1085, 162] on span "search Buscar afiliado" at bounding box center [1080, 163] width 130 height 16
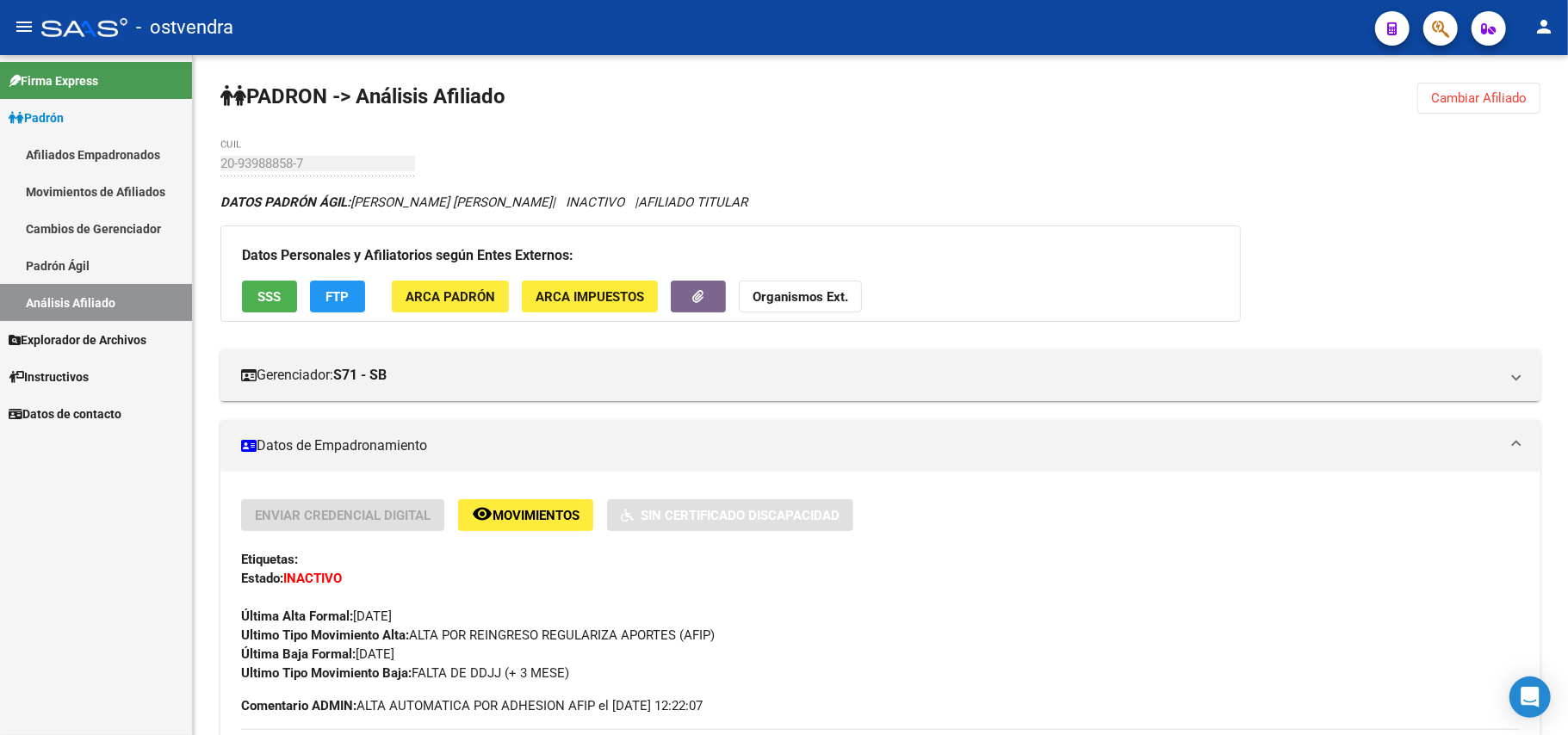
click at [1461, 94] on span "Cambiar Afiliado" at bounding box center [1479, 98] width 95 height 16
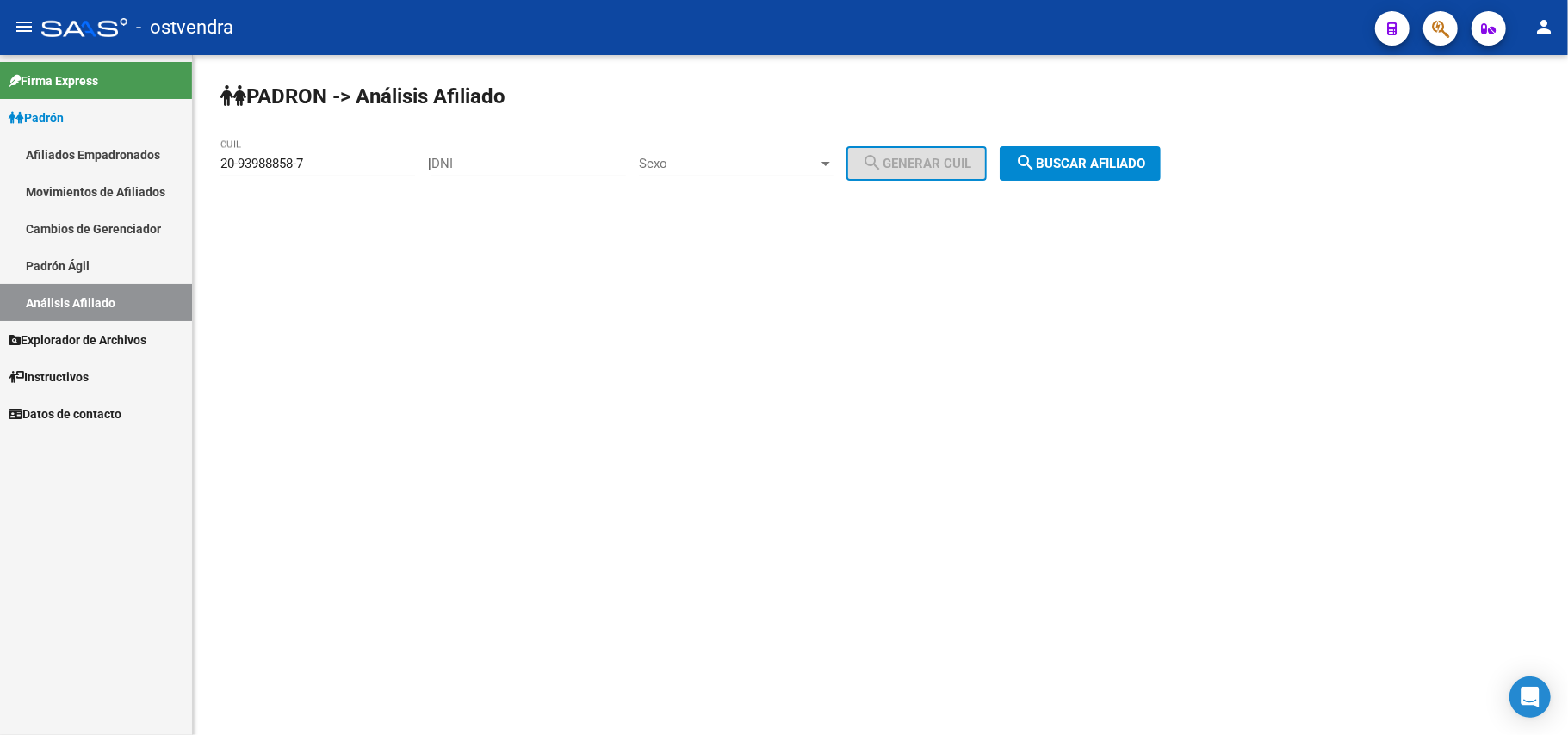
click at [359, 136] on div "PADRON -> Análisis Afiliado 20-93988858-7 CUIL | DNI Sexo Sexo search Generar C…" at bounding box center [880, 146] width 1376 height 181
drag, startPoint x: 343, startPoint y: 165, endPoint x: 0, endPoint y: 218, distance: 347.1
click at [0, 218] on mat-sidenav-container "Firma Express Padrón Afiliados Empadronados Movimientos de Afiliados Cambios de…" at bounding box center [784, 396] width 1568 height 681
paste input "4613658-2"
drag, startPoint x: 1128, startPoint y: 153, endPoint x: 1100, endPoint y: 172, distance: 33.8
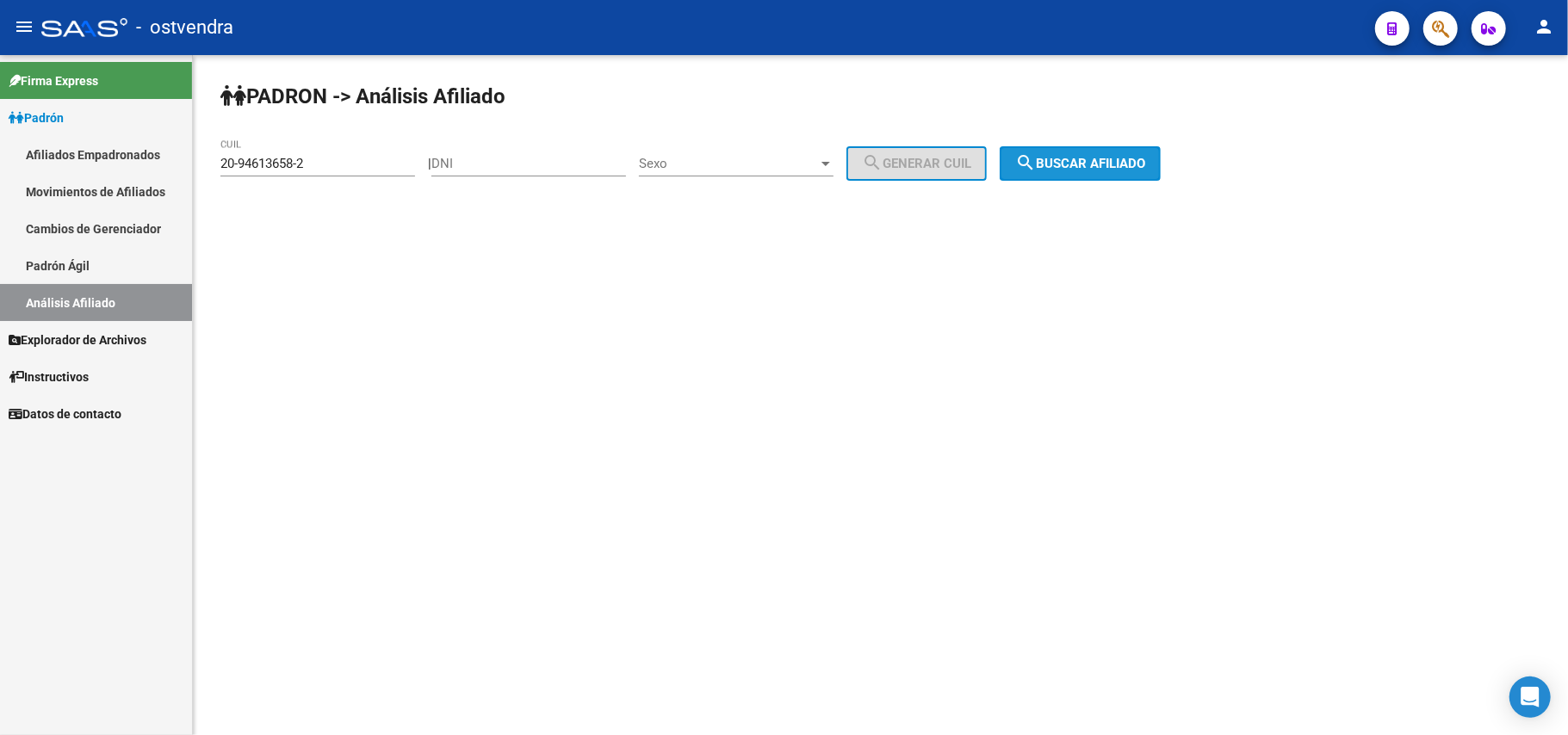
click at [1121, 158] on button "search Buscar afiliado" at bounding box center [1080, 163] width 161 height 34
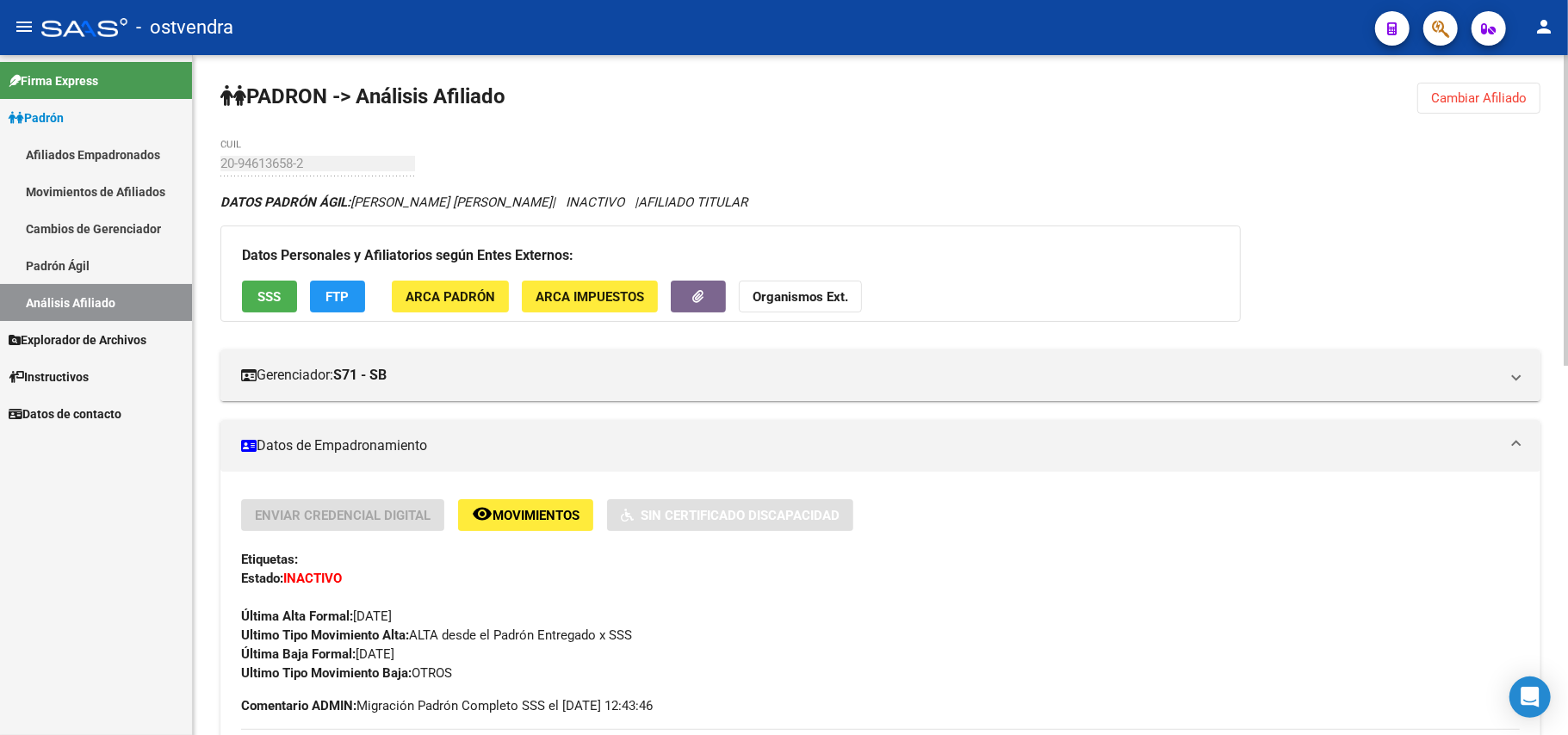
click at [1458, 101] on span "Cambiar Afiliado" at bounding box center [1479, 98] width 95 height 16
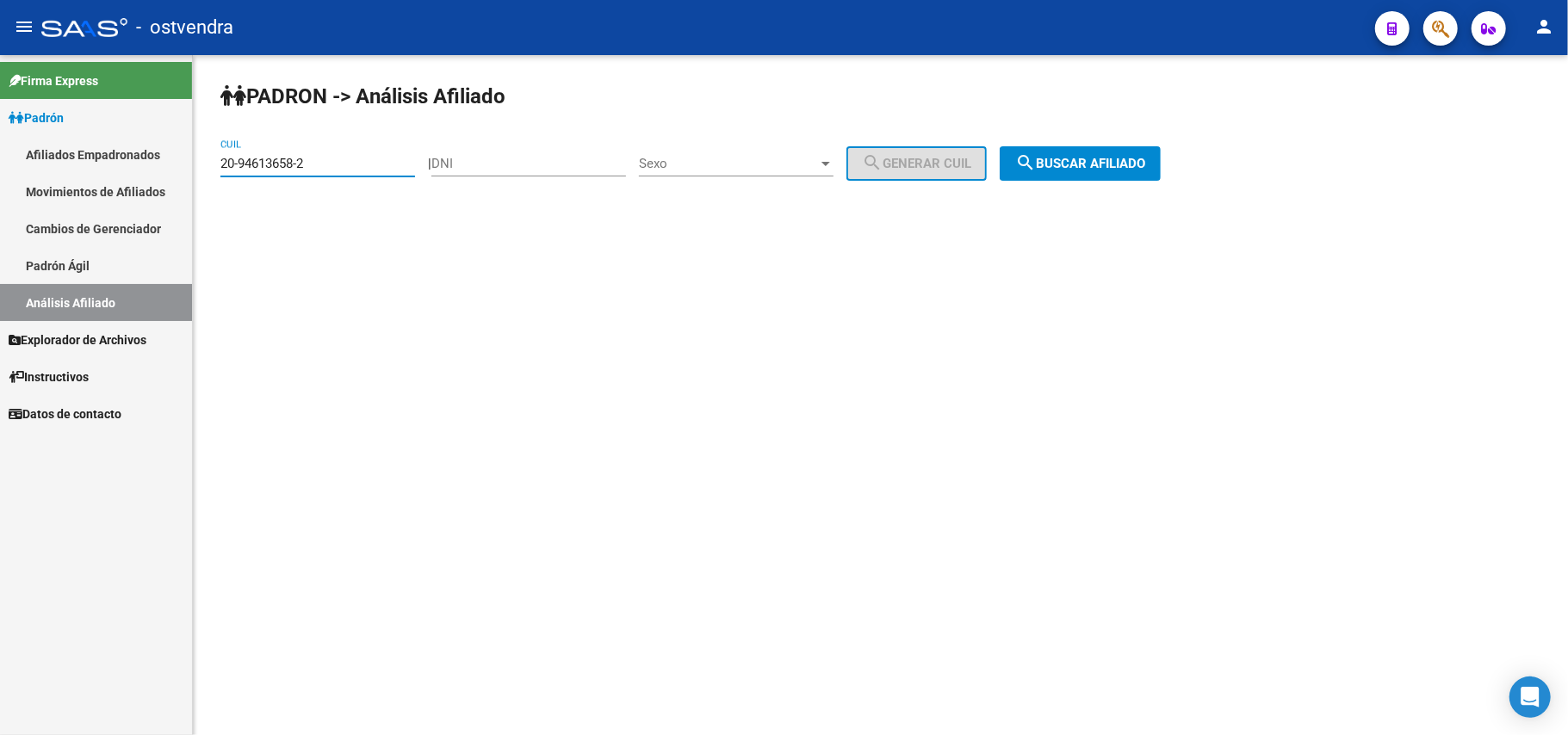
click at [0, 184] on mat-sidenav-container "Firma Express Padrón Afiliados Empadronados Movimientos de Afiliados Cambios de…" at bounding box center [784, 396] width 1568 height 681
paste input "4-26409620-7"
click at [1138, 166] on span "search Buscar afiliado" at bounding box center [1080, 163] width 130 height 16
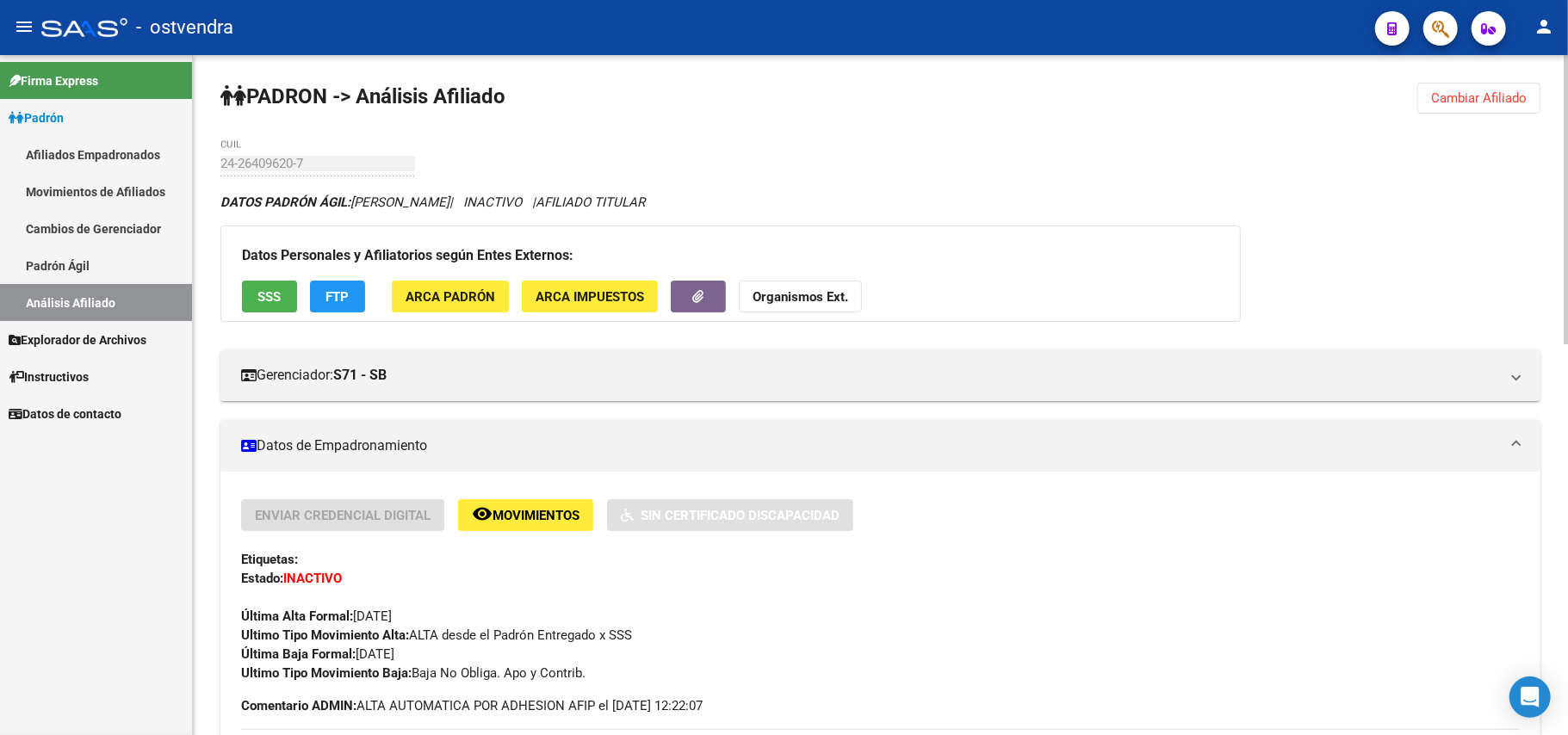
drag, startPoint x: 1543, startPoint y: 93, endPoint x: 862, endPoint y: 205, distance: 690.1
drag, startPoint x: 1497, startPoint y: 104, endPoint x: 727, endPoint y: 136, distance: 770.7
click at [1489, 107] on button "Cambiar Afiliado" at bounding box center [1479, 98] width 123 height 31
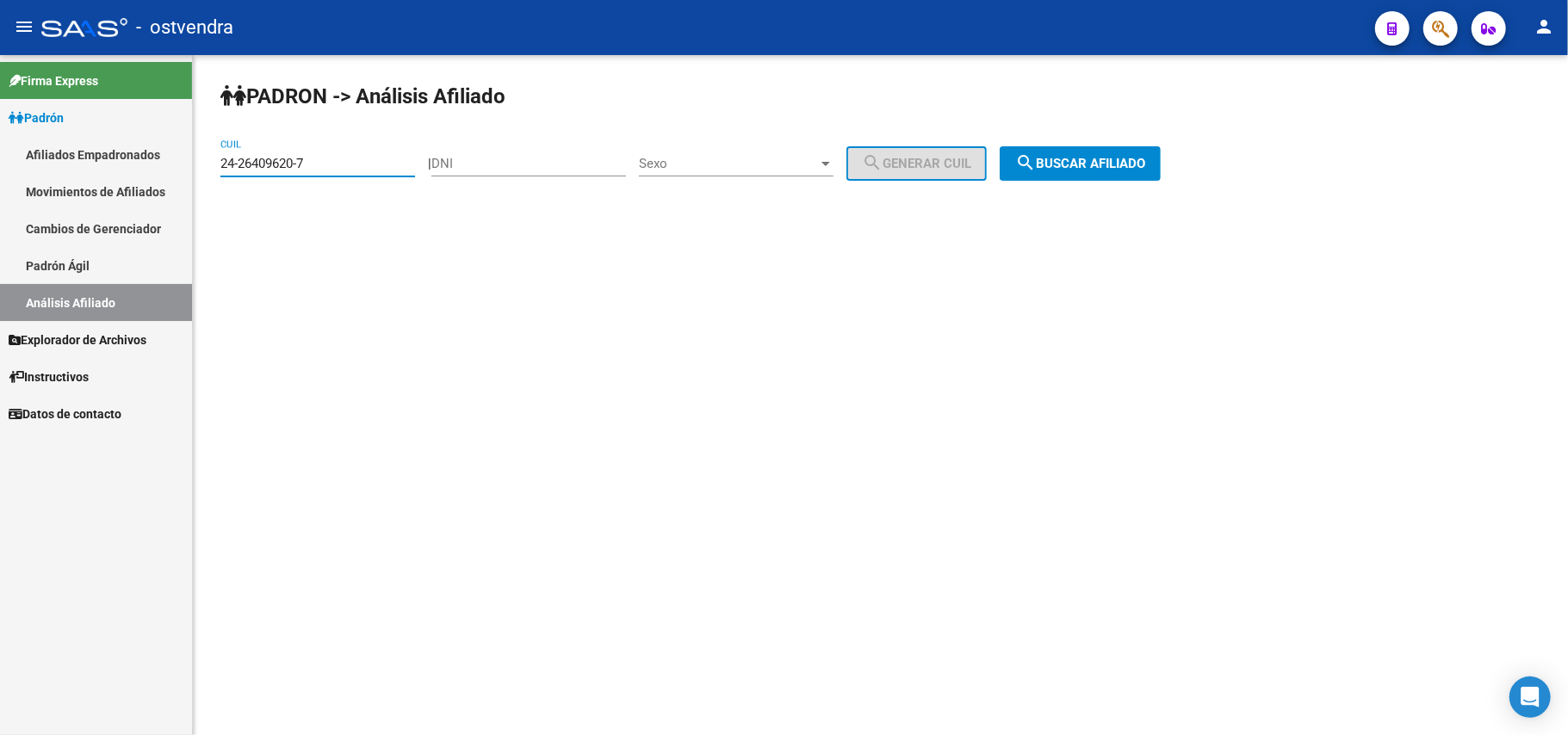
drag, startPoint x: 335, startPoint y: 156, endPoint x: 0, endPoint y: 190, distance: 336.7
click at [0, 190] on mat-sidenav-container "Firma Express Padrón Afiliados Empadronados Movimientos de Afiliados Cambios de…" at bounding box center [784, 396] width 1568 height 681
paste input "7-22960920-9"
click at [1090, 177] on button "search Buscar afiliado" at bounding box center [1080, 163] width 161 height 34
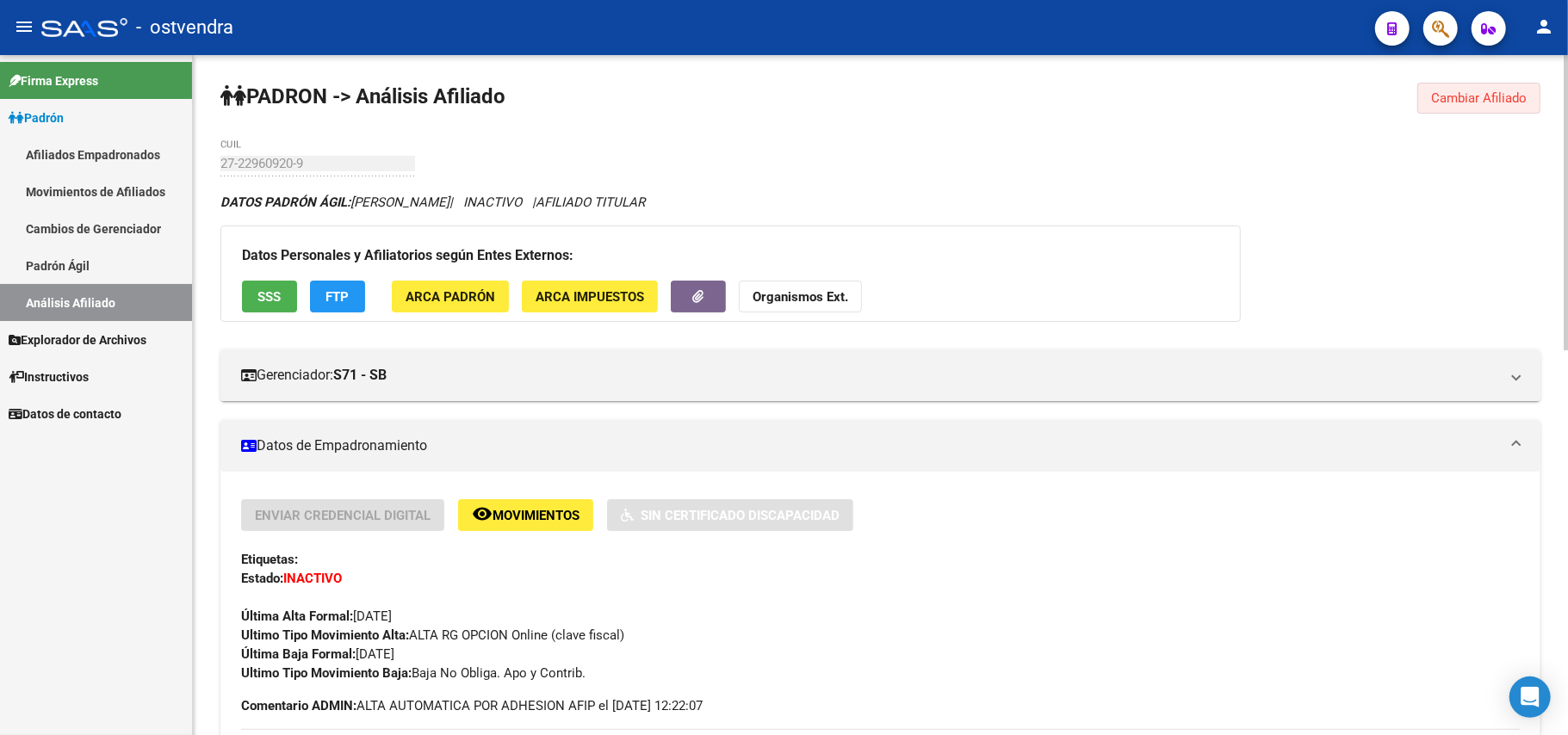
drag, startPoint x: 1435, startPoint y: 110, endPoint x: 787, endPoint y: 228, distance: 658.7
click at [1431, 111] on button "Cambiar Afiliado" at bounding box center [1479, 98] width 123 height 31
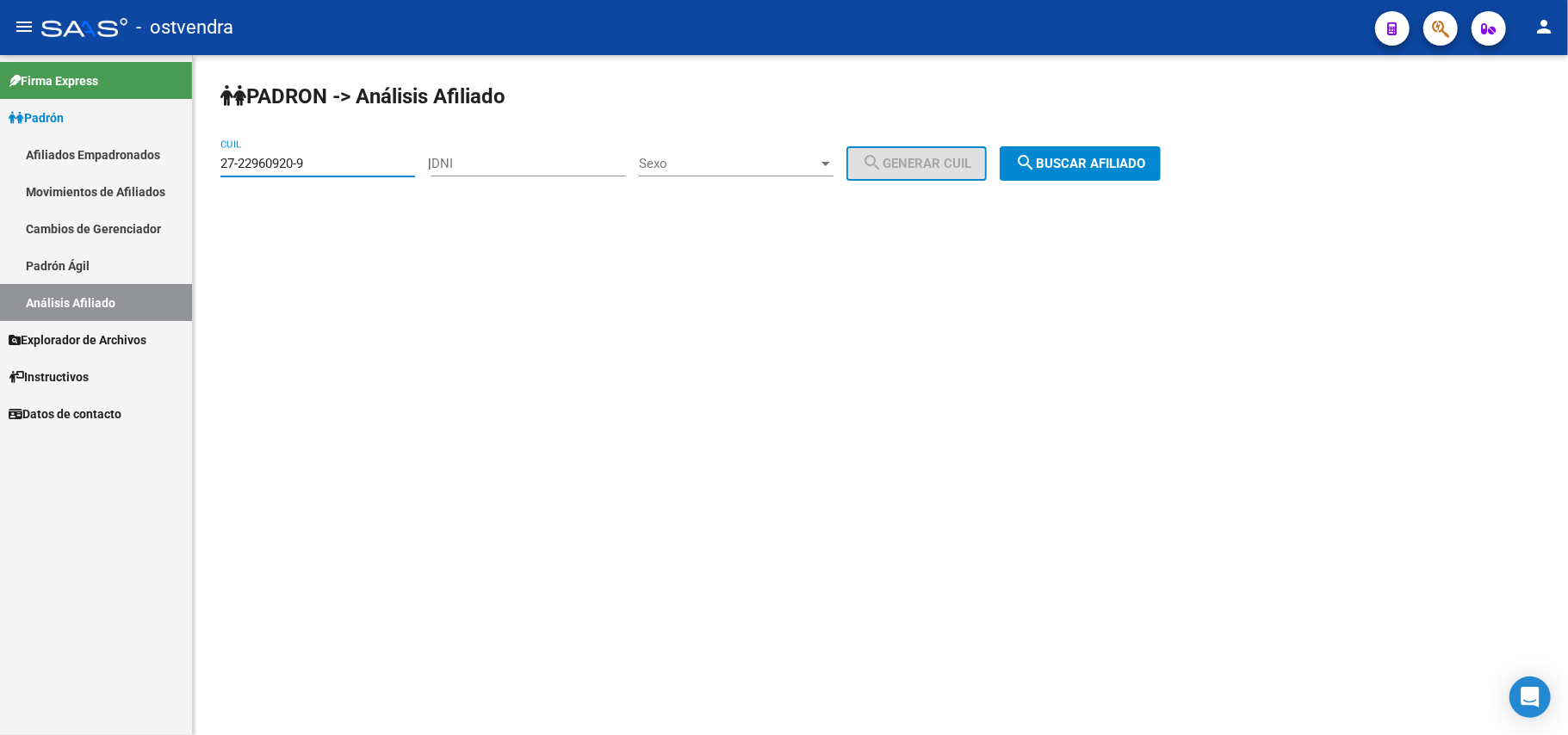
drag, startPoint x: 181, startPoint y: 165, endPoint x: 0, endPoint y: 166, distance: 181.0
click at [0, 166] on mat-sidenav-container "Firma Express Padrón Afiliados Empadronados Movimientos de Afiliados Cambios de…" at bounding box center [784, 396] width 1568 height 681
paste input "5216905-4"
type input "27-25216905-4"
drag, startPoint x: 1098, startPoint y: 173, endPoint x: 1090, endPoint y: 167, distance: 10.0
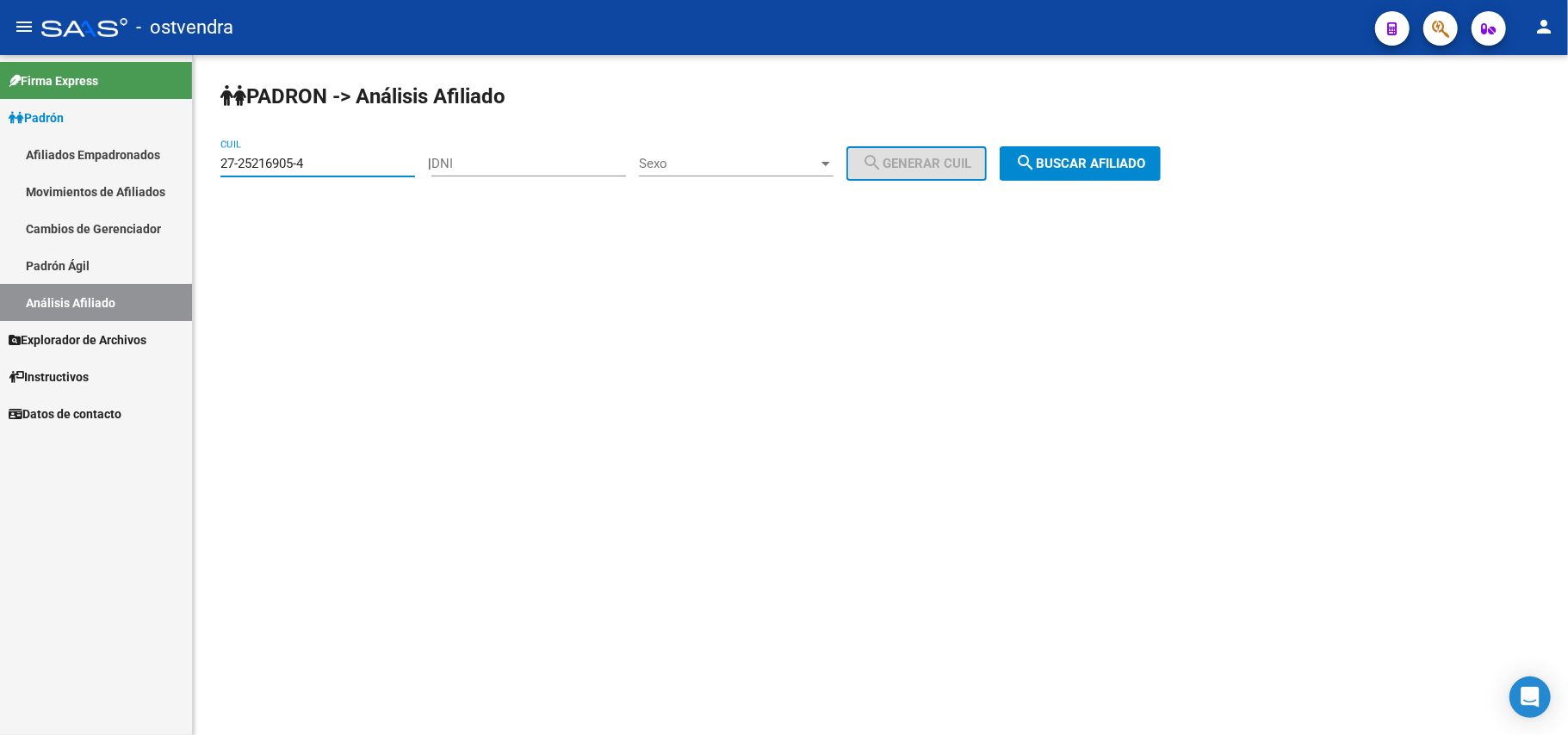
click at [1097, 172] on button "search Buscar afiliado" at bounding box center [1080, 163] width 161 height 34
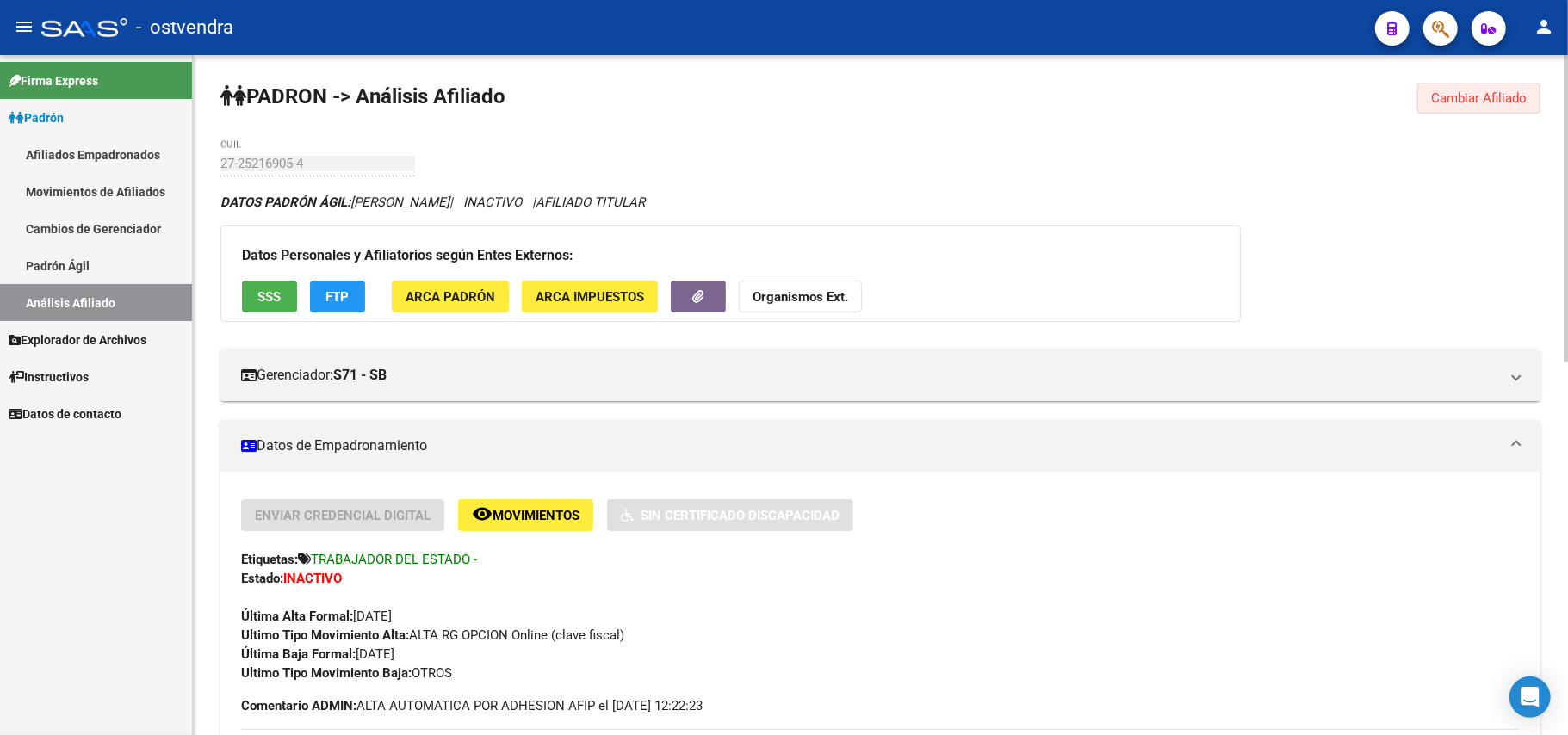
drag, startPoint x: 1499, startPoint y: 94, endPoint x: 1464, endPoint y: 102, distance: 35.9
click at [1492, 98] on span "Cambiar Afiliado" at bounding box center [1479, 98] width 95 height 16
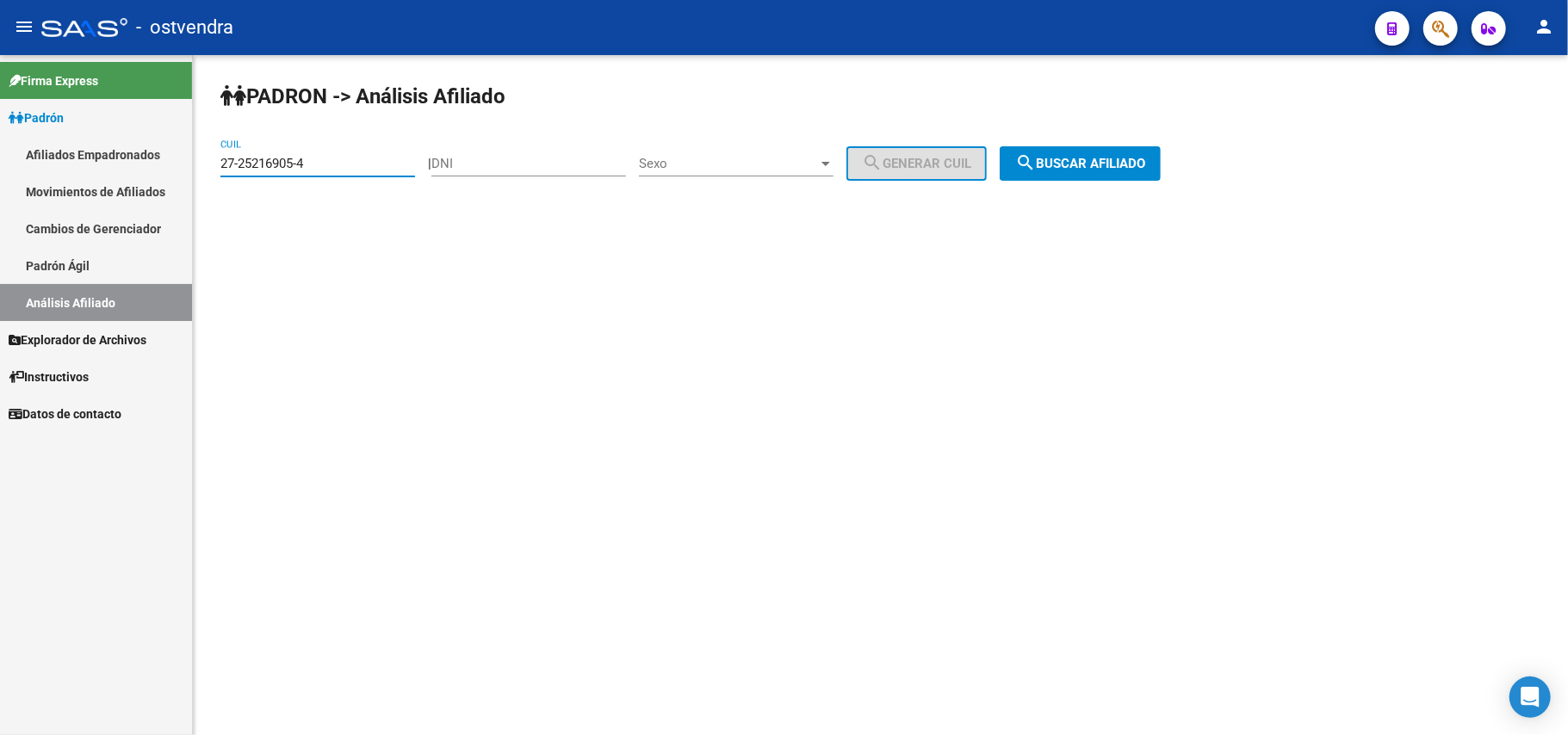
drag, startPoint x: 321, startPoint y: 162, endPoint x: 0, endPoint y: 167, distance: 321.0
click at [0, 167] on mat-sidenav-container "Firma Express Padrón Afiliados Empadronados Movimientos de Afiliados Cambios de…" at bounding box center [784, 396] width 1568 height 681
paste input "27-30313709-8"
click at [1148, 172] on button "search Buscar afiliado" at bounding box center [1080, 163] width 161 height 34
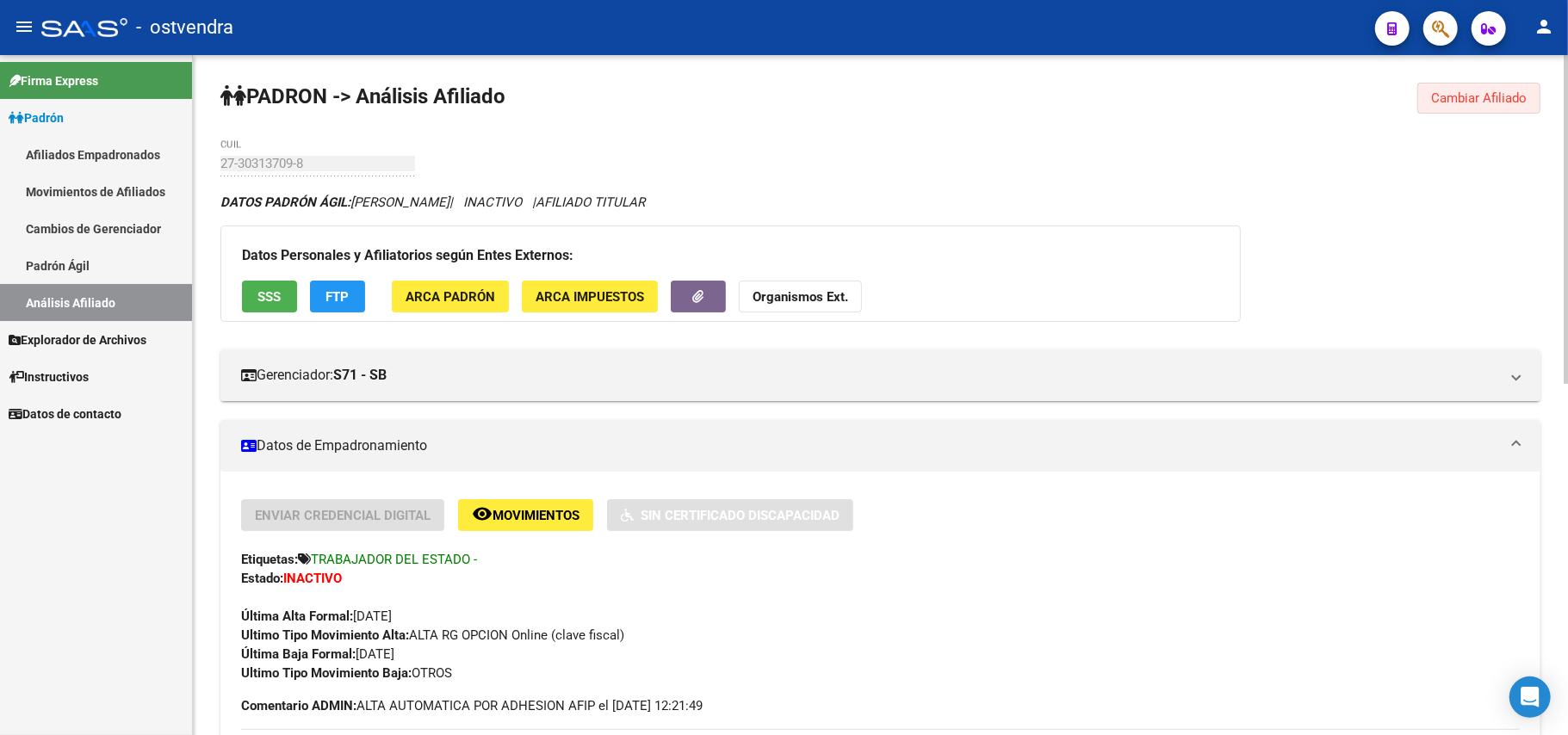
drag, startPoint x: 1510, startPoint y: 91, endPoint x: 1251, endPoint y: 140, distance: 263.6
click at [1503, 91] on span "Cambiar Afiliado" at bounding box center [1479, 98] width 95 height 16
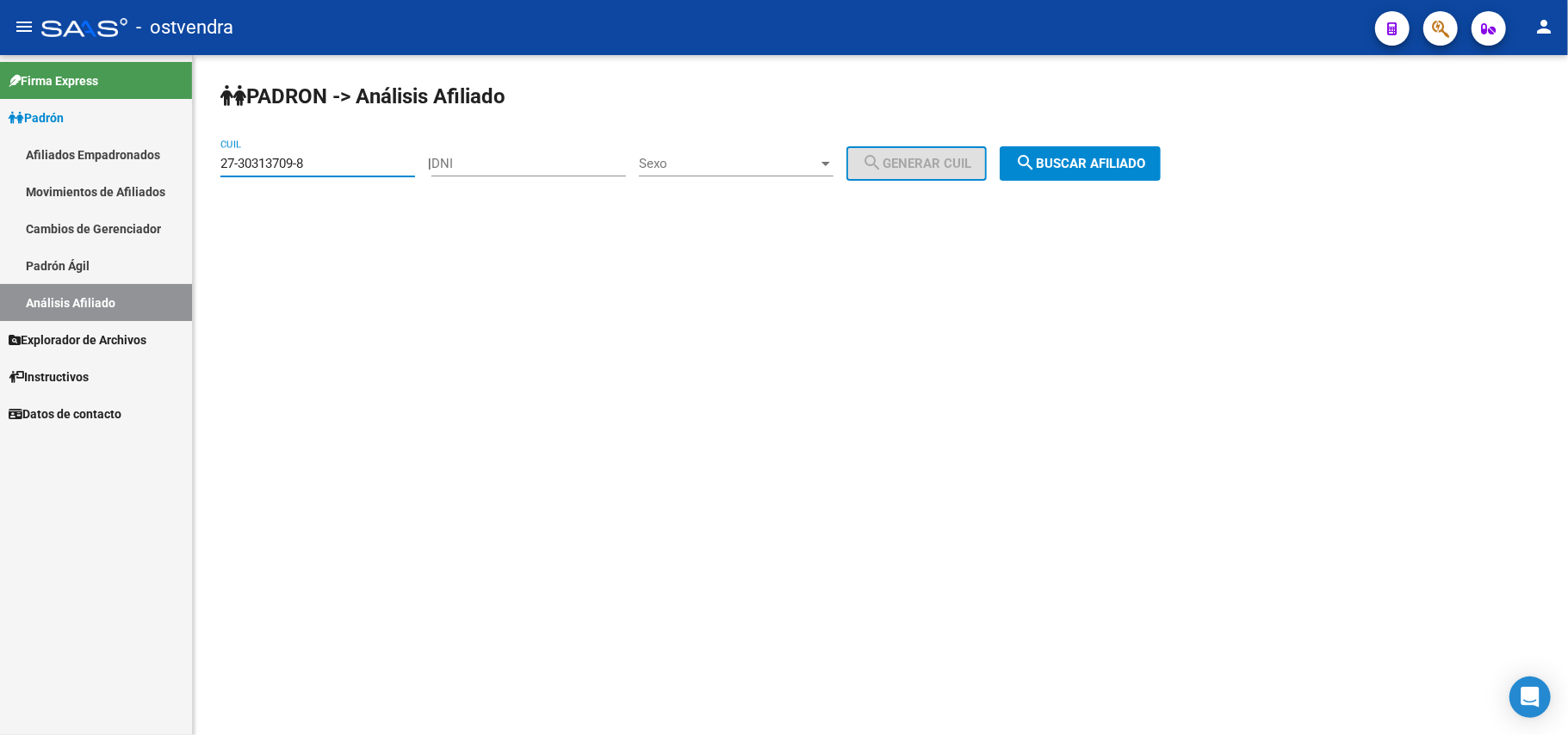
drag, startPoint x: 286, startPoint y: 169, endPoint x: 0, endPoint y: 166, distance: 286.0
click at [0, 166] on mat-sidenav-container "Firma Express Padrón Afiliados Empadronados Movimientos de Afiliados Cambios de…" at bounding box center [784, 396] width 1568 height 681
paste input "1650319-0"
click at [1036, 162] on mat-icon "search" at bounding box center [1025, 162] width 20 height 20
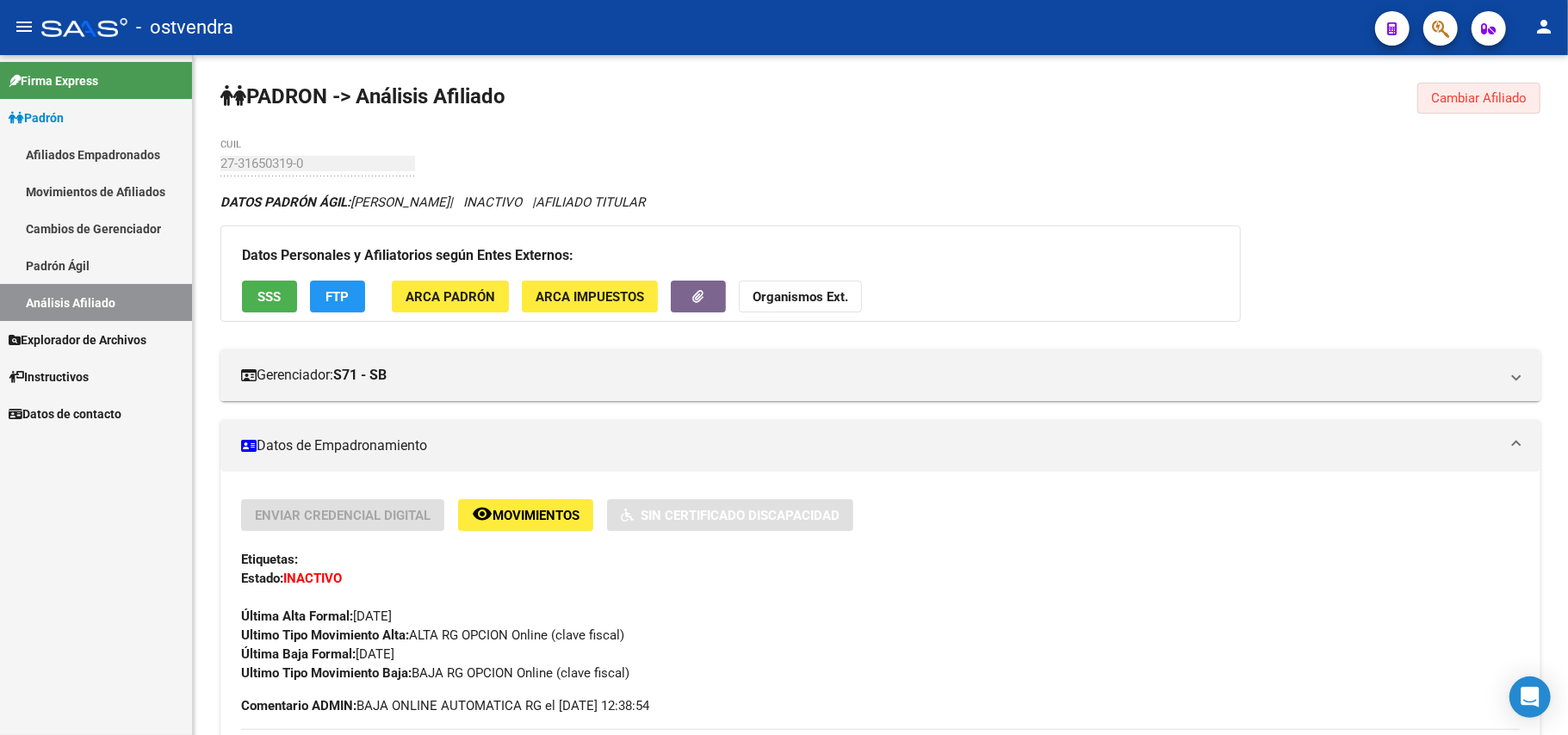
drag, startPoint x: 1445, startPoint y: 100, endPoint x: 1407, endPoint y: 110, distance: 39.3
click at [1445, 101] on span "Cambiar Afiliado" at bounding box center [1479, 98] width 95 height 16
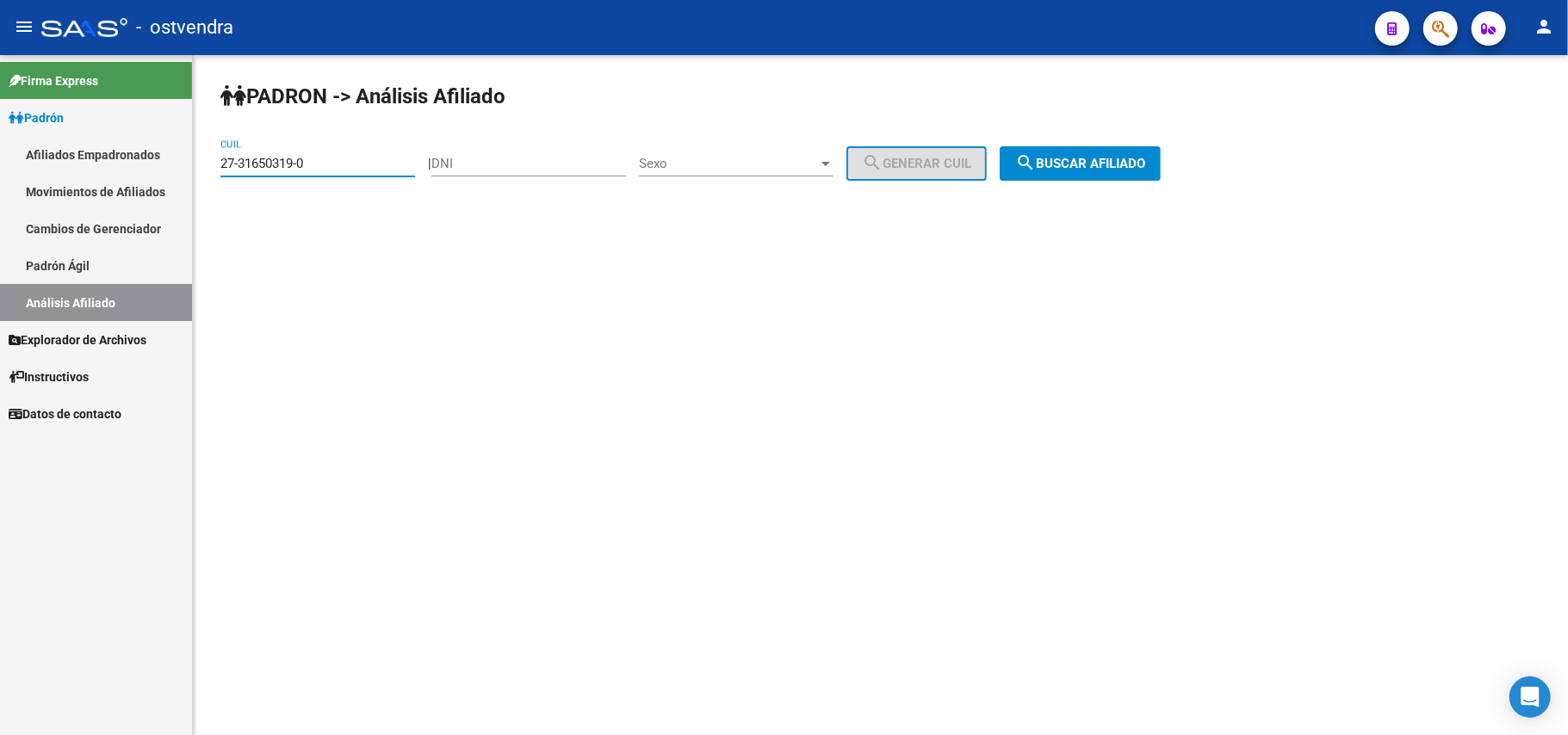
drag, startPoint x: 308, startPoint y: 170, endPoint x: 71, endPoint y: 136, distance: 239.4
click at [71, 136] on mat-sidenav-container "Firma Express Padrón Afiliados Empadronados Movimientos de Afiliados Cambios de…" at bounding box center [784, 396] width 1568 height 681
paste input "2983021-2"
click at [1127, 160] on span "search Buscar afiliado" at bounding box center [1080, 163] width 130 height 16
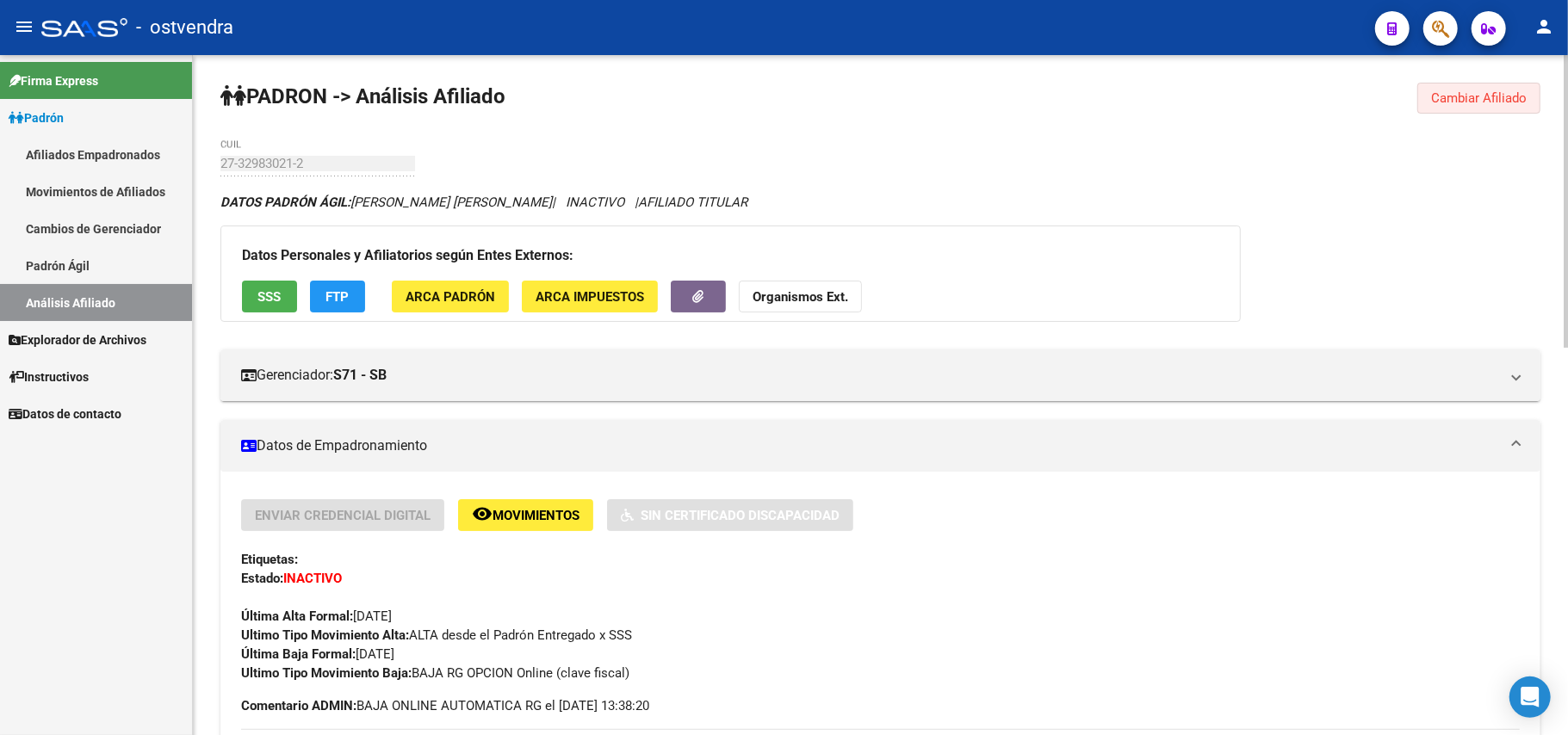
drag, startPoint x: 1473, startPoint y: 98, endPoint x: 1020, endPoint y: 89, distance: 453.1
click at [1428, 94] on button "Cambiar Afiliado" at bounding box center [1479, 98] width 123 height 31
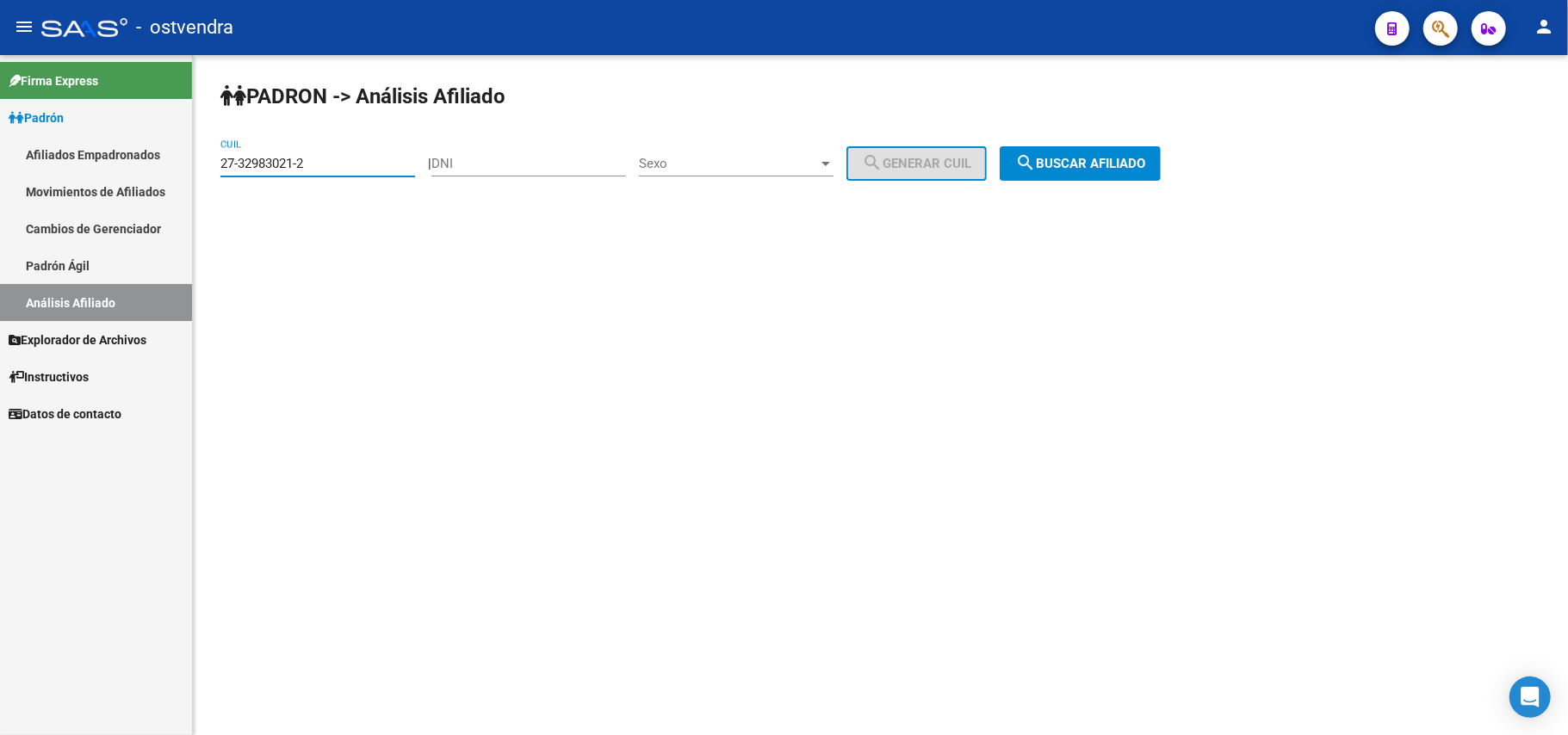
drag, startPoint x: 369, startPoint y: 156, endPoint x: 0, endPoint y: 167, distance: 369.2
click at [0, 167] on mat-sidenav-container "Firma Express Padrón Afiliados Empadronados Movimientos de Afiliados Cambios de…" at bounding box center [784, 396] width 1568 height 681
paste input "3442062-6"
click at [1152, 154] on button "search Buscar afiliado" at bounding box center [1080, 163] width 161 height 34
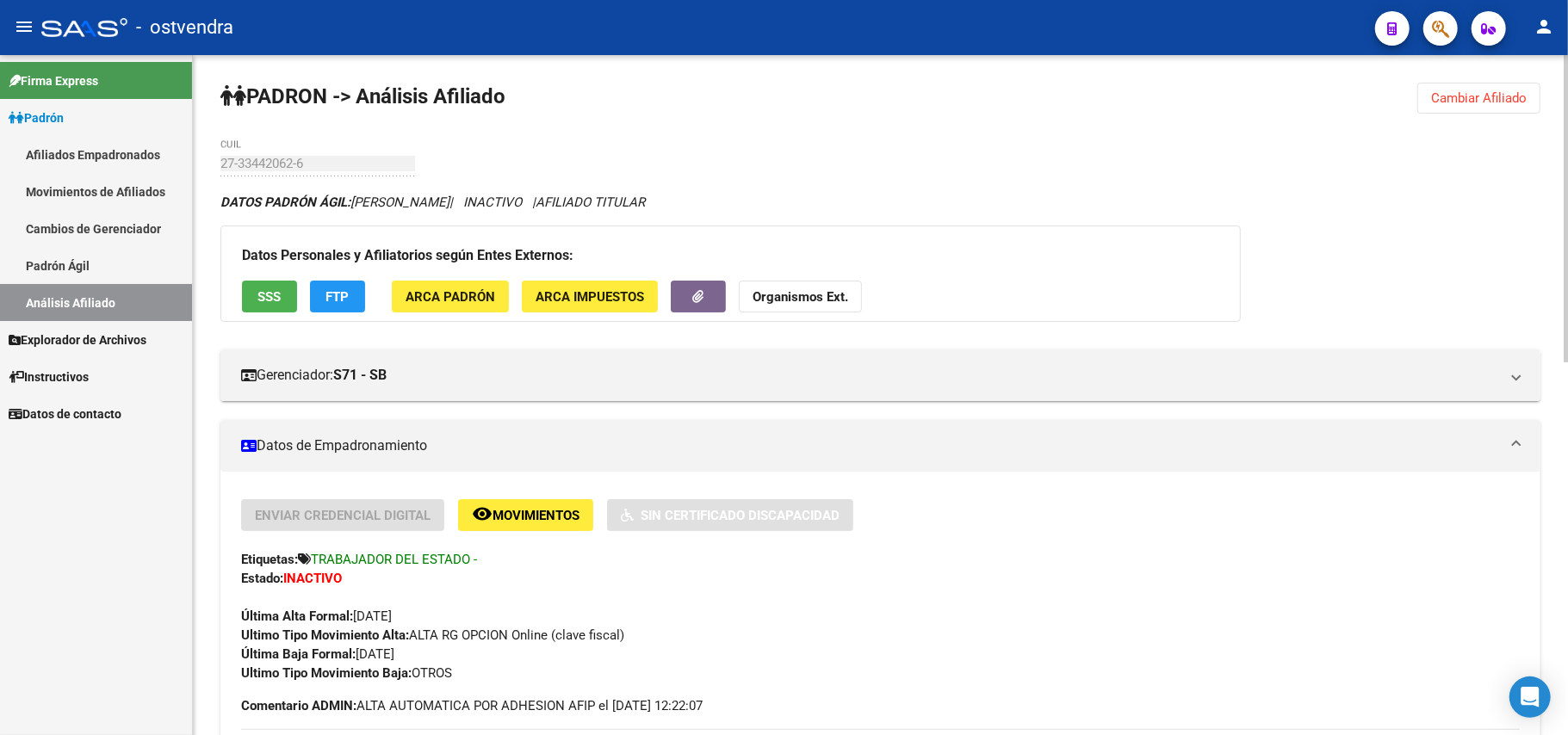
drag, startPoint x: 1491, startPoint y: 85, endPoint x: 1458, endPoint y: 97, distance: 35.1
click at [1489, 87] on button "Cambiar Afiliado" at bounding box center [1479, 98] width 123 height 31
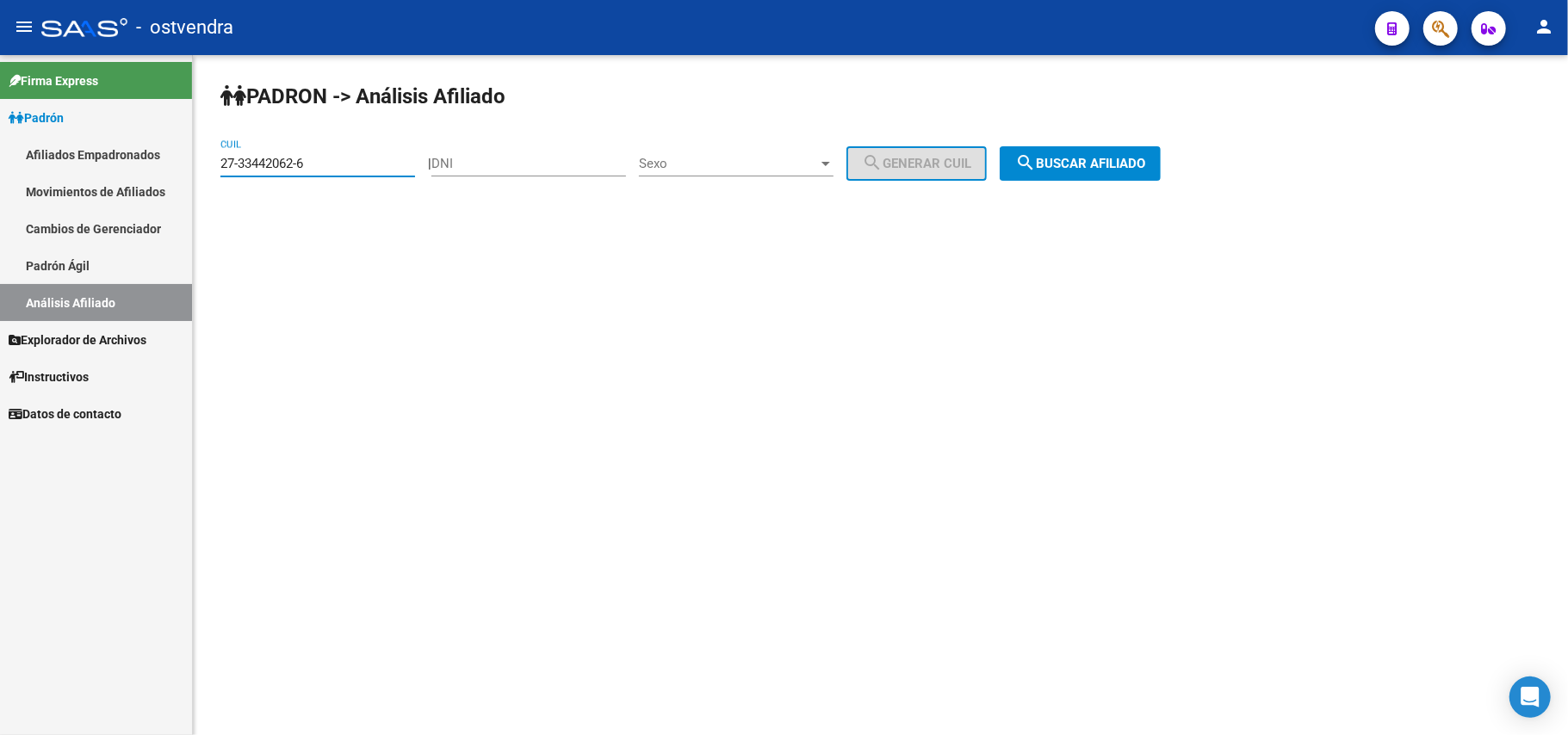
drag, startPoint x: 344, startPoint y: 160, endPoint x: 47, endPoint y: 154, distance: 297.1
click at [11, 152] on mat-sidenav-container "Firma Express Padrón Afiliados Empadronados Movimientos de Afiliados Cambios de…" at bounding box center [784, 396] width 1568 height 681
paste input "8694838"
click at [1078, 169] on span "search Buscar afiliado" at bounding box center [1080, 163] width 130 height 16
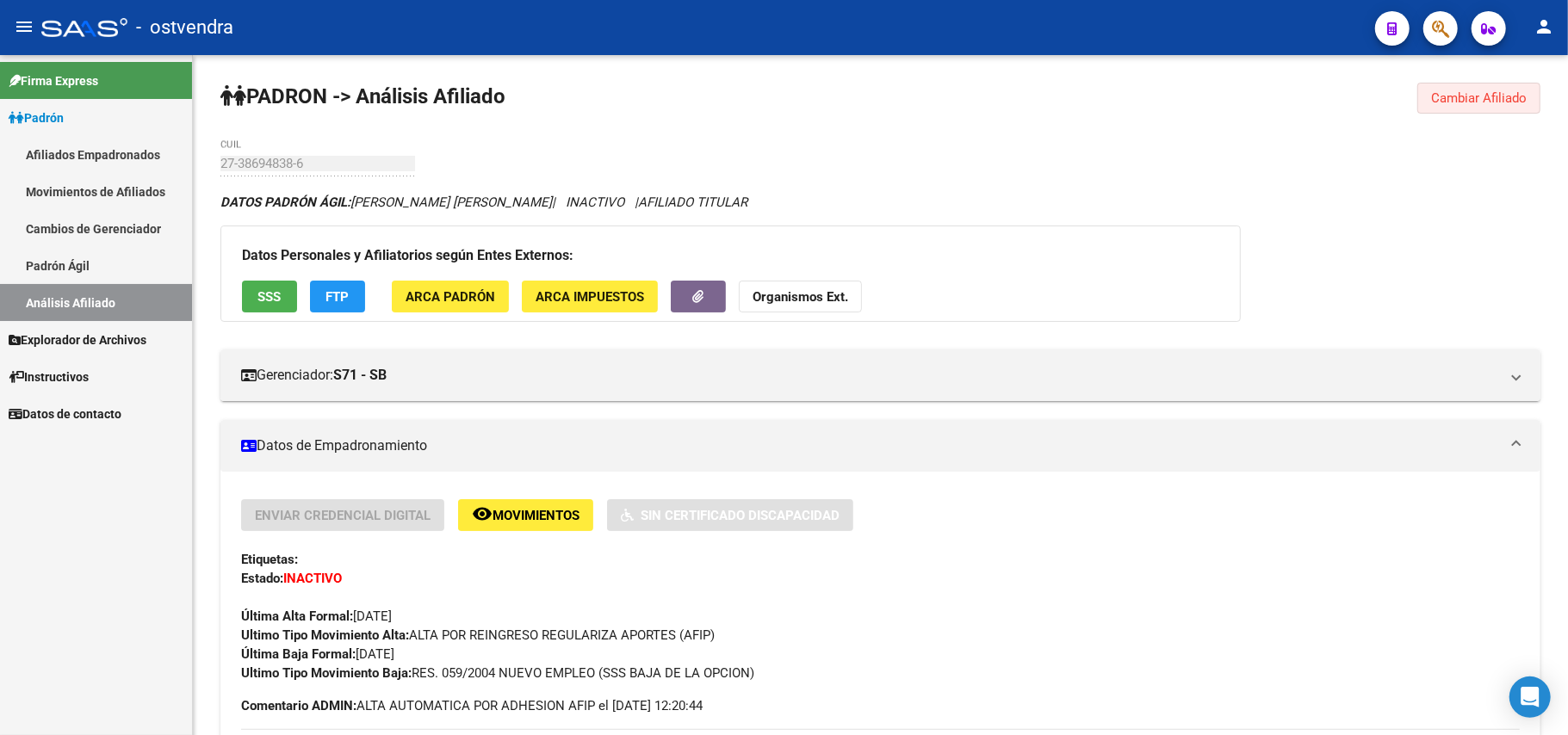
click at [1462, 103] on span "Cambiar Afiliado" at bounding box center [1479, 98] width 95 height 16
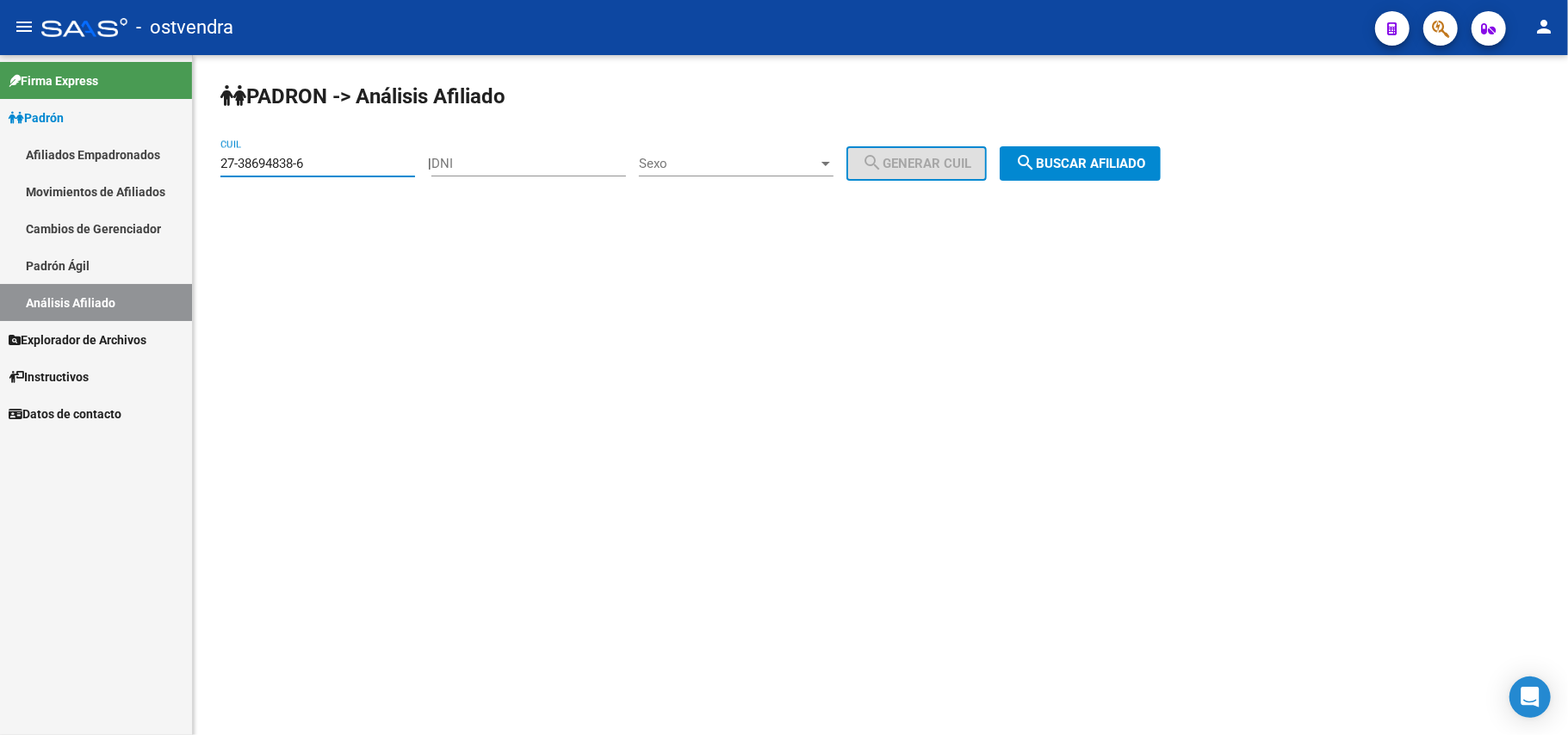
click at [70, 162] on mat-sidenav-container "Firma Express Padrón Afiliados Empadronados Movimientos de Afiliados Cambios de…" at bounding box center [784, 396] width 1568 height 681
paste input "9207932-2"
click at [1105, 158] on span "search Buscar afiliado" at bounding box center [1080, 163] width 130 height 16
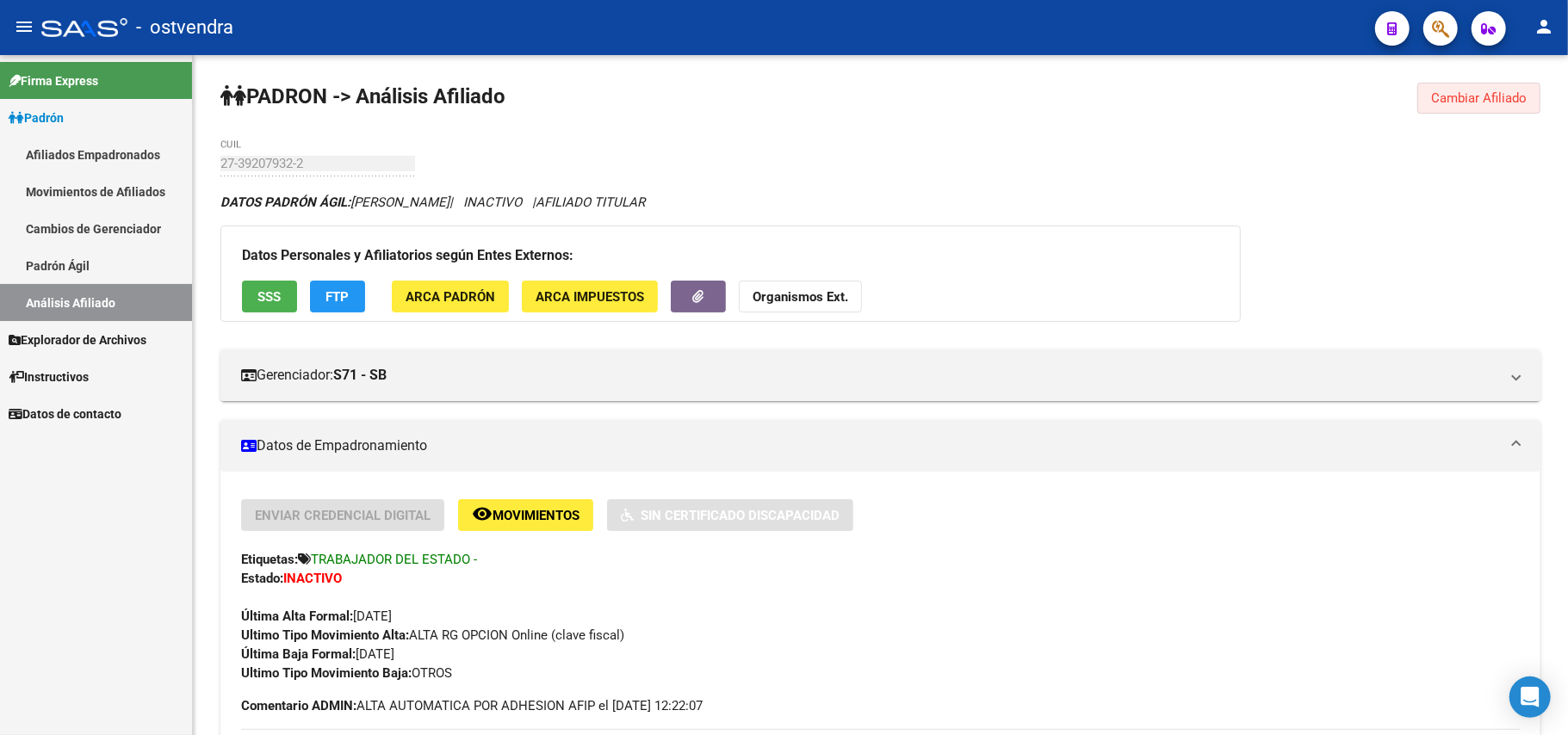
drag, startPoint x: 1495, startPoint y: 90, endPoint x: 1196, endPoint y: 108, distance: 299.5
click at [1468, 96] on span "Cambiar Afiliado" at bounding box center [1479, 98] width 95 height 16
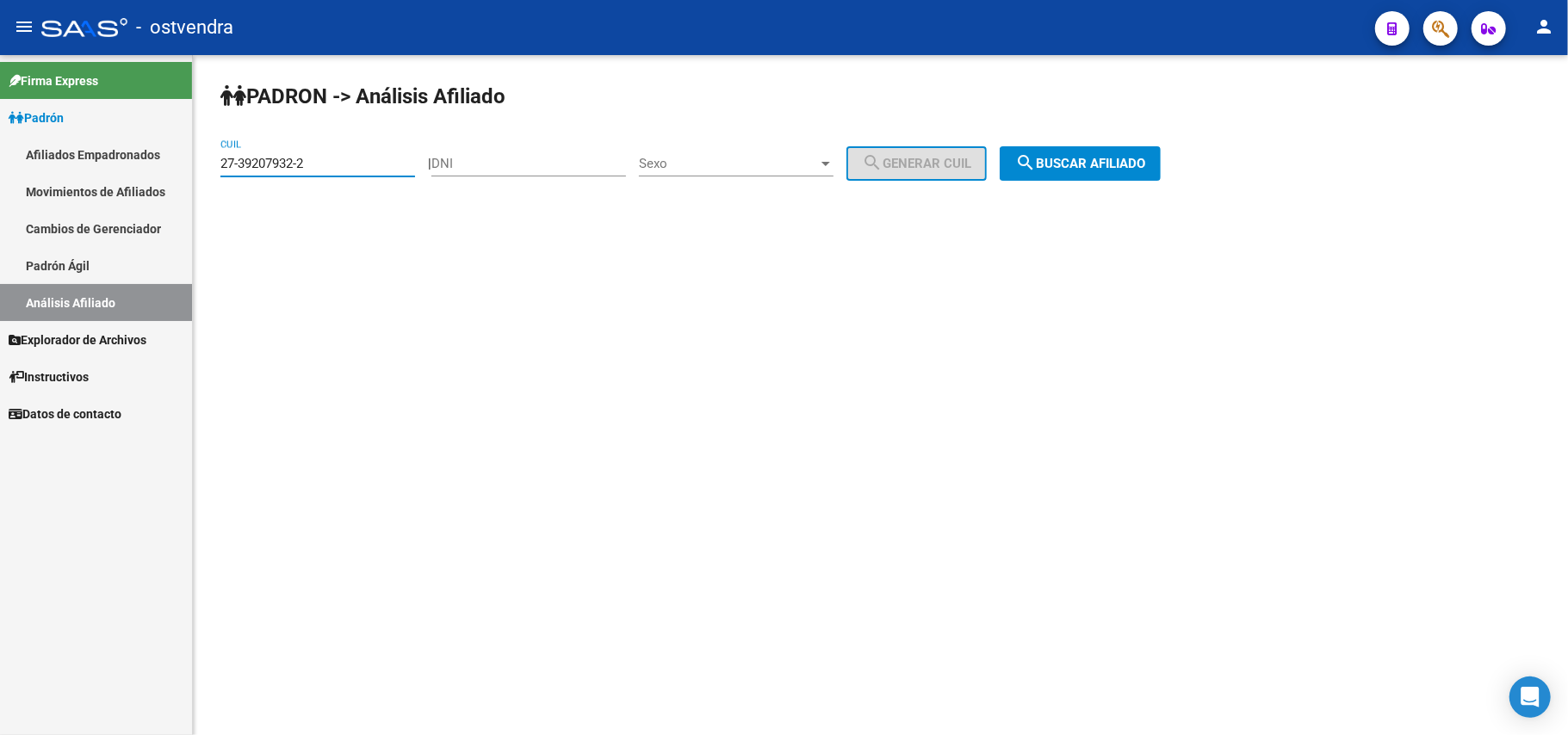
drag, startPoint x: 329, startPoint y: 160, endPoint x: 0, endPoint y: 76, distance: 339.6
click at [0, 76] on mat-sidenav-container "Firma Express Padrón Afiliados Empadronados Movimientos de Afiliados Cambios de…" at bounding box center [784, 396] width 1568 height 681
paste input "93876381-5"
type input "27-93876381-5"
click at [1145, 159] on span "search Buscar afiliado" at bounding box center [1080, 163] width 130 height 16
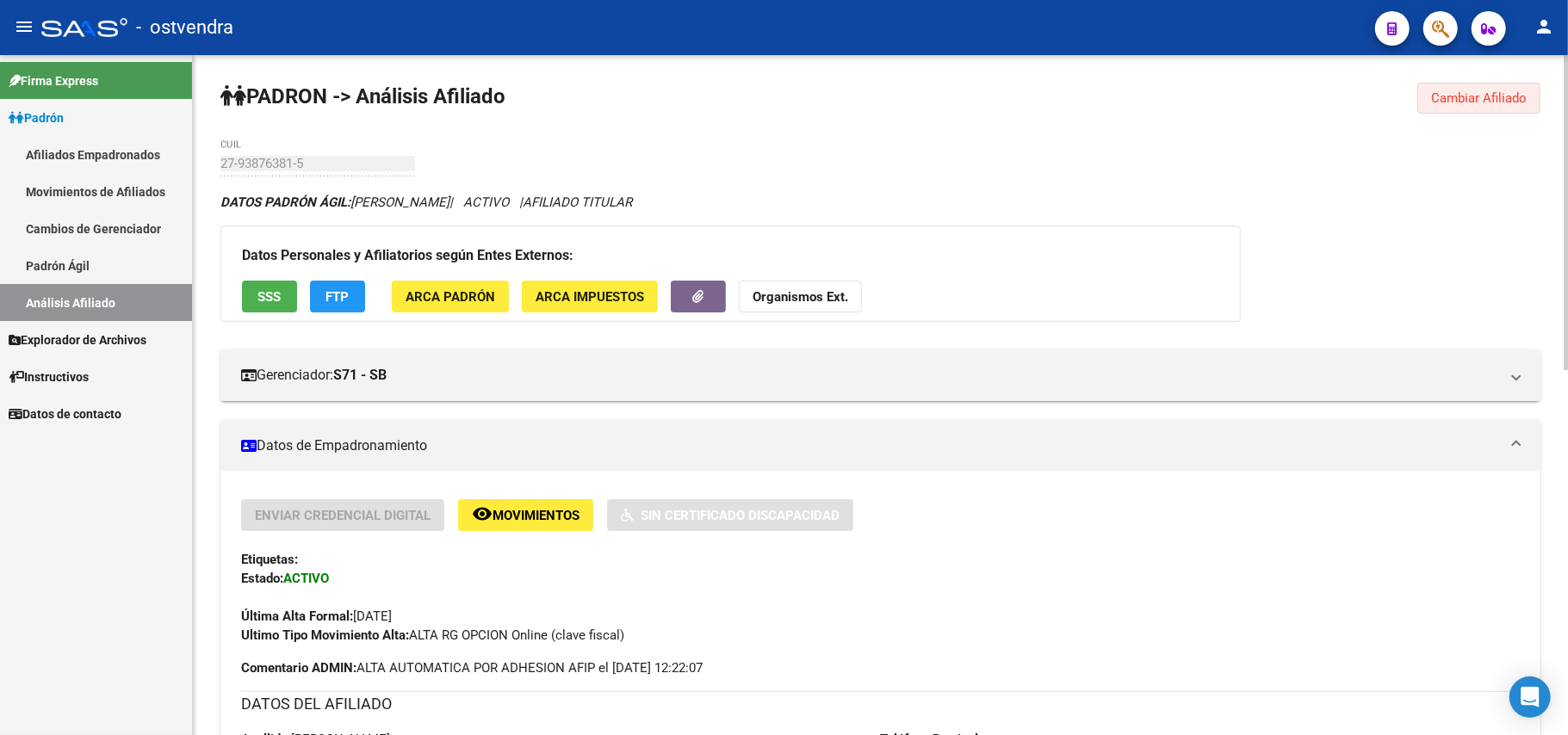
click at [1480, 100] on span "Cambiar Afiliado" at bounding box center [1479, 98] width 95 height 16
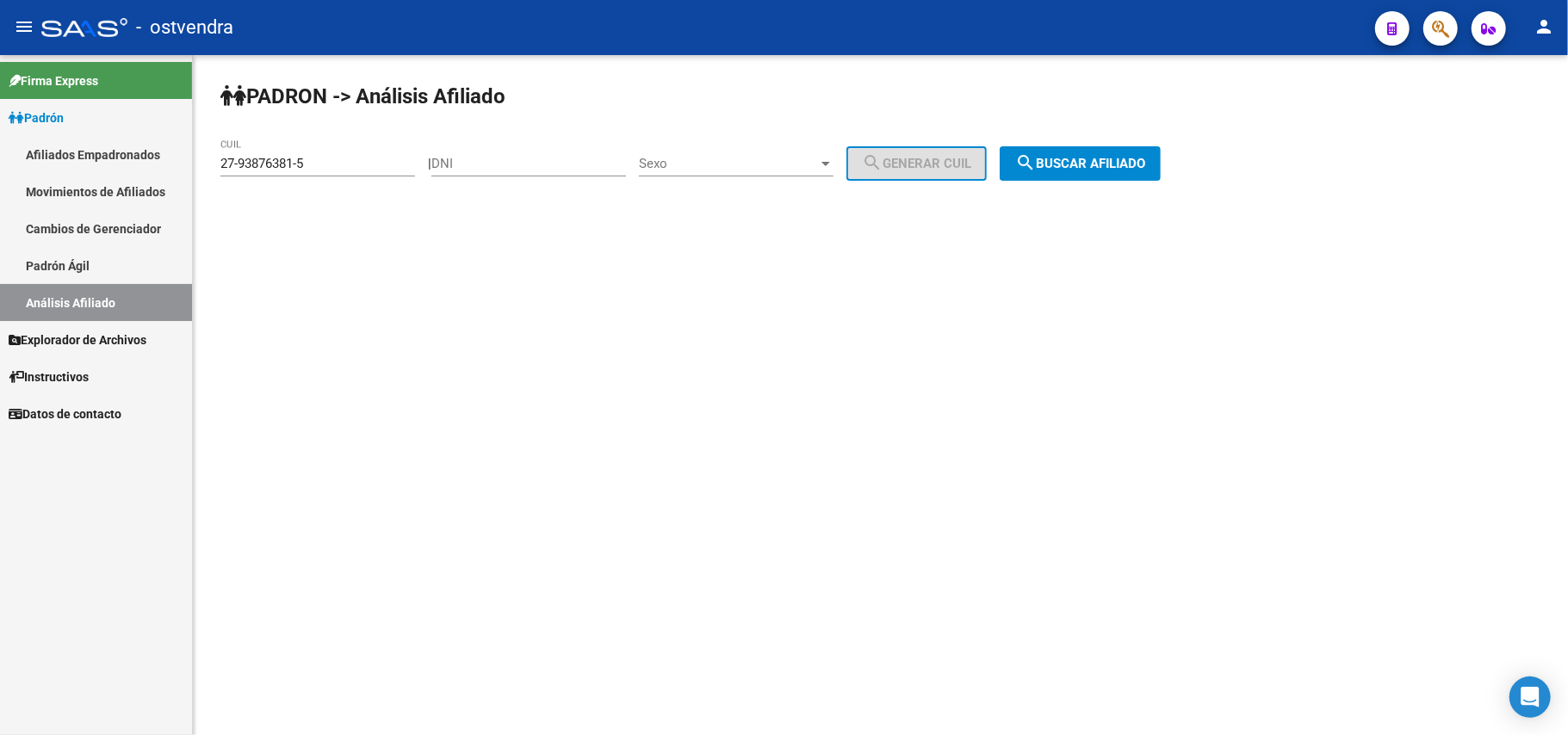
click at [332, 177] on div "27-93876381-5 CUIL" at bounding box center [318, 166] width 194 height 53
click at [339, 170] on input "27-93876381-5" at bounding box center [318, 163] width 194 height 16
drag, startPoint x: 339, startPoint y: 170, endPoint x: 0, endPoint y: 174, distance: 339.0
click at [0, 173] on mat-sidenav-container "Firma Express Padrón Afiliados Empadronados Movimientos de Afiliados Cambios de…" at bounding box center [784, 396] width 1568 height 681
paste input "27-94617769-0"
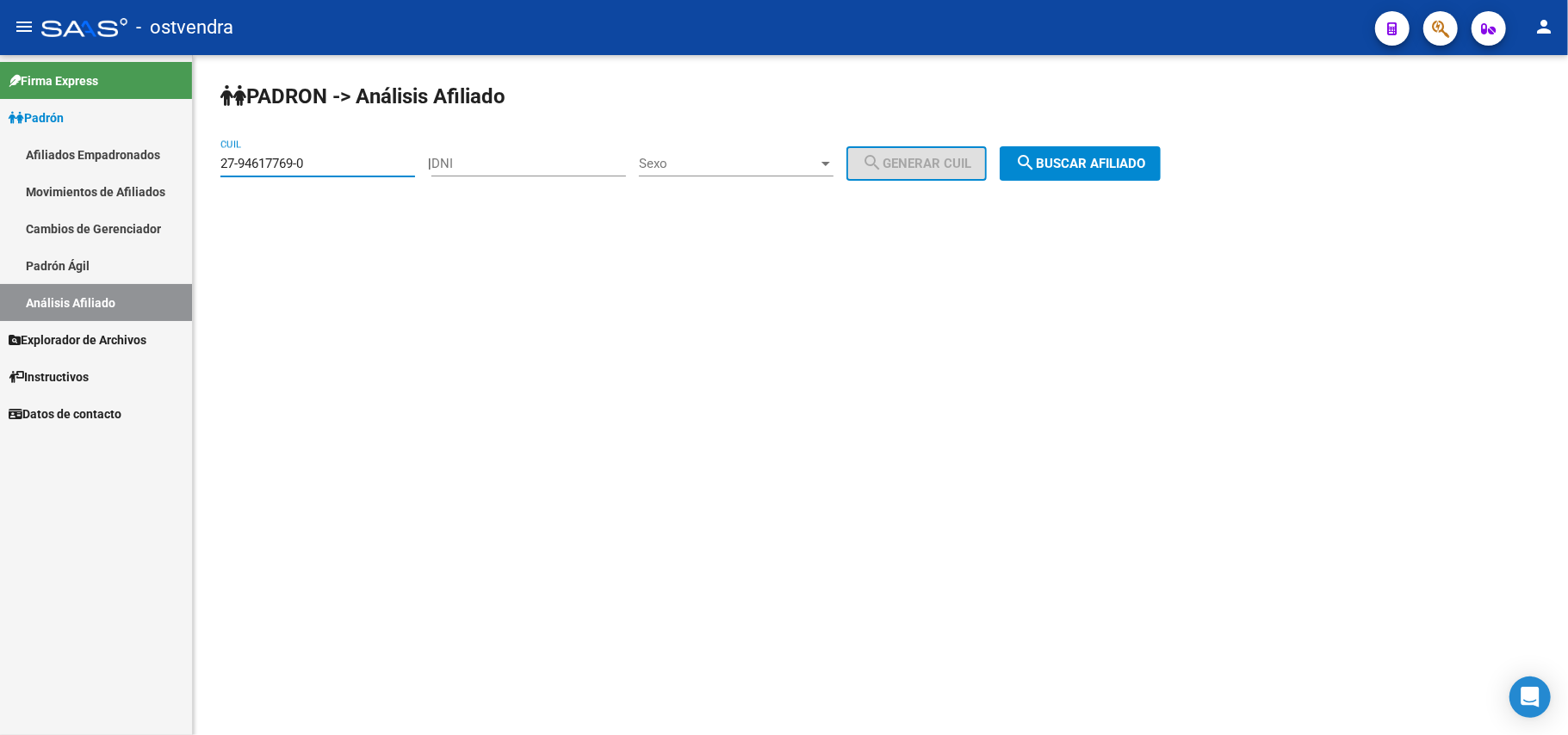
type input "27-94617769-0"
click at [1121, 145] on div "PADRON -> Análisis Afiliado 27-94617769-0 CUIL | DNI Sexo Sexo search Generar C…" at bounding box center [880, 146] width 1376 height 181
click at [1121, 159] on span "search Buscar afiliado" at bounding box center [1080, 163] width 130 height 16
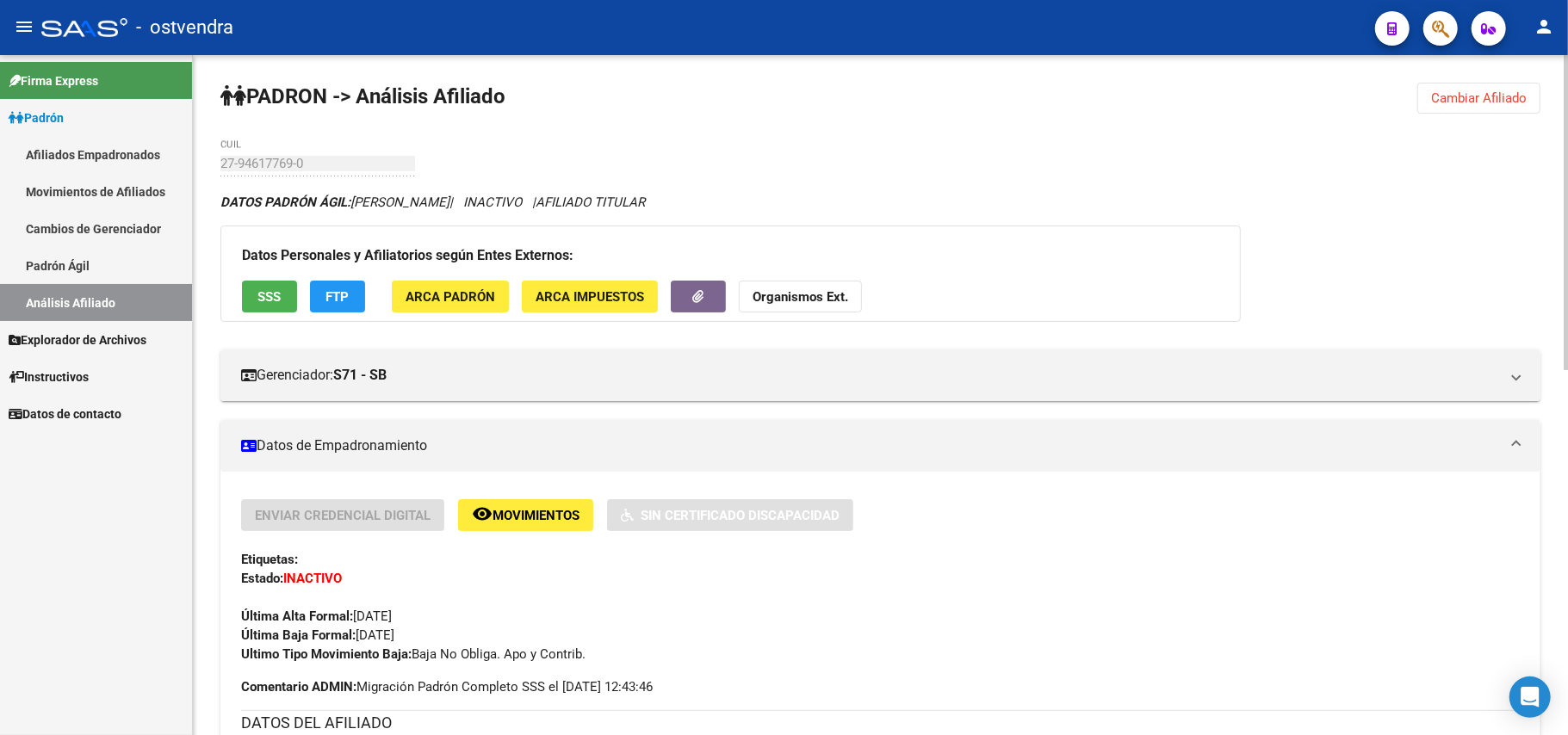
scroll to position [459, 0]
